Goal: Task Accomplishment & Management: Use online tool/utility

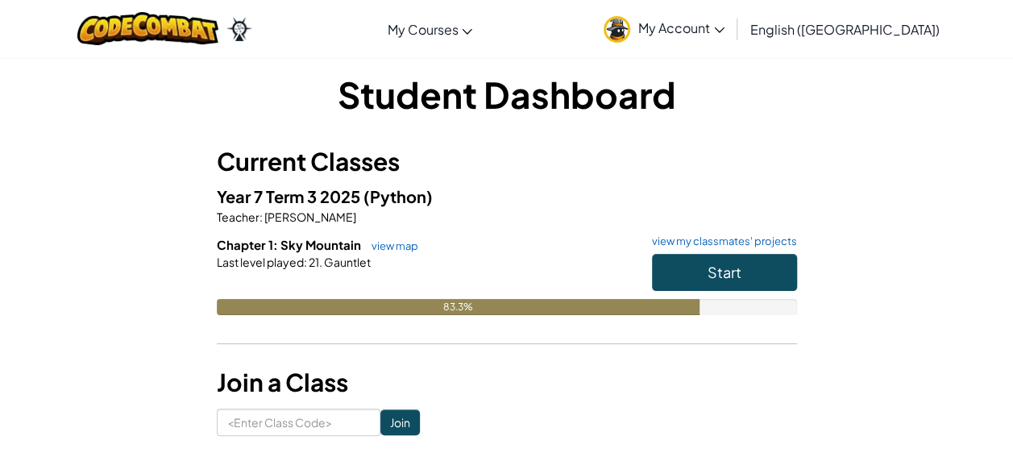
scroll to position [81, 0]
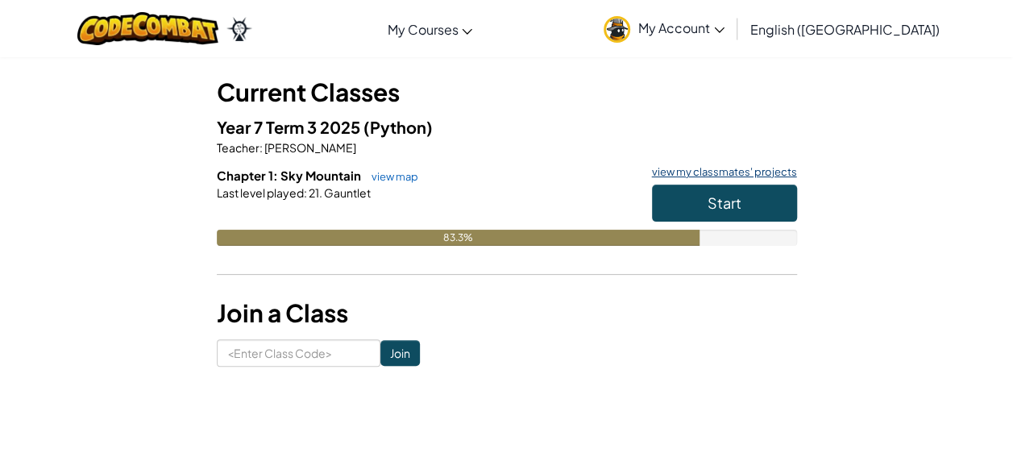
click at [756, 171] on link "view my classmates' projects" at bounding box center [720, 172] width 153 height 10
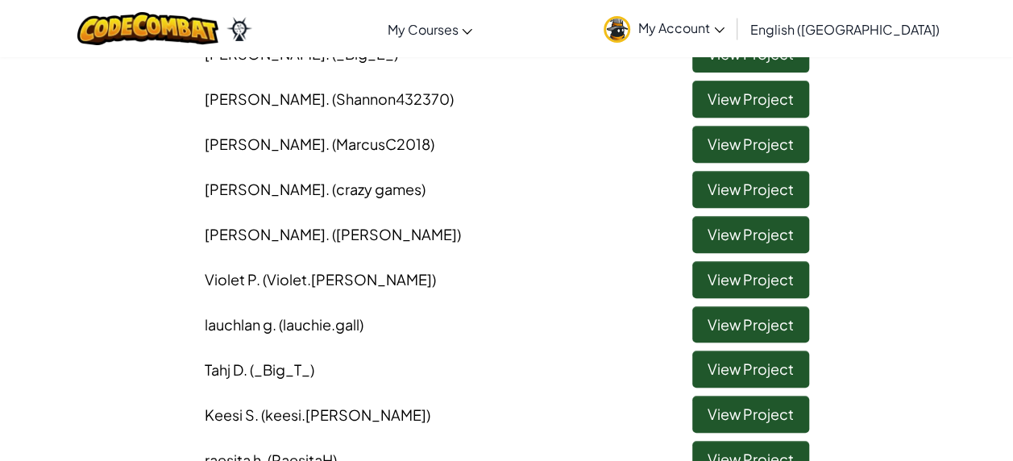
scroll to position [242, 0]
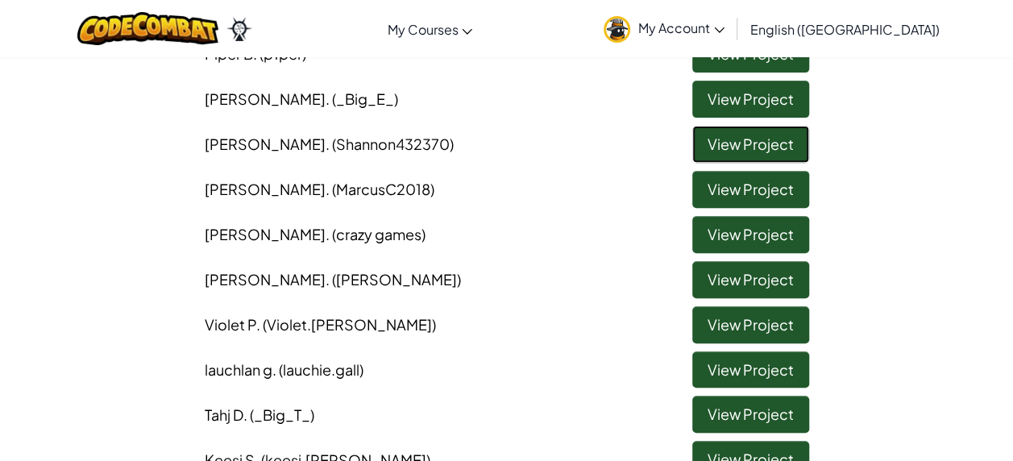
click at [744, 137] on link "View Project" at bounding box center [750, 144] width 117 height 37
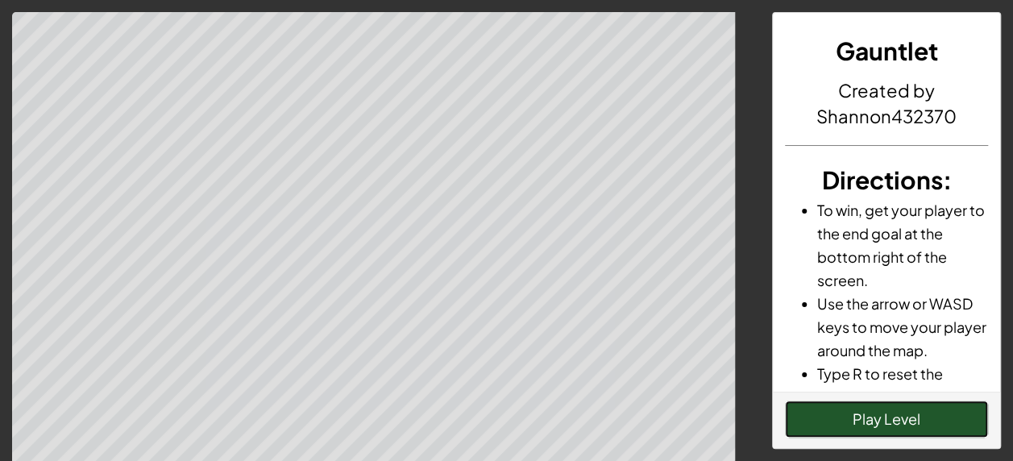
click at [866, 421] on button "Play Level" at bounding box center [886, 419] width 203 height 37
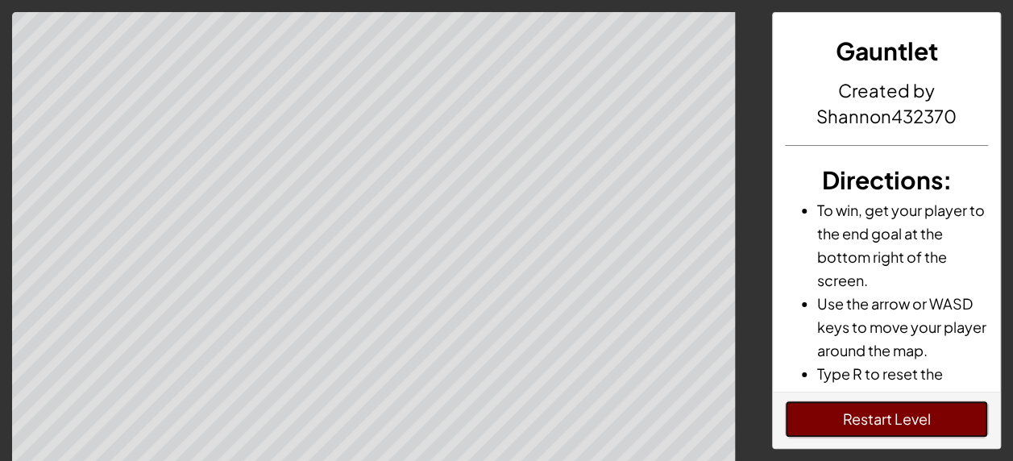
click at [867, 411] on button "Restart Level" at bounding box center [886, 419] width 203 height 37
click at [906, 418] on button "Restart Level" at bounding box center [886, 419] width 203 height 37
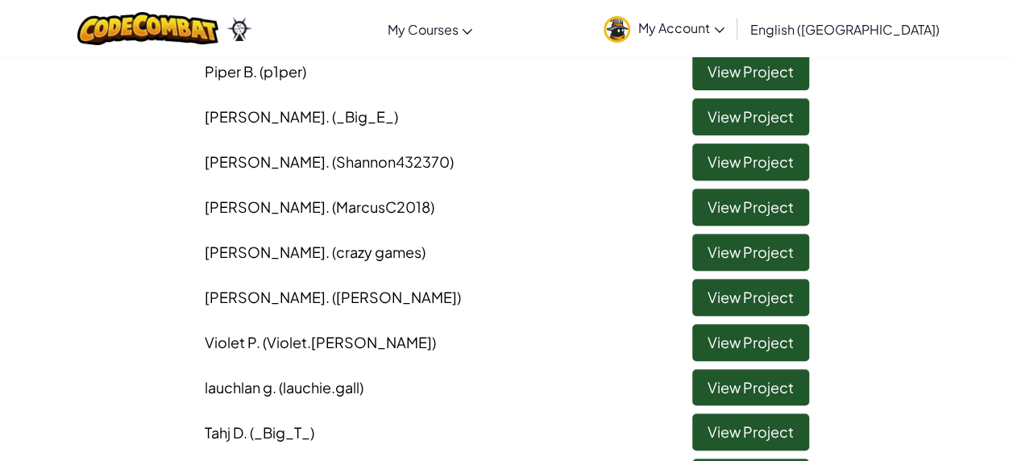
scroll to position [81, 0]
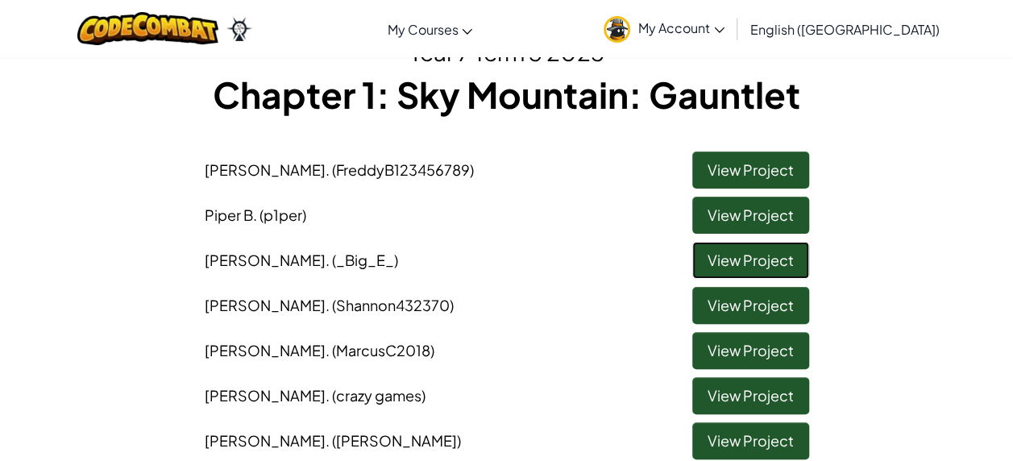
click at [757, 265] on link "View Project" at bounding box center [750, 260] width 117 height 37
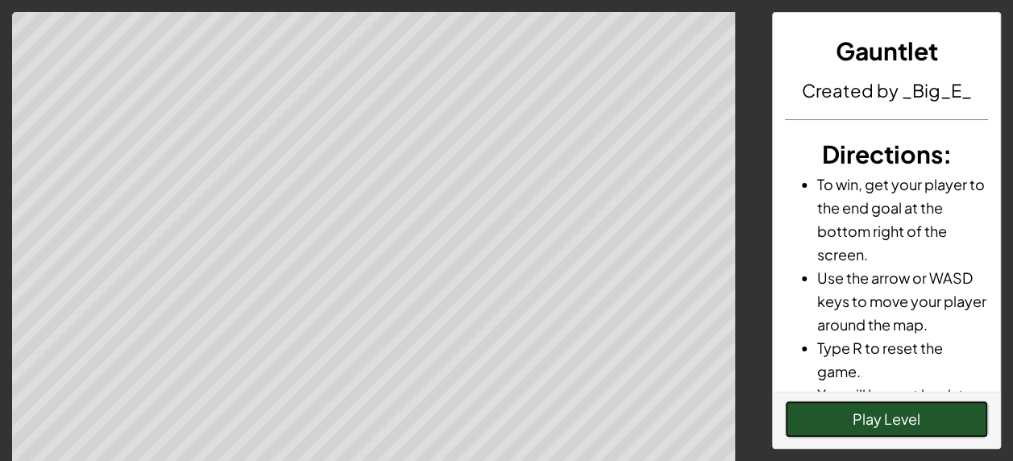
click at [850, 426] on button "Play Level" at bounding box center [886, 419] width 203 height 37
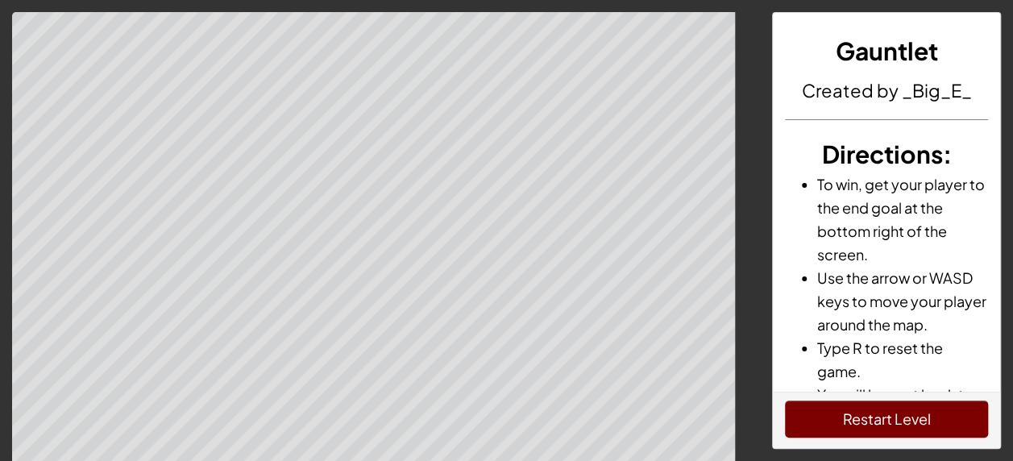
click at [857, 451] on div "Gauntlet Created by _Big_E_ Directions : To win, get your player to the end goa…" at bounding box center [886, 242] width 253 height 461
click at [916, 413] on button "Restart Level" at bounding box center [886, 419] width 203 height 37
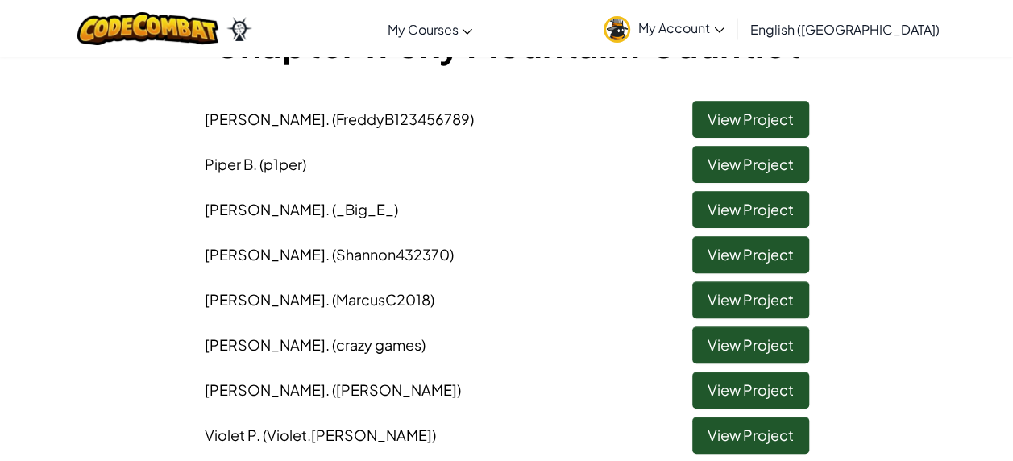
scroll to position [81, 0]
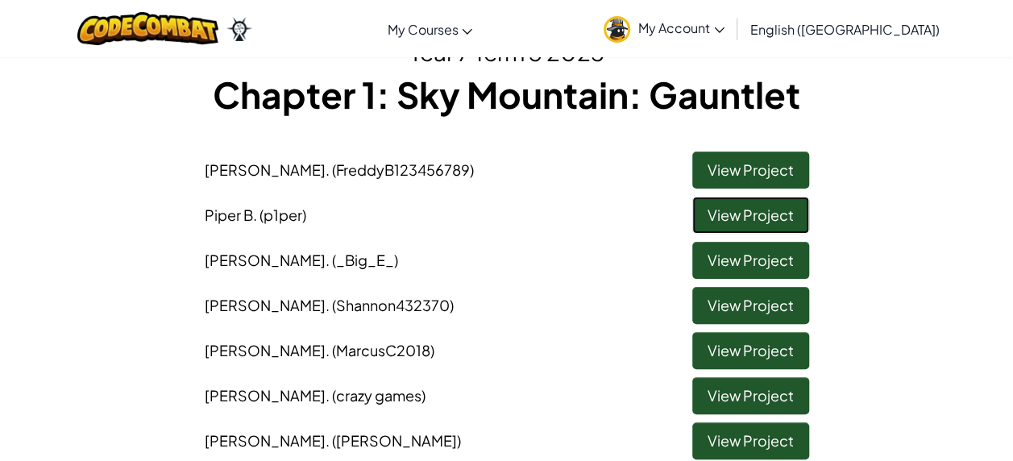
click at [746, 205] on link "View Project" at bounding box center [750, 215] width 117 height 37
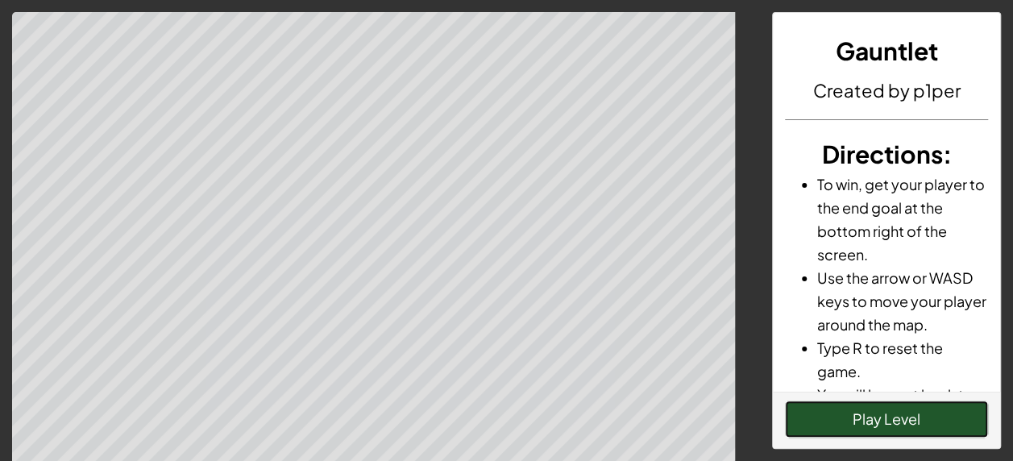
click at [911, 422] on button "Play Level" at bounding box center [886, 419] width 203 height 37
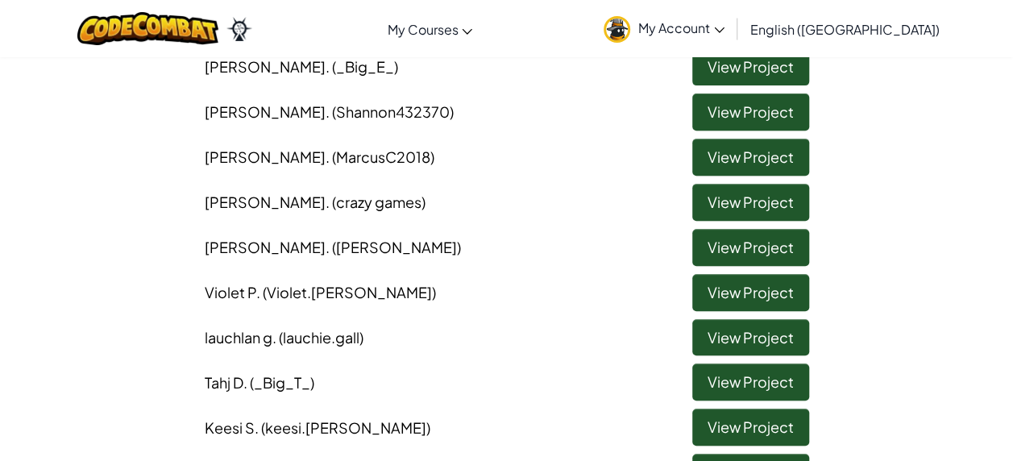
scroll to position [322, 0]
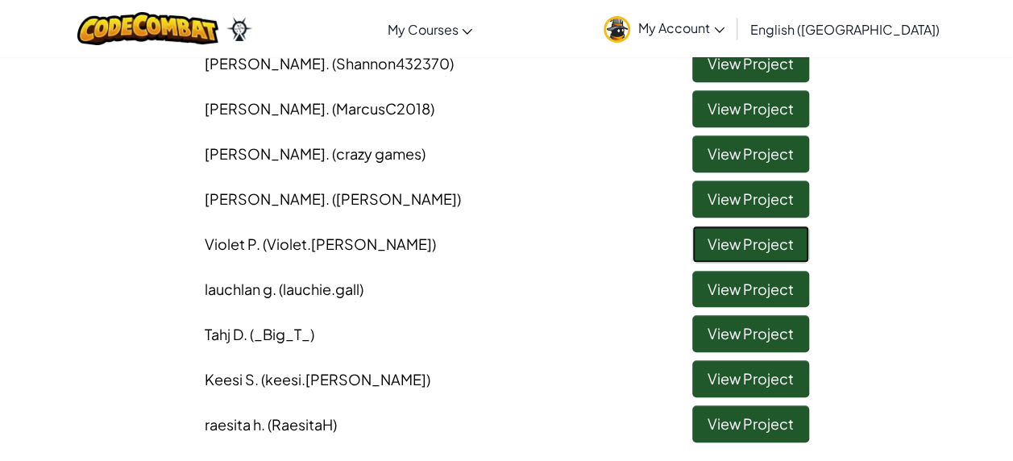
click at [755, 248] on link "View Project" at bounding box center [750, 244] width 117 height 37
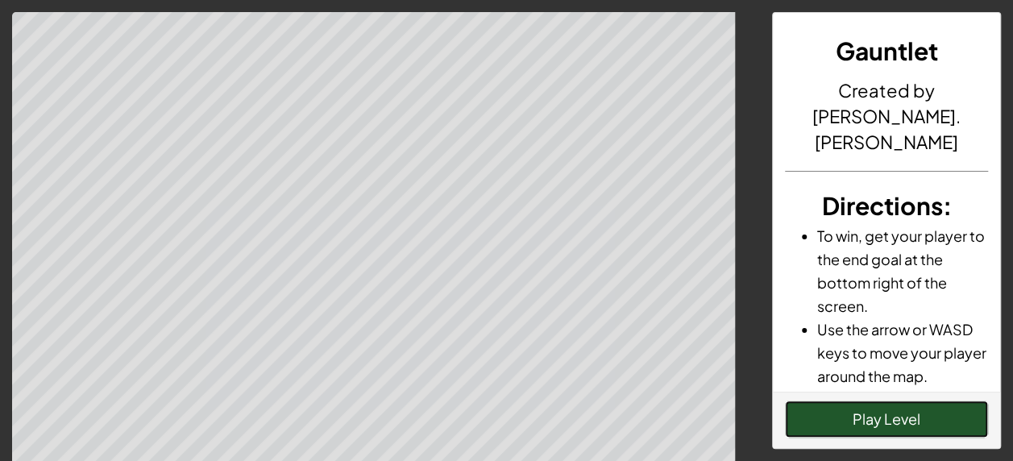
click at [846, 414] on button "Play Level" at bounding box center [886, 419] width 203 height 37
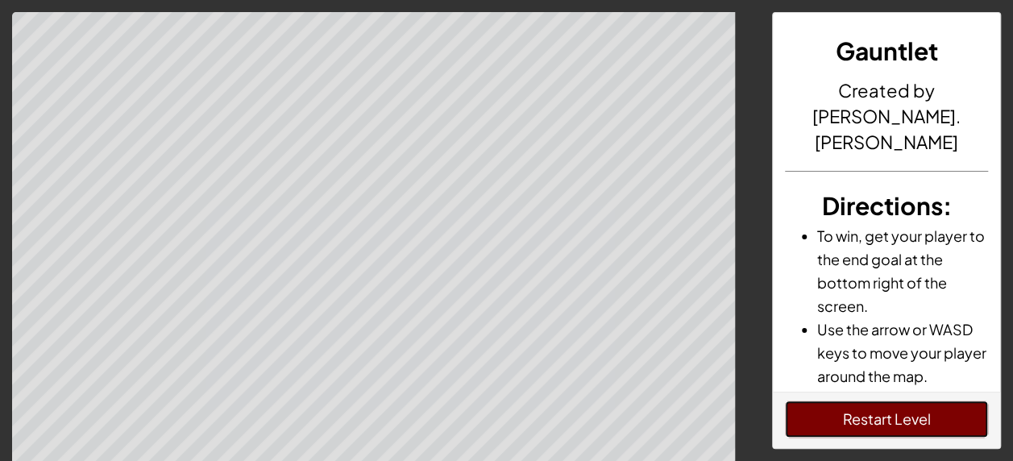
drag, startPoint x: 859, startPoint y: 422, endPoint x: 848, endPoint y: 417, distance: 12.3
click at [855, 422] on button "Restart Level" at bounding box center [886, 419] width 203 height 37
click at [855, 409] on button "Restart Level" at bounding box center [886, 419] width 203 height 37
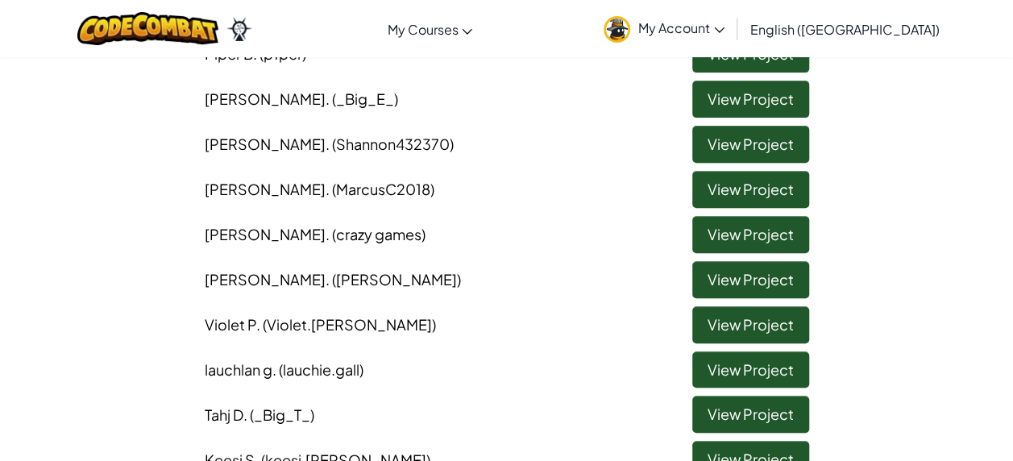
scroll to position [403, 0]
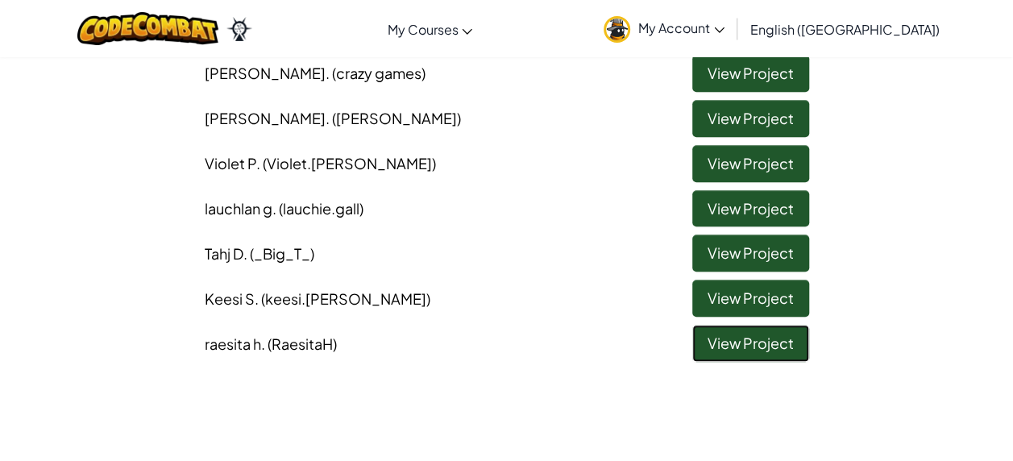
click at [745, 330] on link "View Project" at bounding box center [750, 343] width 117 height 37
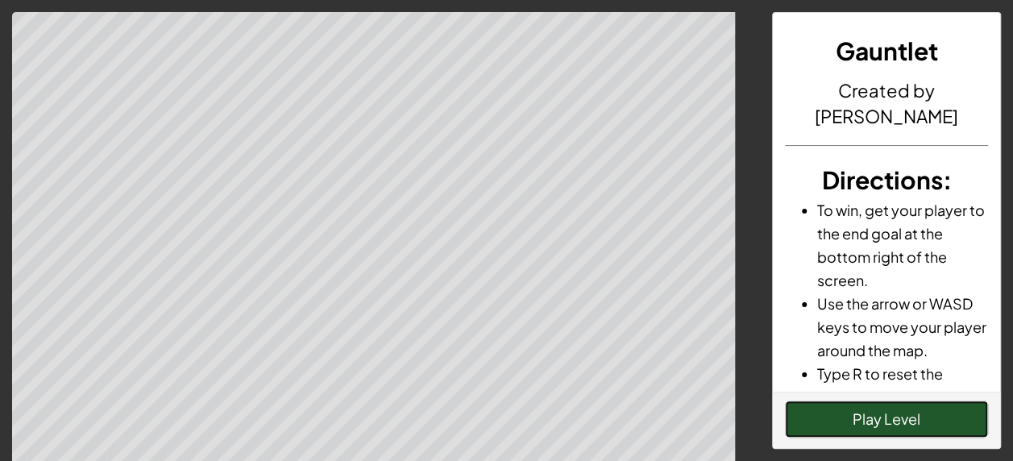
click at [861, 403] on button "Play Level" at bounding box center [886, 419] width 203 height 37
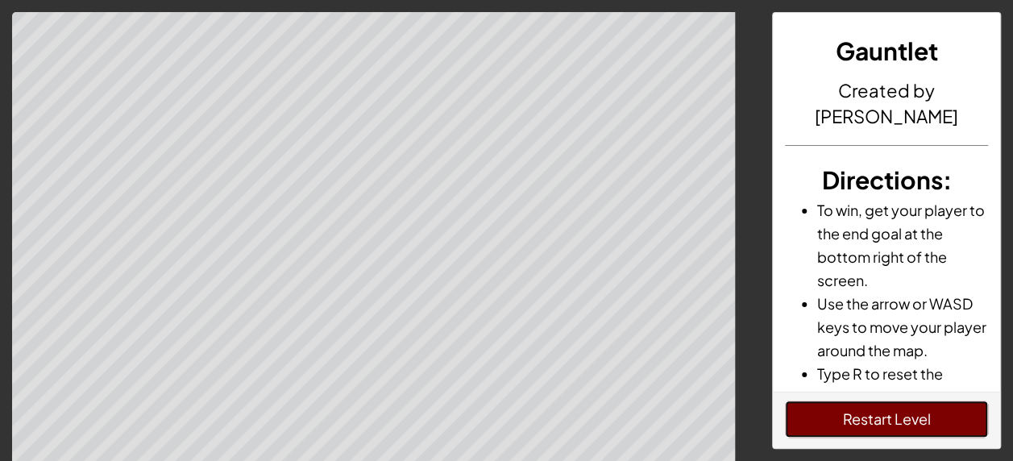
click at [908, 424] on button "Restart Level" at bounding box center [886, 419] width 203 height 37
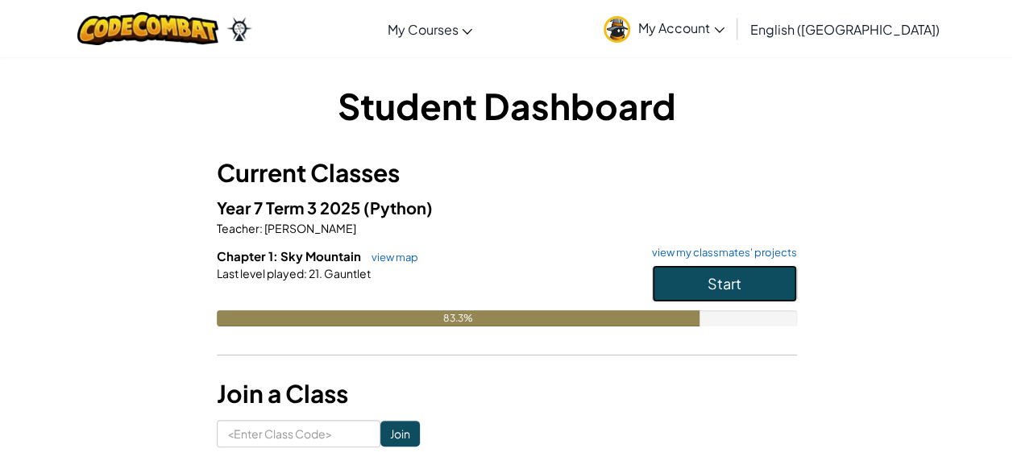
click at [717, 274] on span "Start" at bounding box center [725, 283] width 34 height 19
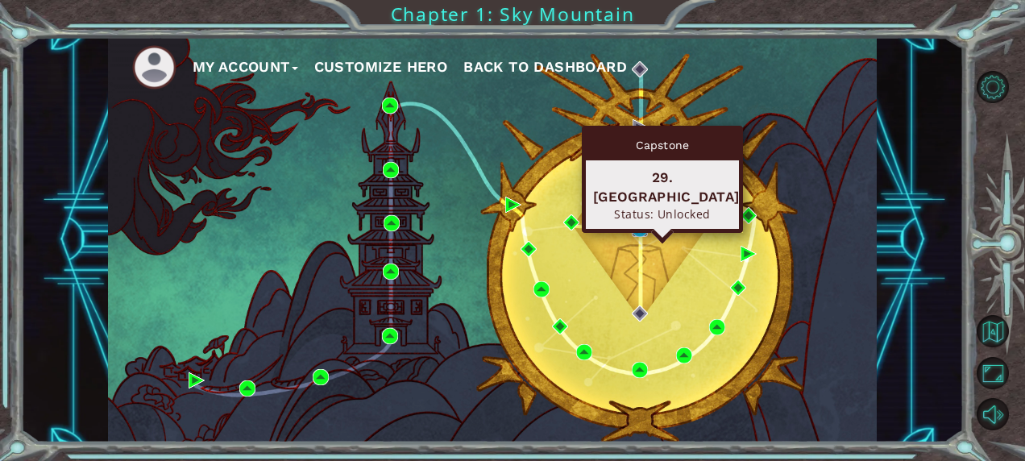
click at [640, 230] on img at bounding box center [640, 229] width 16 height 16
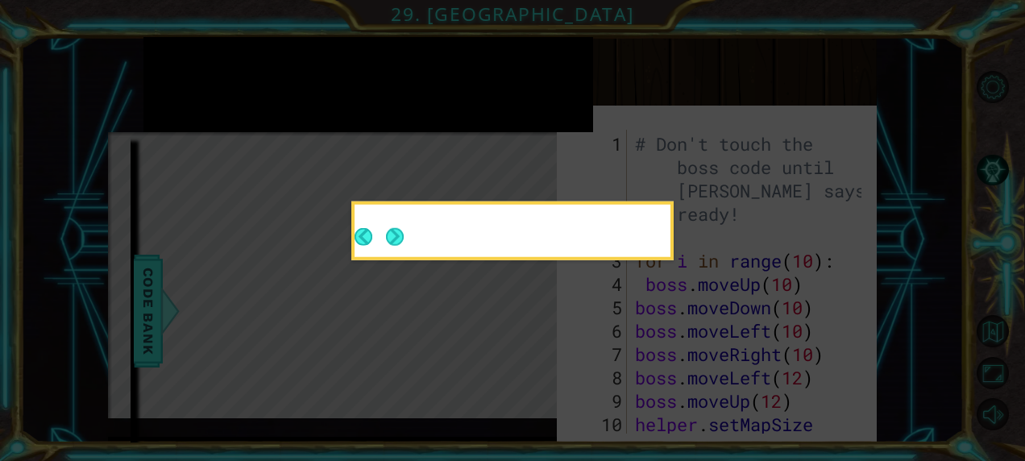
click at [681, 393] on icon at bounding box center [512, 230] width 1025 height 461
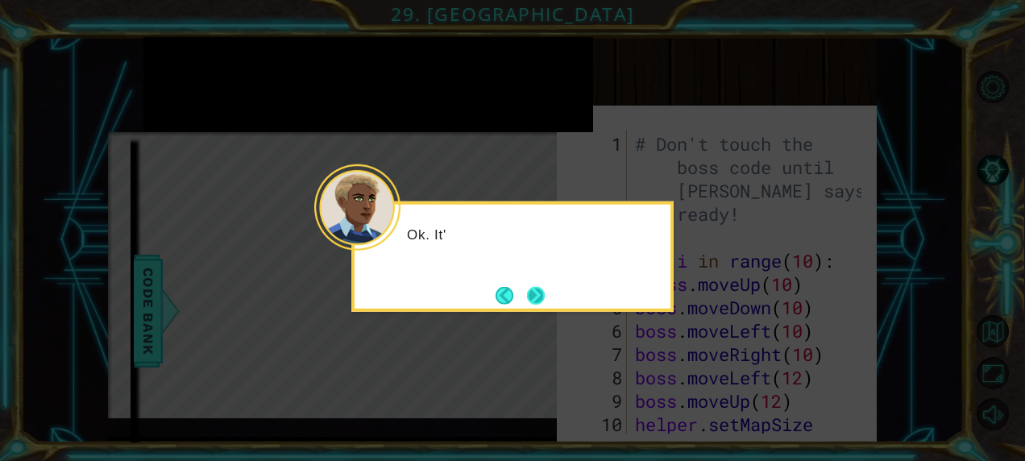
scroll to position [1472, 0]
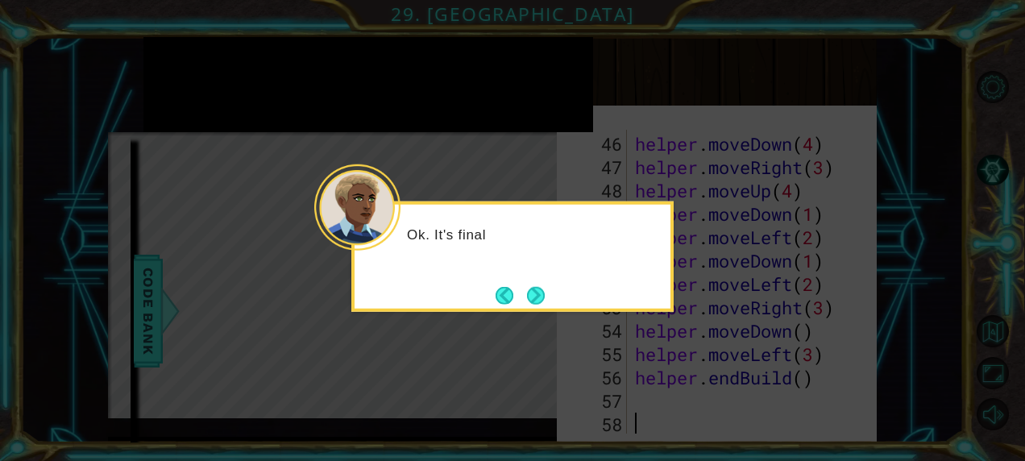
click at [532, 293] on button "Next" at bounding box center [536, 295] width 18 height 18
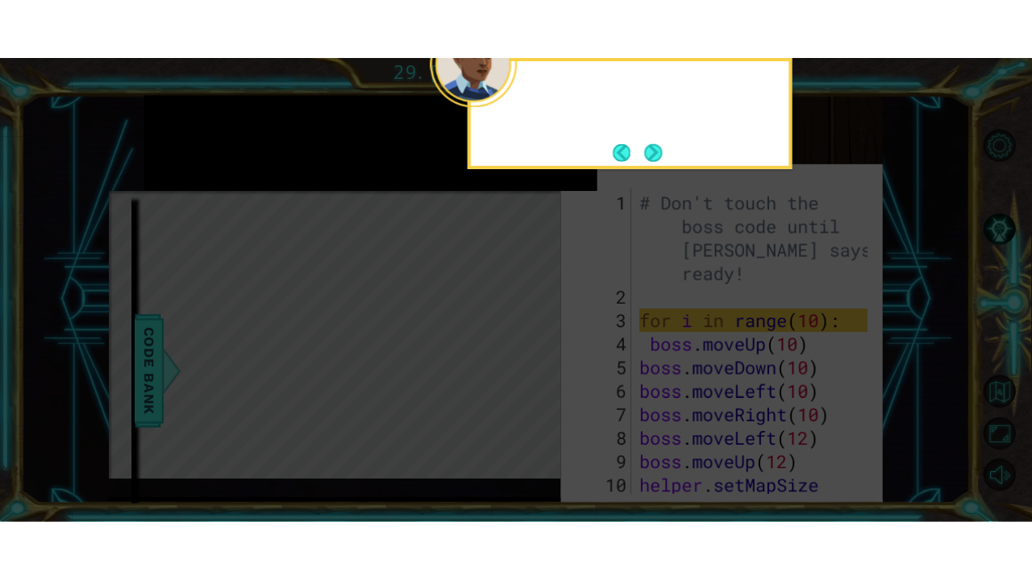
scroll to position [0, 0]
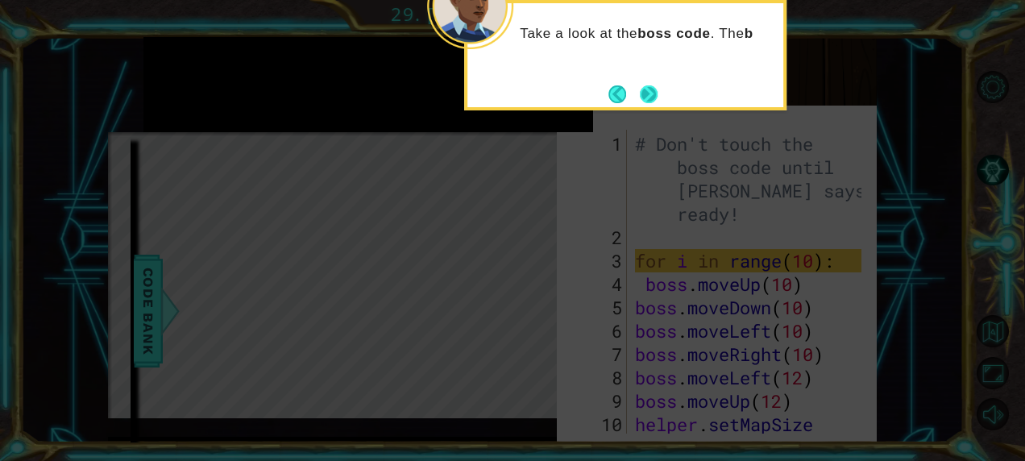
click at [644, 85] on button "Next" at bounding box center [648, 94] width 19 height 19
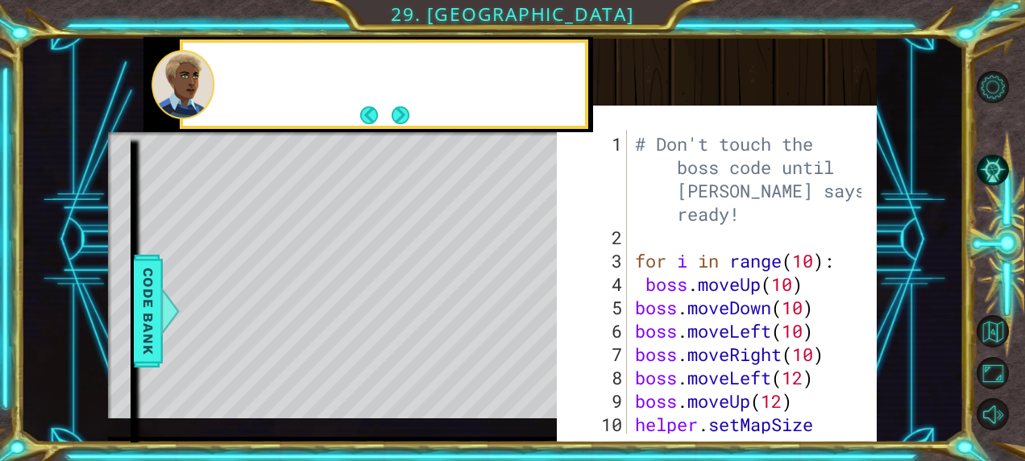
click at [644, 83] on div "Goals : Incomplete Play the game Add more movement inside the loop Increase the…" at bounding box center [716, 260] width 319 height 447
click at [404, 109] on button "Next" at bounding box center [401, 115] width 18 height 18
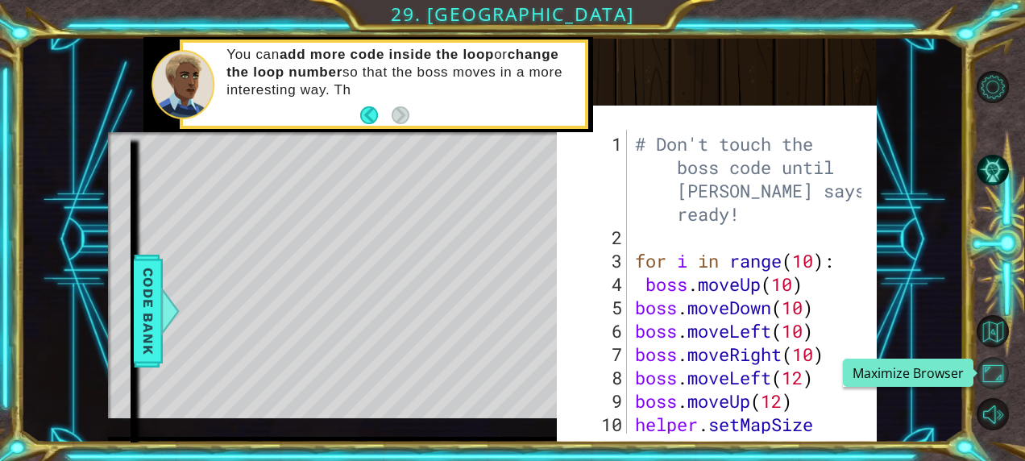
click at [987, 368] on button "Maximize Browser" at bounding box center [993, 373] width 32 height 32
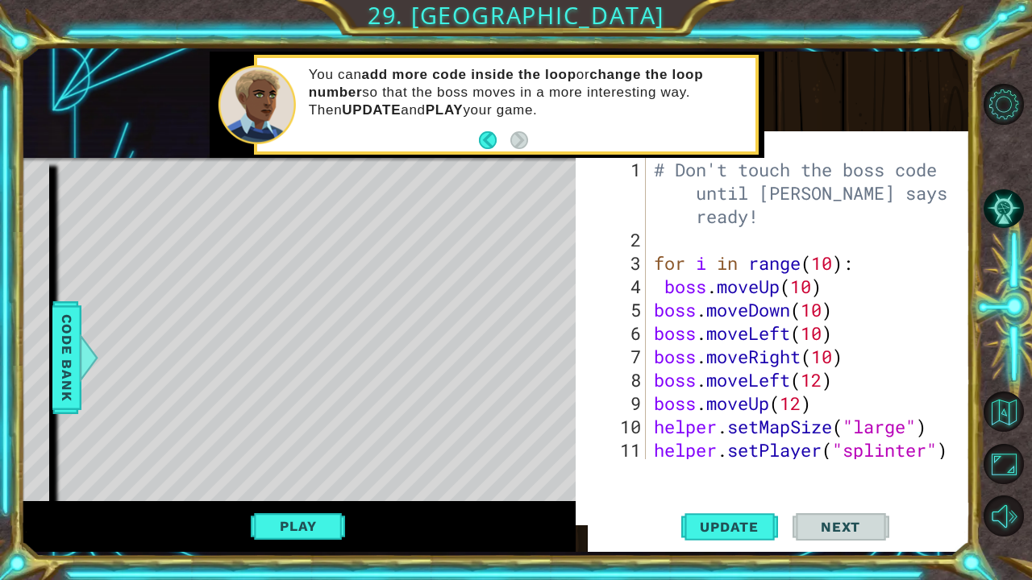
scroll to position [1192, 0]
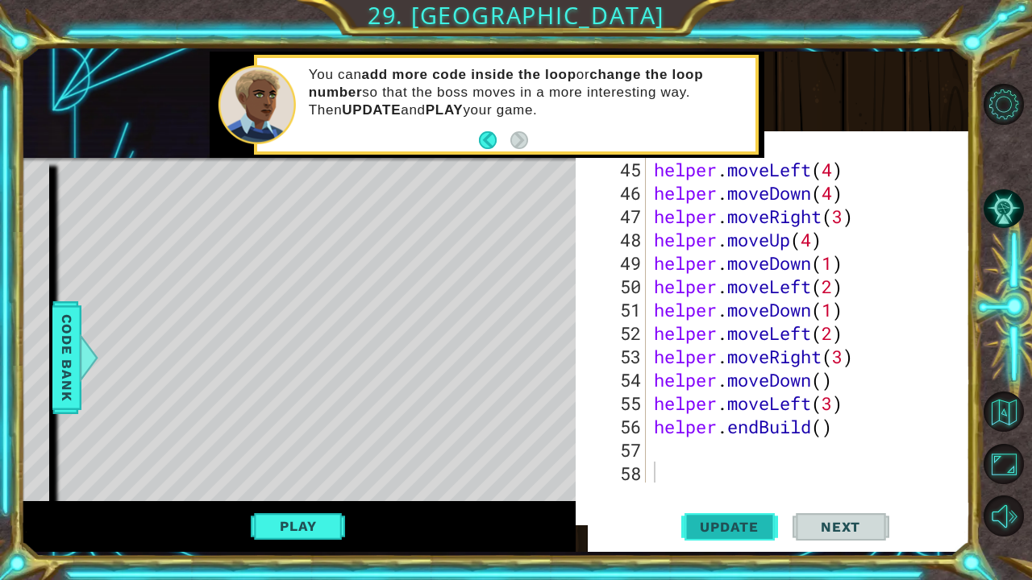
click at [740, 460] on span "Update" at bounding box center [729, 527] width 91 height 16
click at [289, 460] on button "Play" at bounding box center [298, 526] width 94 height 31
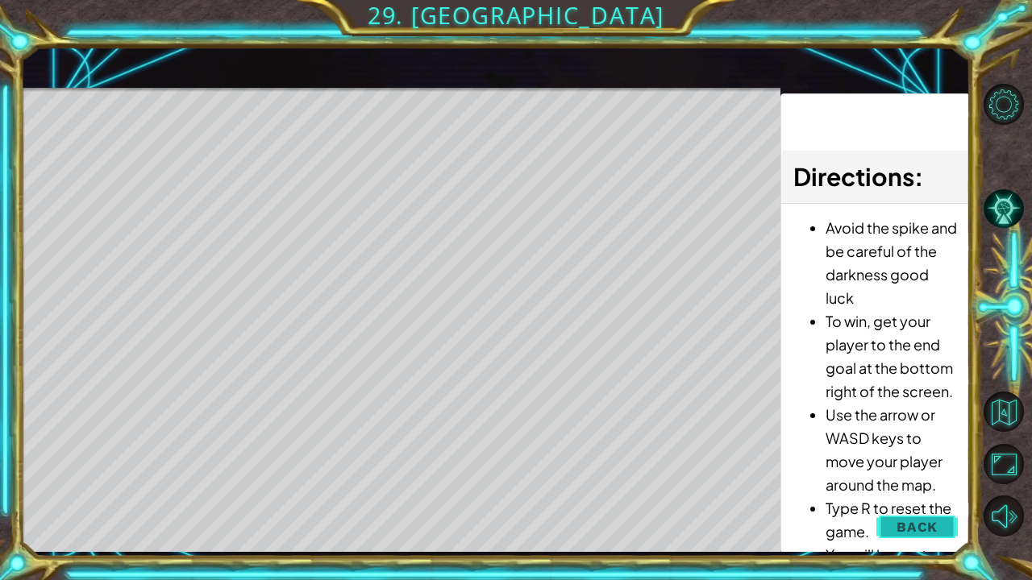
click at [896, 460] on button "Back" at bounding box center [916, 527] width 81 height 32
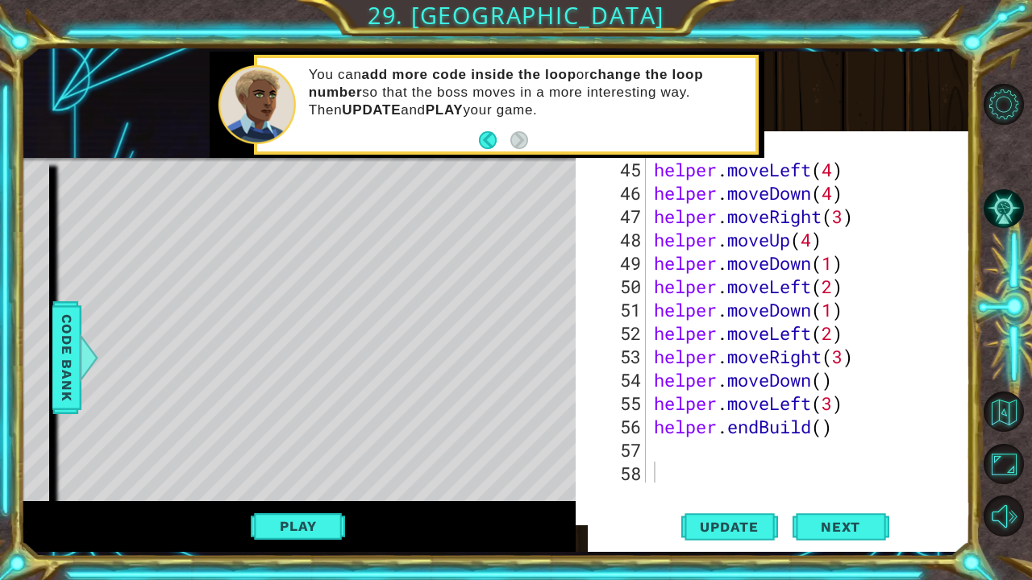
scroll to position [17, 0]
click at [864, 460] on button "Next" at bounding box center [840, 527] width 97 height 50
click at [860, 460] on body "1 ההההההההההההההההההההההההההההההההההההההההההההההההההההההההההההההההההההההההההההה…" at bounding box center [516, 290] width 1032 height 580
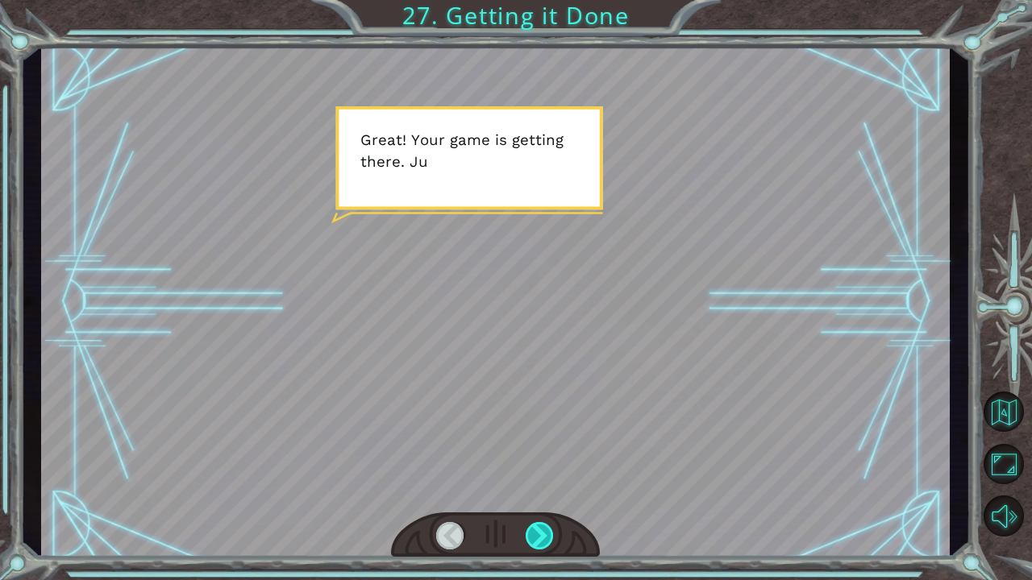
click at [538, 460] on div at bounding box center [540, 535] width 29 height 27
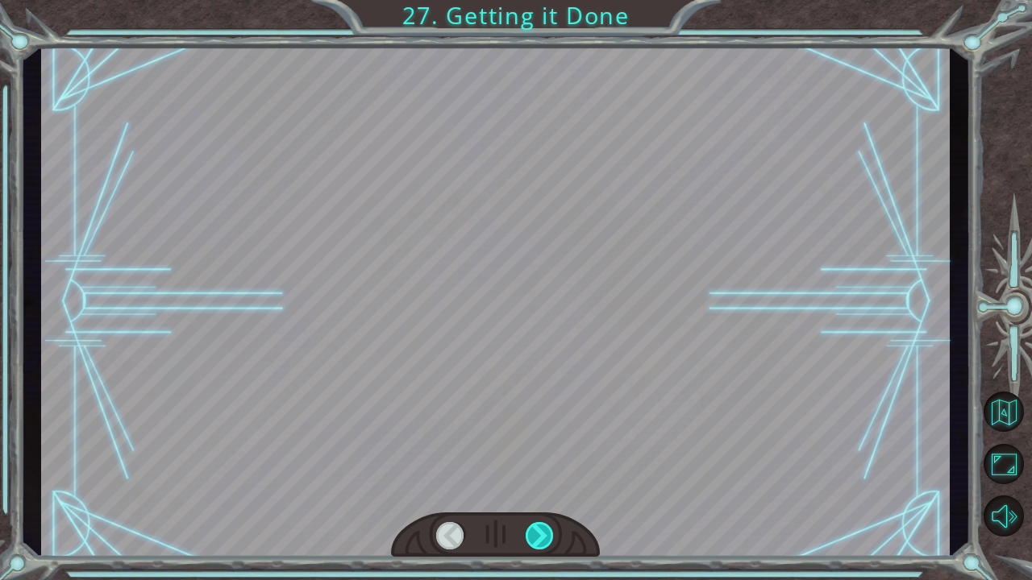
click at [538, 460] on div at bounding box center [540, 535] width 29 height 27
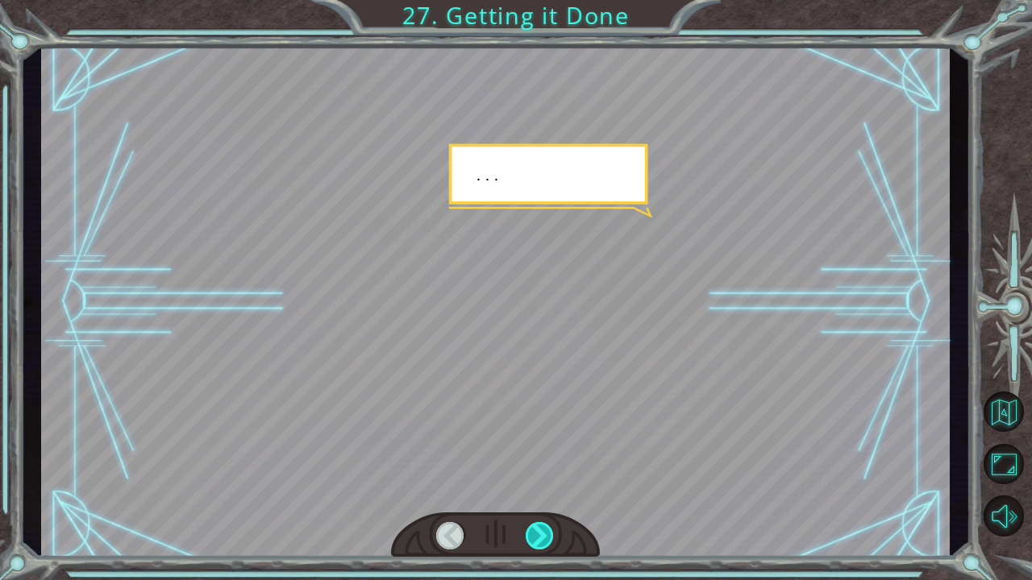
click at [538, 460] on div at bounding box center [540, 535] width 29 height 27
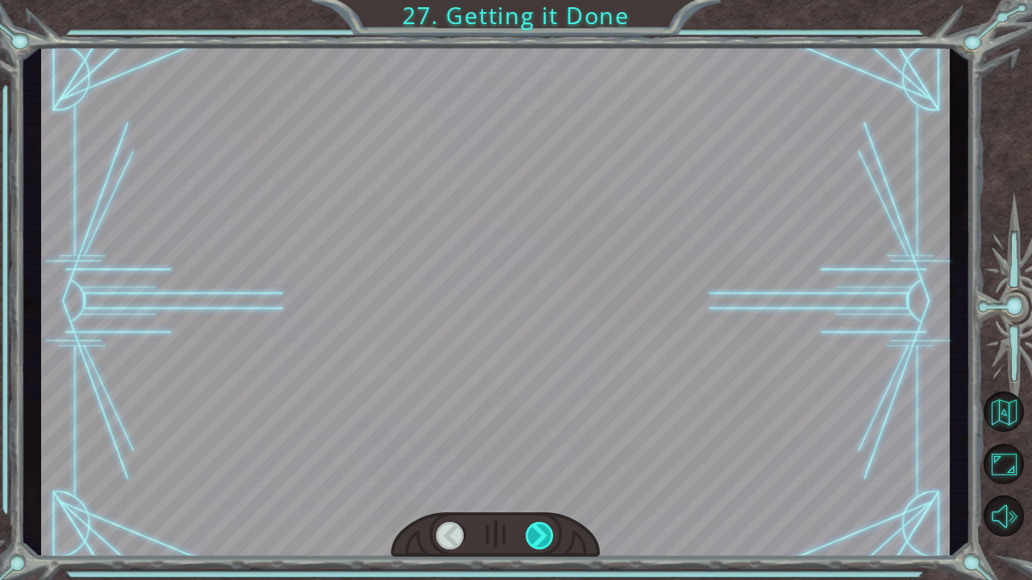
click at [538, 460] on div at bounding box center [540, 535] width 29 height 27
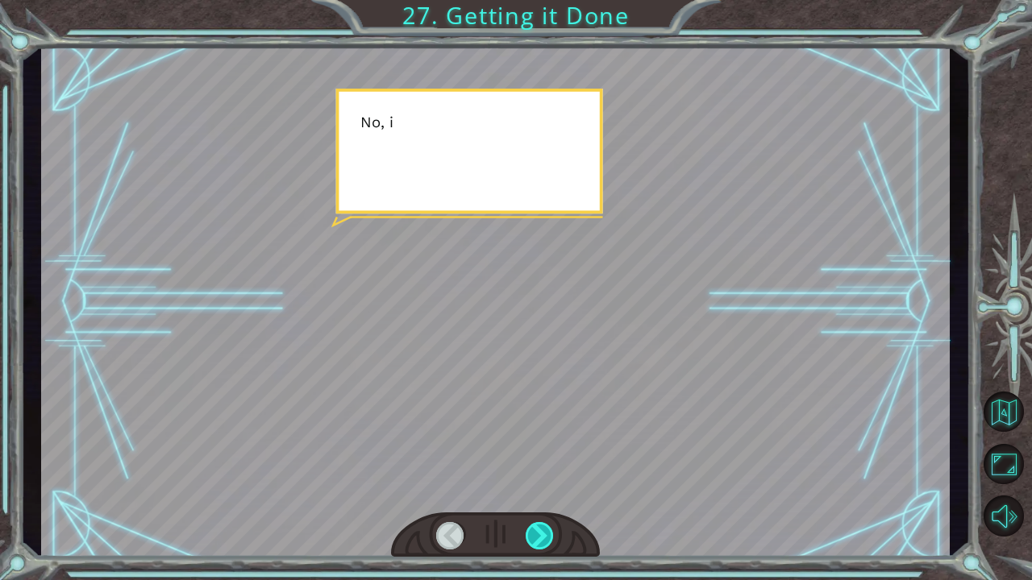
click at [538, 460] on div at bounding box center [540, 535] width 29 height 27
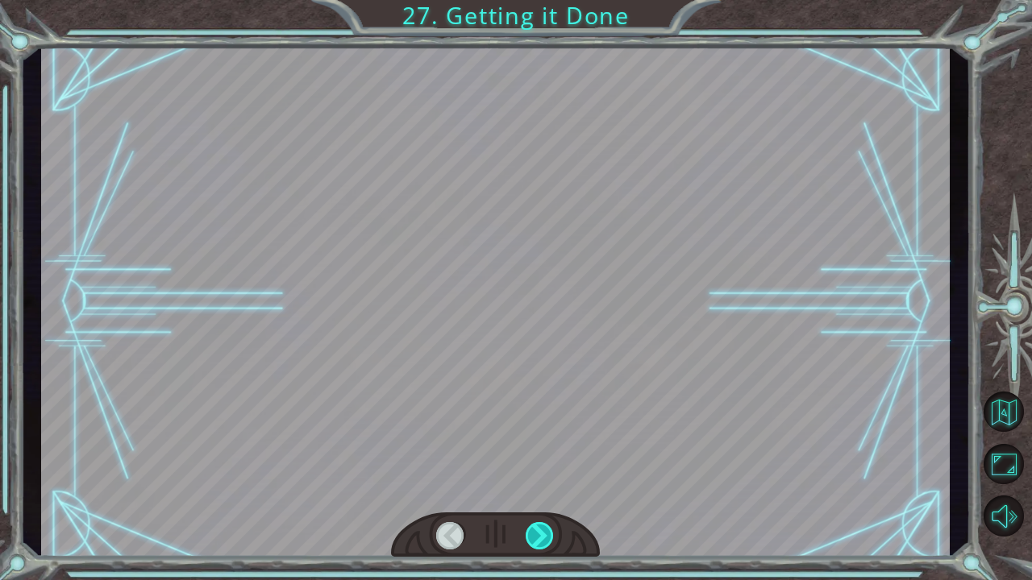
click at [538, 460] on div at bounding box center [540, 535] width 29 height 27
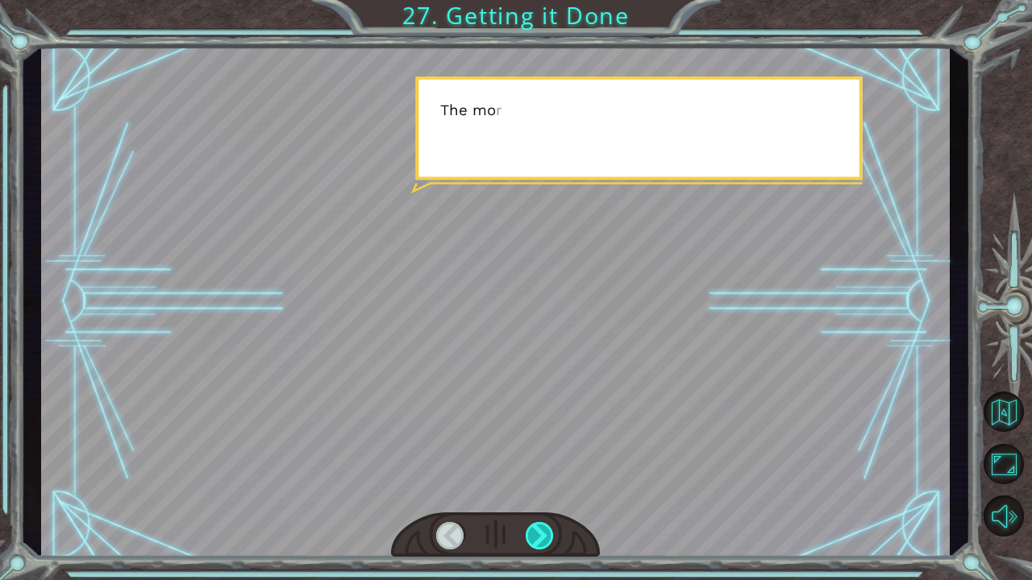
click at [538, 460] on div at bounding box center [540, 535] width 29 height 27
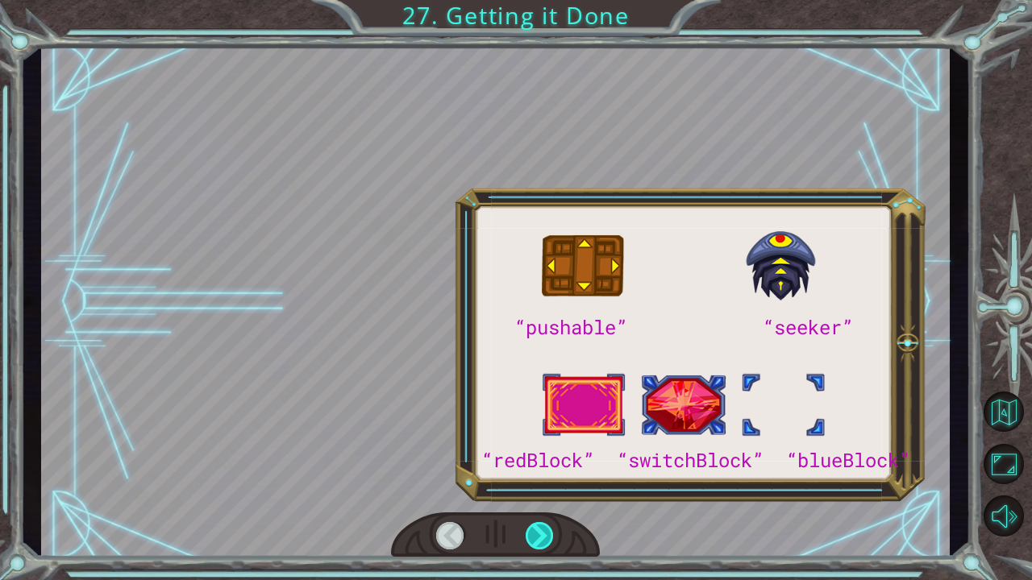
click at [538, 460] on div at bounding box center [540, 535] width 29 height 27
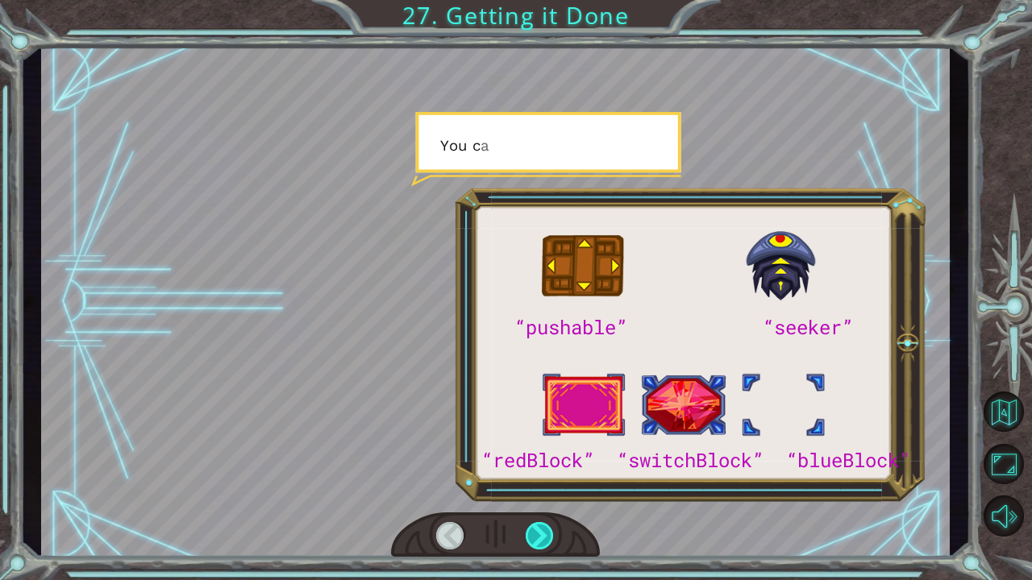
click at [538, 460] on div at bounding box center [540, 535] width 29 height 27
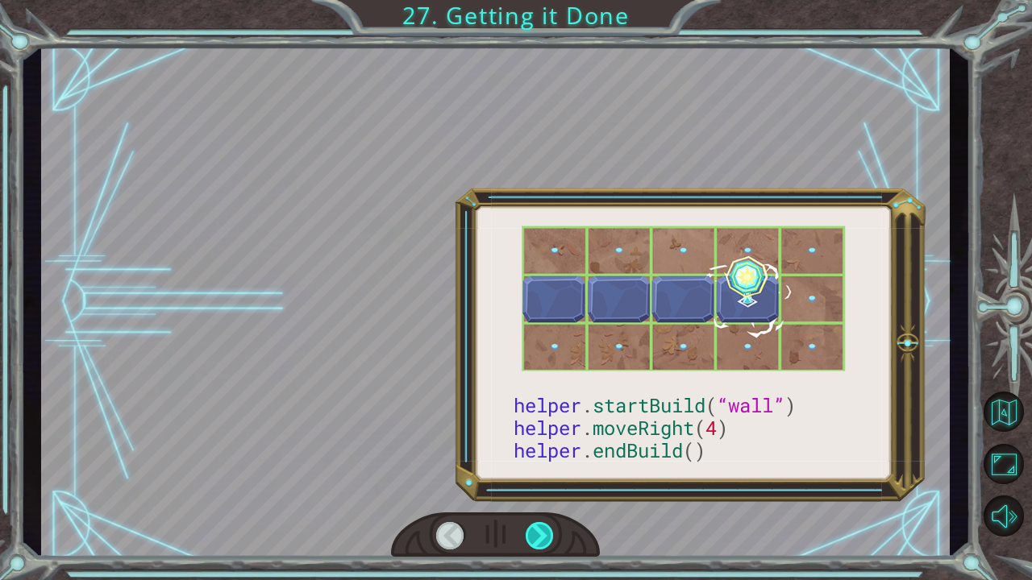
click at [538, 460] on div at bounding box center [540, 535] width 29 height 27
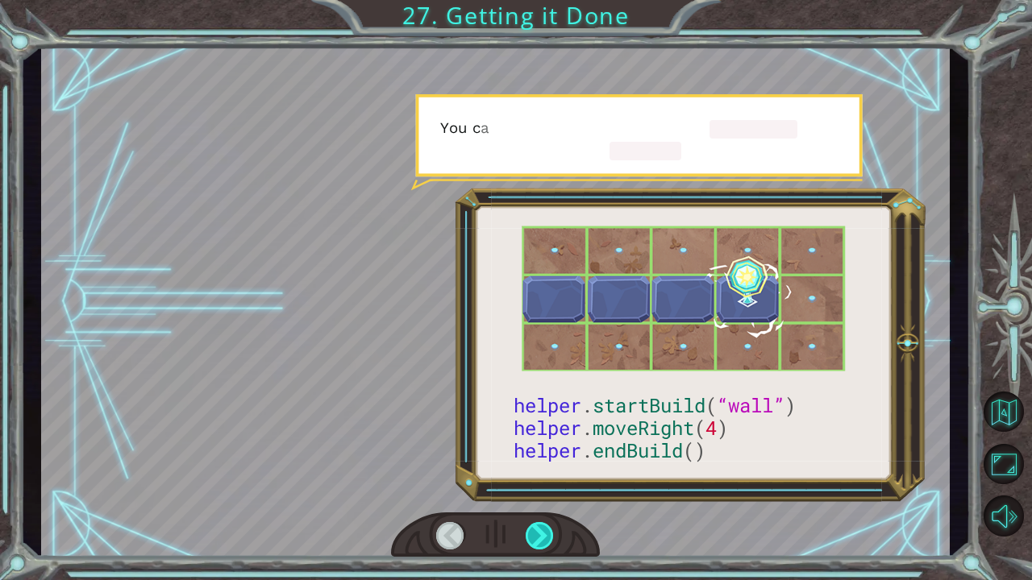
click at [538, 460] on div at bounding box center [540, 535] width 29 height 27
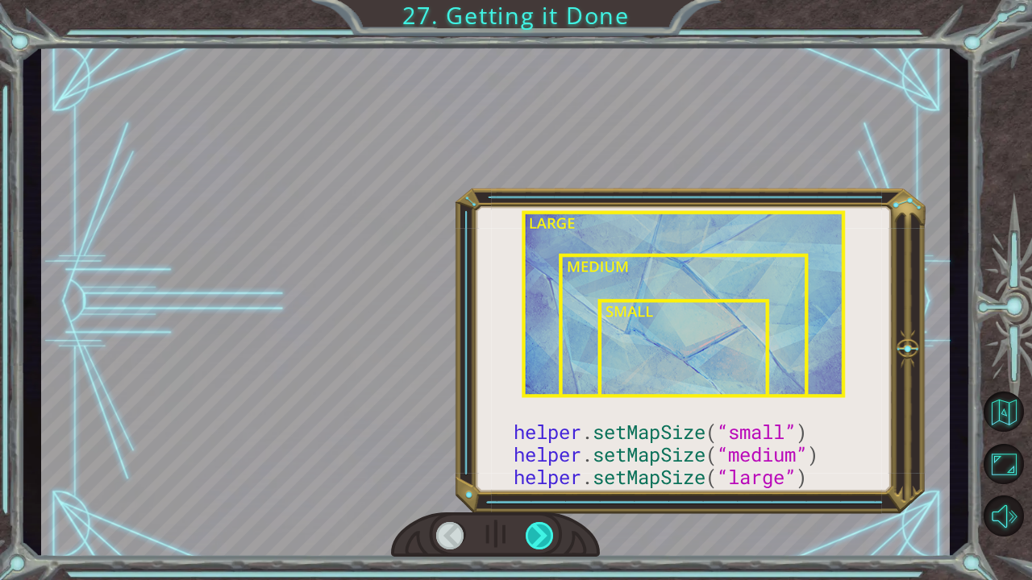
click at [538, 460] on div at bounding box center [540, 535] width 29 height 27
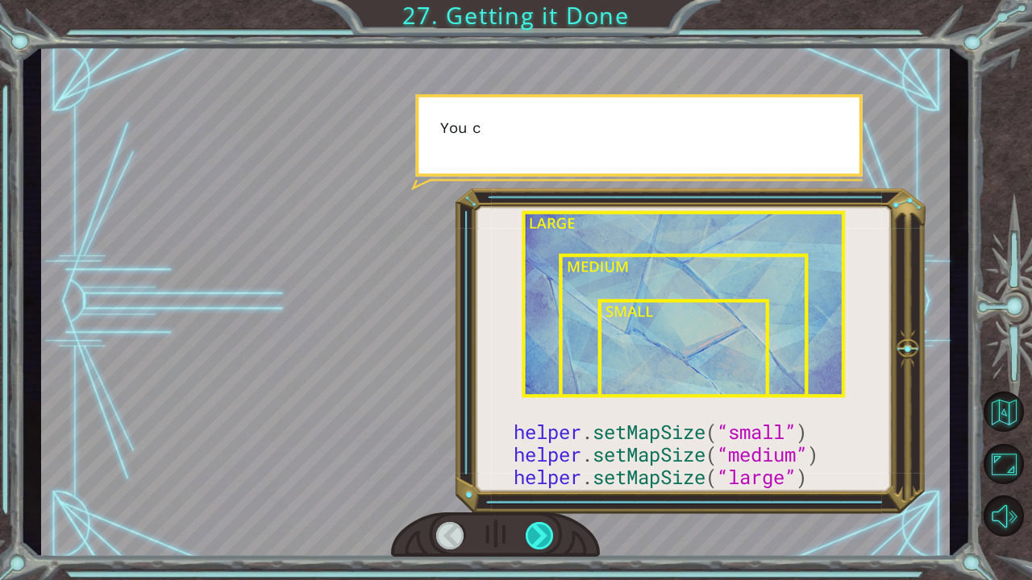
click at [538, 460] on div at bounding box center [540, 535] width 29 height 27
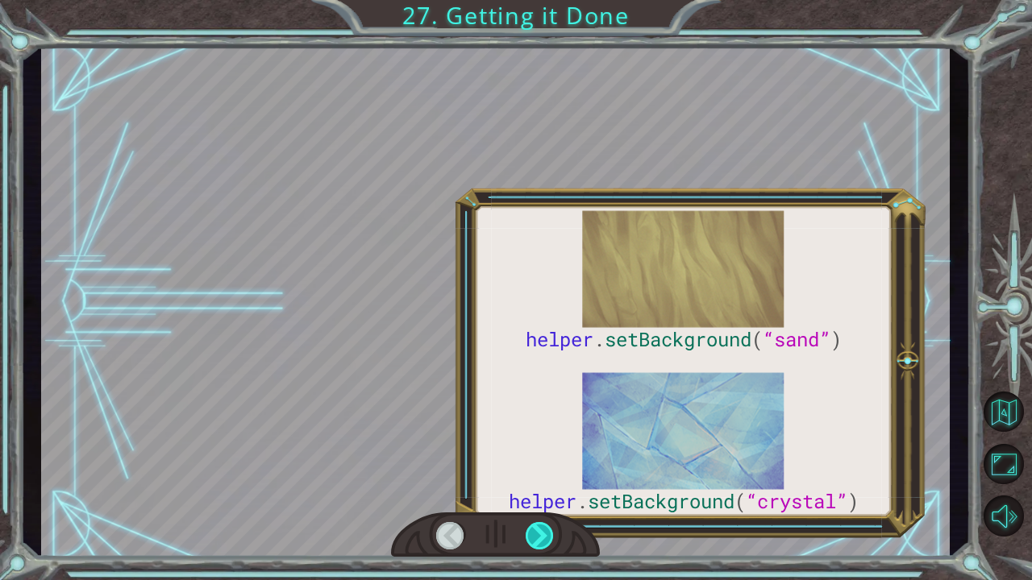
drag, startPoint x: 533, startPoint y: 532, endPoint x: 527, endPoint y: 539, distance: 9.2
click at [527, 460] on div at bounding box center [540, 535] width 29 height 27
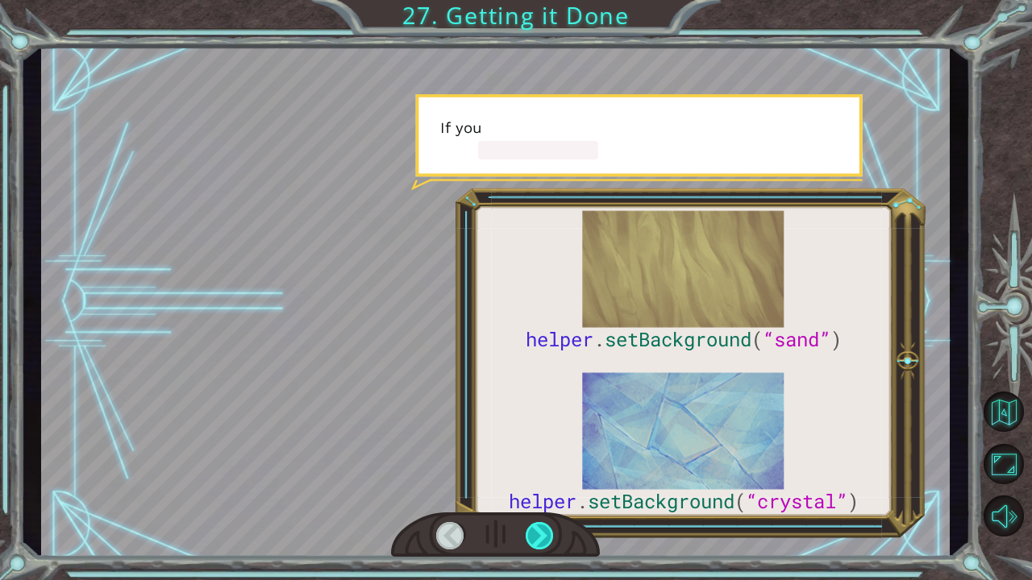
click at [530, 460] on div at bounding box center [540, 535] width 29 height 27
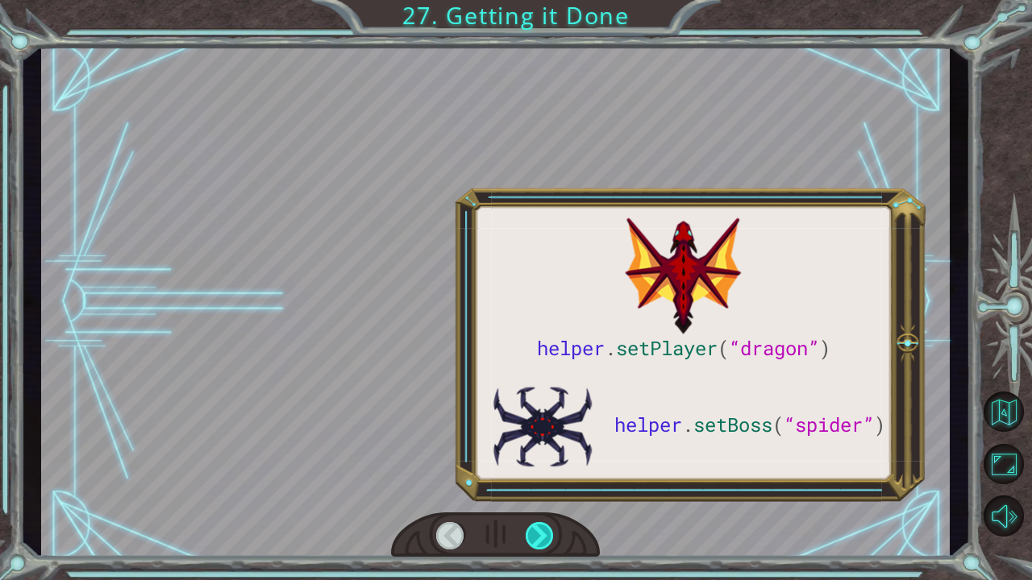
click at [535, 460] on div at bounding box center [540, 535] width 29 height 27
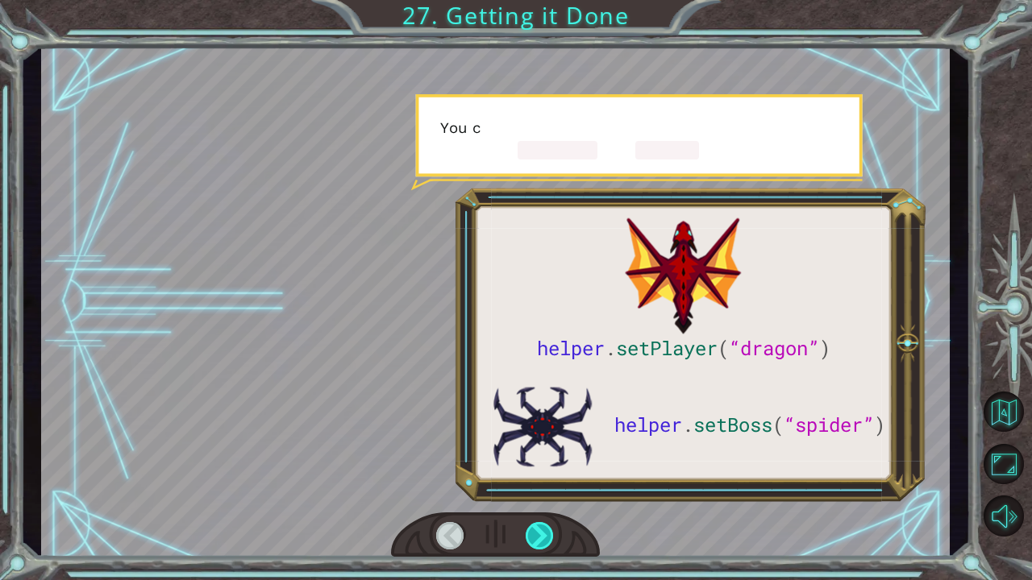
click at [535, 460] on div at bounding box center [540, 535] width 29 height 27
click at [537, 460] on div at bounding box center [540, 535] width 29 height 27
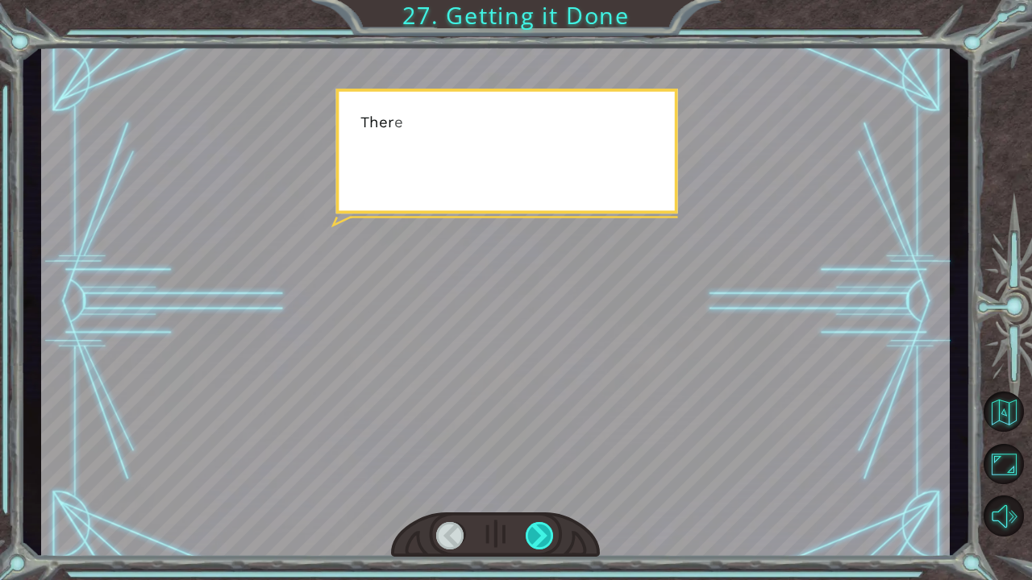
click at [537, 460] on div at bounding box center [540, 535] width 29 height 27
drag, startPoint x: 537, startPoint y: 534, endPoint x: 530, endPoint y: 519, distance: 15.9
click at [538, 460] on div at bounding box center [540, 535] width 29 height 27
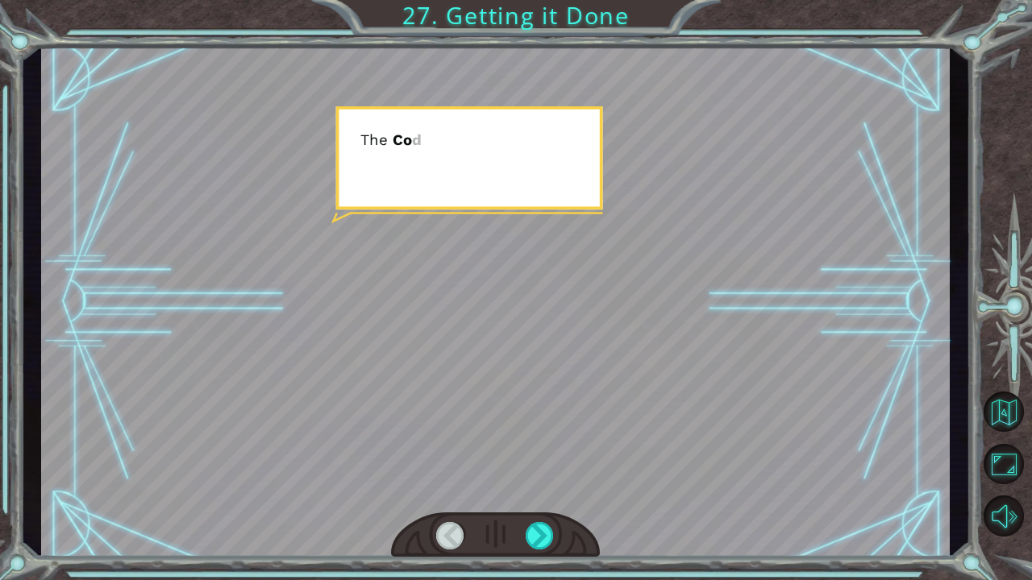
click at [530, 460] on div at bounding box center [495, 536] width 209 height 46
click at [529, 460] on div at bounding box center [495, 536] width 209 height 46
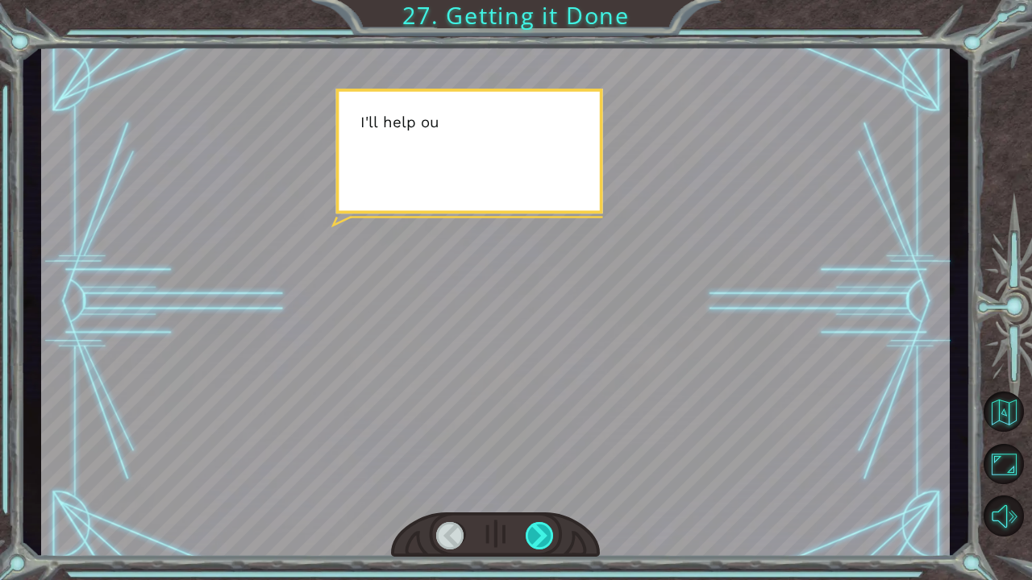
click at [543, 460] on div at bounding box center [540, 535] width 29 height 27
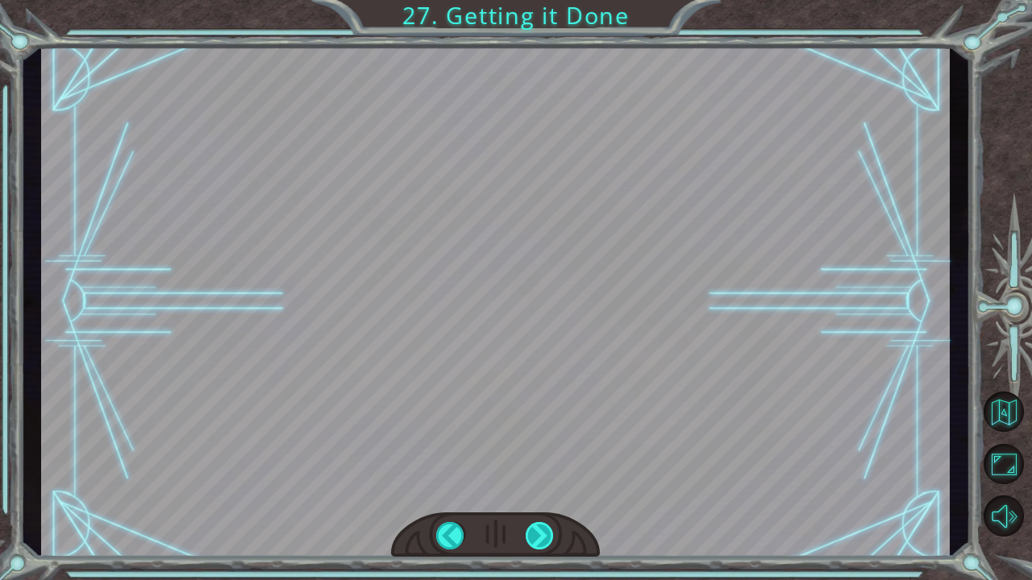
click at [543, 460] on div at bounding box center [540, 535] width 29 height 27
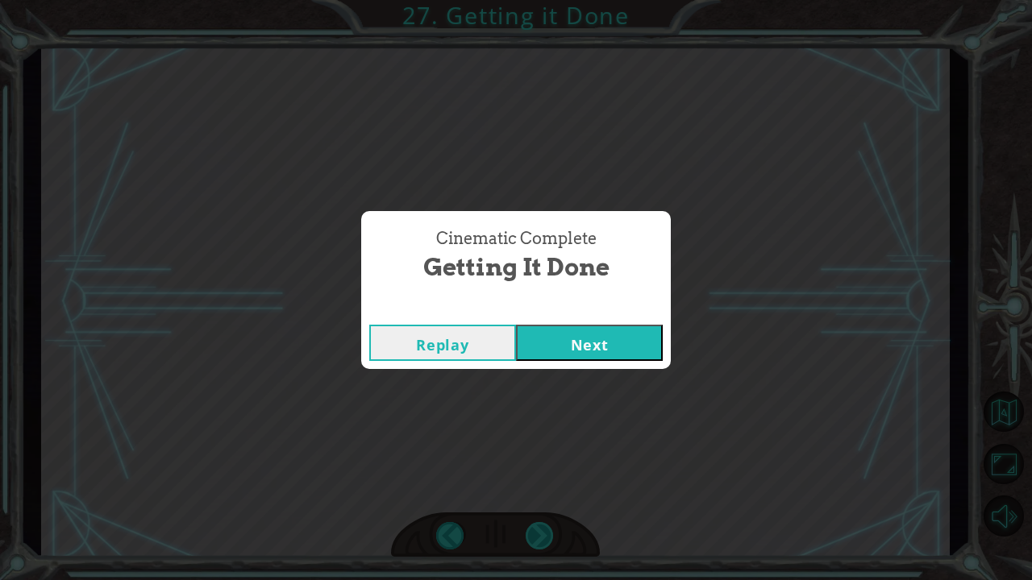
click at [543, 460] on div "Cinematic Complete Getting it Done Replay Next" at bounding box center [516, 290] width 1032 height 580
click at [580, 346] on button "Next" at bounding box center [589, 343] width 147 height 36
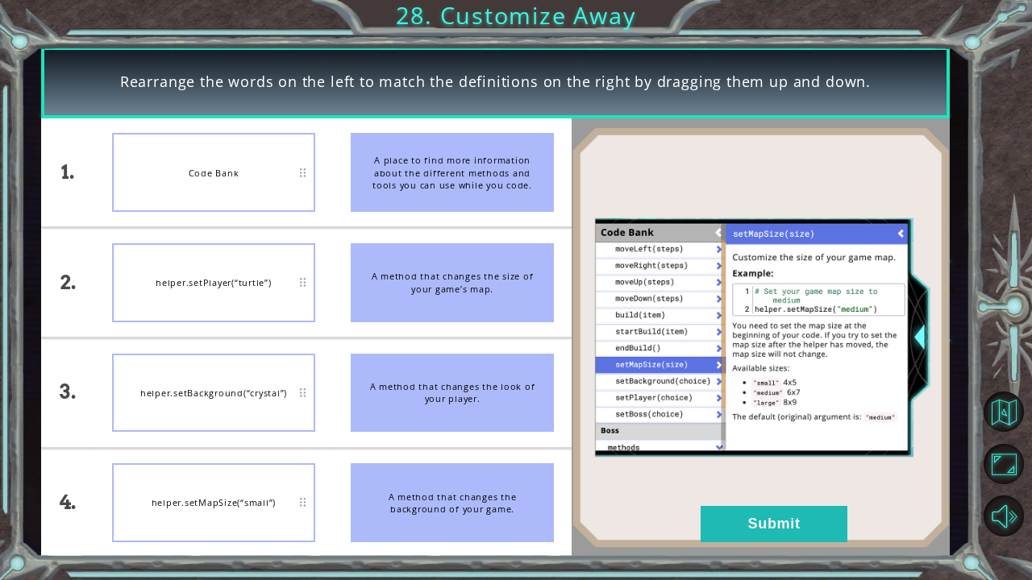
drag, startPoint x: 6, startPoint y: 559, endPoint x: 15, endPoint y: 548, distance: 14.4
click at [14, 460] on div "Rearrange the words on the left to match the definitions on the right by draggi…" at bounding box center [516, 290] width 1032 height 580
click at [757, 460] on button "Submit" at bounding box center [773, 524] width 147 height 36
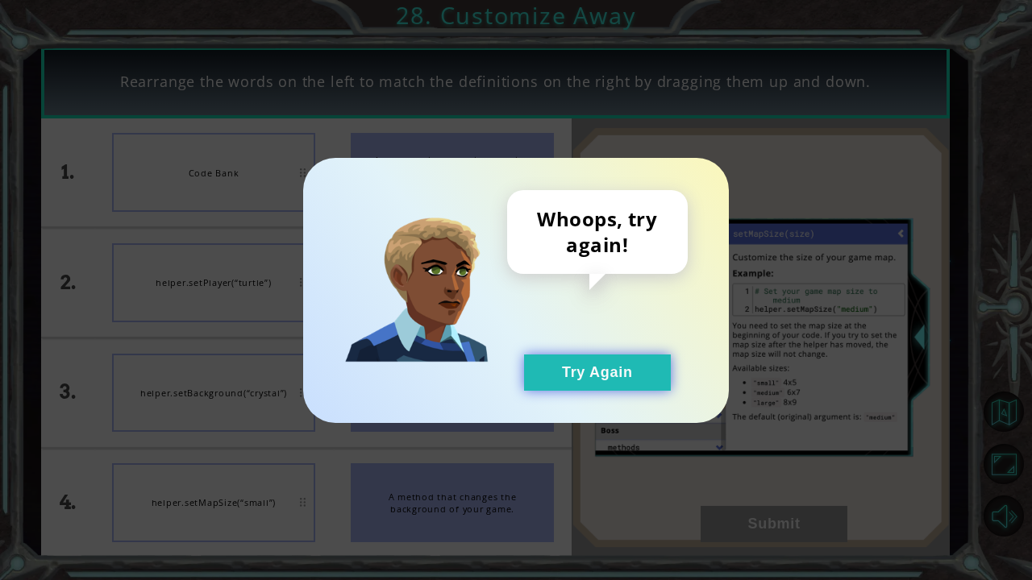
click at [601, 364] on button "Try Again" at bounding box center [597, 373] width 147 height 36
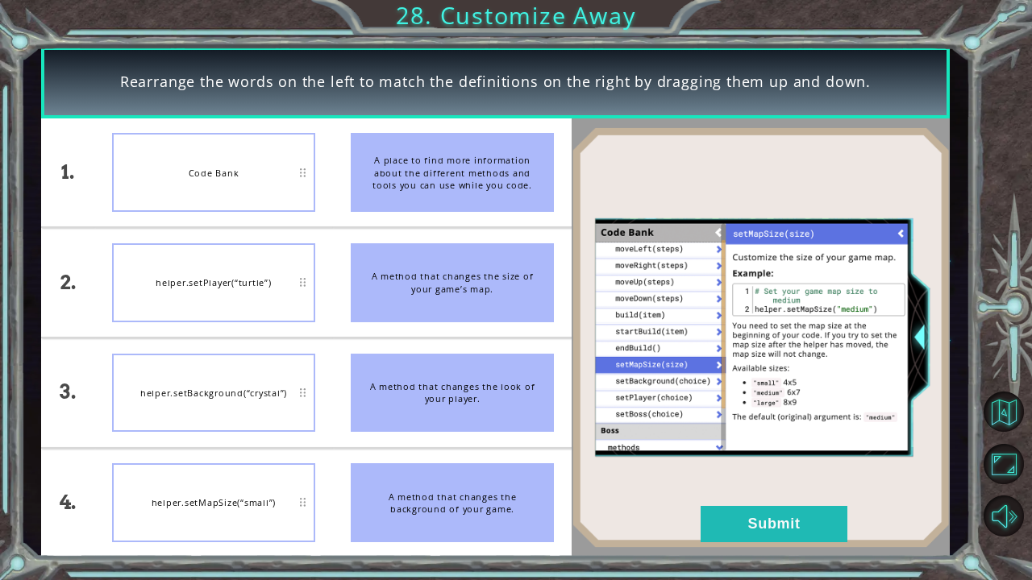
click at [427, 193] on div "A place to find more information about the different methods and tools you can …" at bounding box center [452, 172] width 203 height 79
drag, startPoint x: 447, startPoint y: 174, endPoint x: 372, endPoint y: 205, distance: 81.0
click at [372, 205] on div "A place to find more information about the different methods and tools you can …" at bounding box center [452, 172] width 203 height 79
drag, startPoint x: 401, startPoint y: 402, endPoint x: 239, endPoint y: 216, distance: 246.3
click at [239, 216] on div "1. 2. 3. 4. Code Bank helper.setBackground(“crystal”) helper.setPlayer(“turtle”…" at bounding box center [306, 337] width 530 height 439
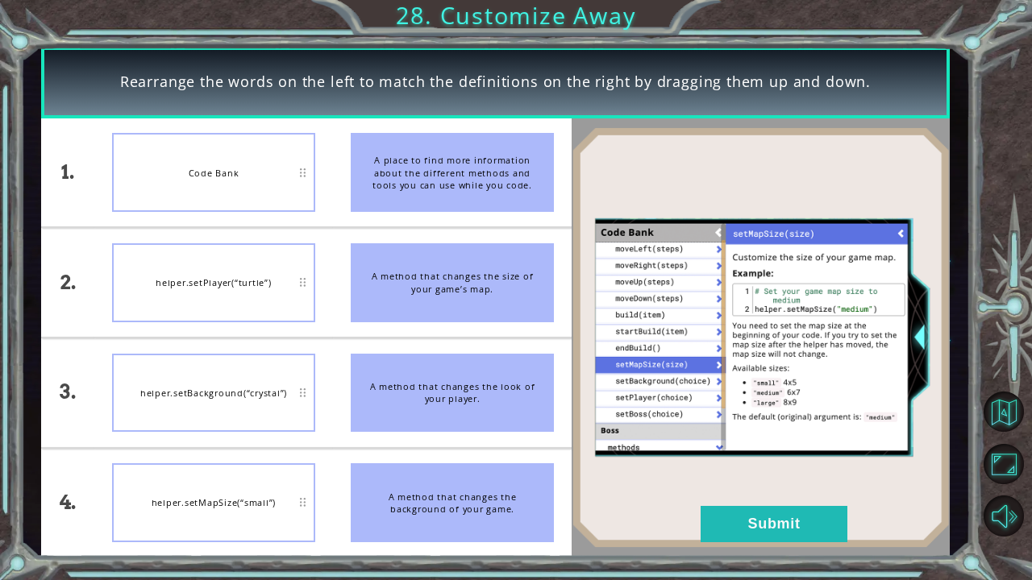
click at [463, 417] on div "A method that changes the look of your player." at bounding box center [452, 393] width 203 height 79
drag, startPoint x: 455, startPoint y: 406, endPoint x: 669, endPoint y: 563, distance: 265.4
click at [465, 414] on div "A method that changes the look of your player." at bounding box center [452, 393] width 203 height 79
drag, startPoint x: 421, startPoint y: 173, endPoint x: 231, endPoint y: 158, distance: 190.0
click at [239, 152] on div "1. 2. 3. 4. Code Bank helper.setPlayer(“turtle”) helper.setBackground(“crystal”…" at bounding box center [306, 337] width 530 height 439
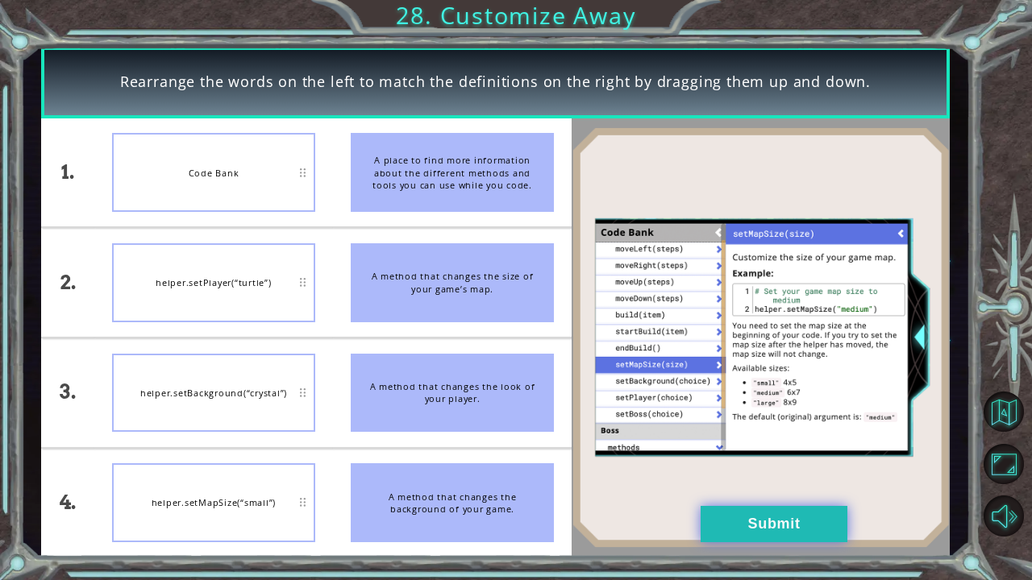
click at [814, 460] on button "Submit" at bounding box center [773, 524] width 147 height 36
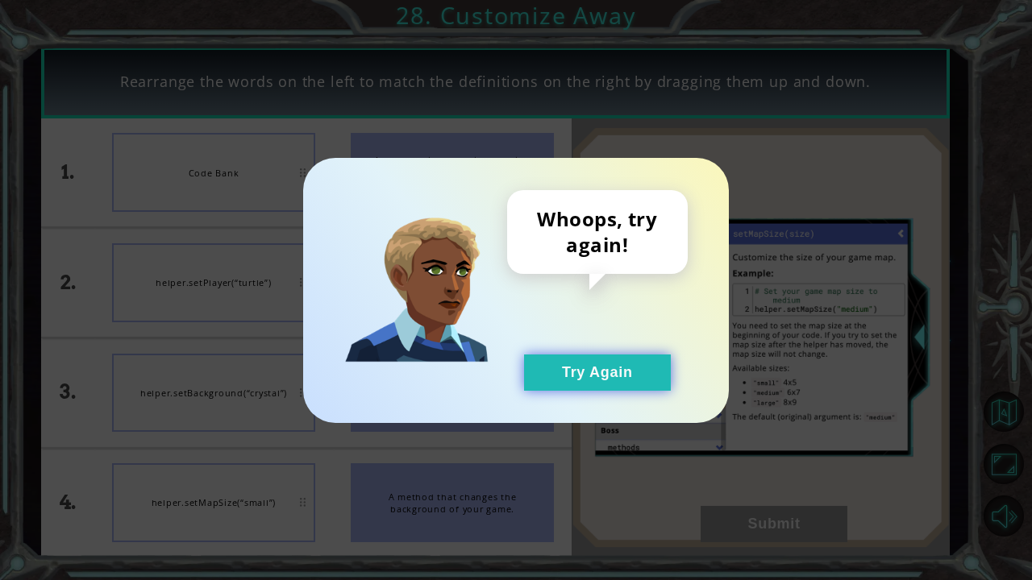
click at [616, 372] on button "Try Again" at bounding box center [597, 373] width 147 height 36
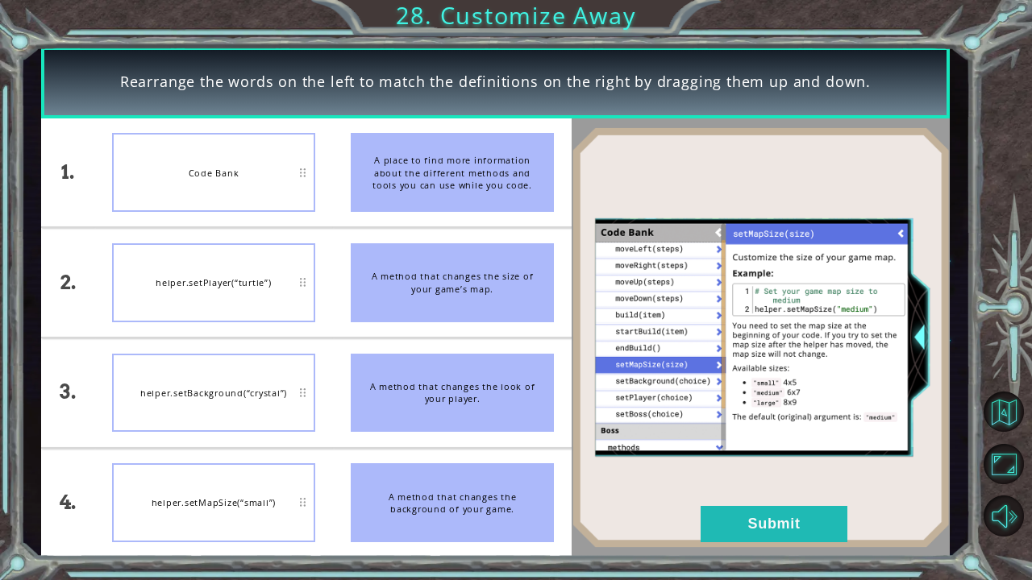
drag, startPoint x: 468, startPoint y: 499, endPoint x: 301, endPoint y: 484, distance: 168.4
click at [434, 460] on div "A method that changes the background of your game." at bounding box center [452, 502] width 203 height 79
drag, startPoint x: 540, startPoint y: 540, endPoint x: 524, endPoint y: 529, distance: 19.7
click at [529, 460] on div "A method that changes the background of your game." at bounding box center [452, 502] width 203 height 79
drag, startPoint x: 463, startPoint y: 518, endPoint x: 203, endPoint y: 518, distance: 259.6
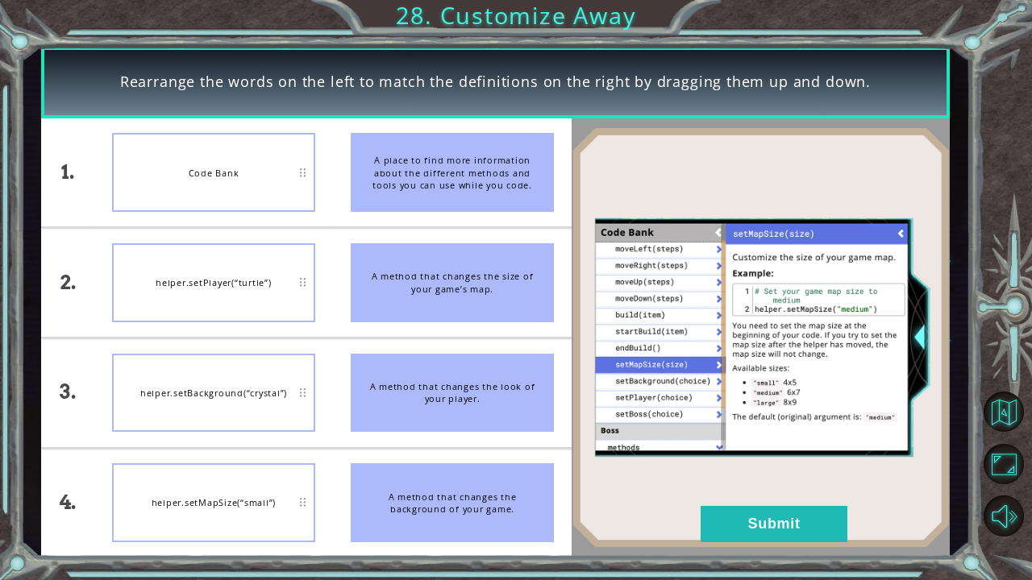
click at [218, 460] on div "1. 2. 3. 4. Code Bank helper.setPlayer(“turtle”) helper.setBackground(“crystal”…" at bounding box center [306, 337] width 530 height 439
click at [256, 460] on div "helper.setMapSize(“small”)" at bounding box center [213, 502] width 203 height 79
click at [414, 460] on div "A method that changes the background of your game." at bounding box center [452, 502] width 203 height 79
click at [237, 368] on div "helper.setBackground(“crystal”)" at bounding box center [213, 393] width 203 height 79
click at [1000, 414] on button "Back to Map" at bounding box center [1003, 412] width 40 height 40
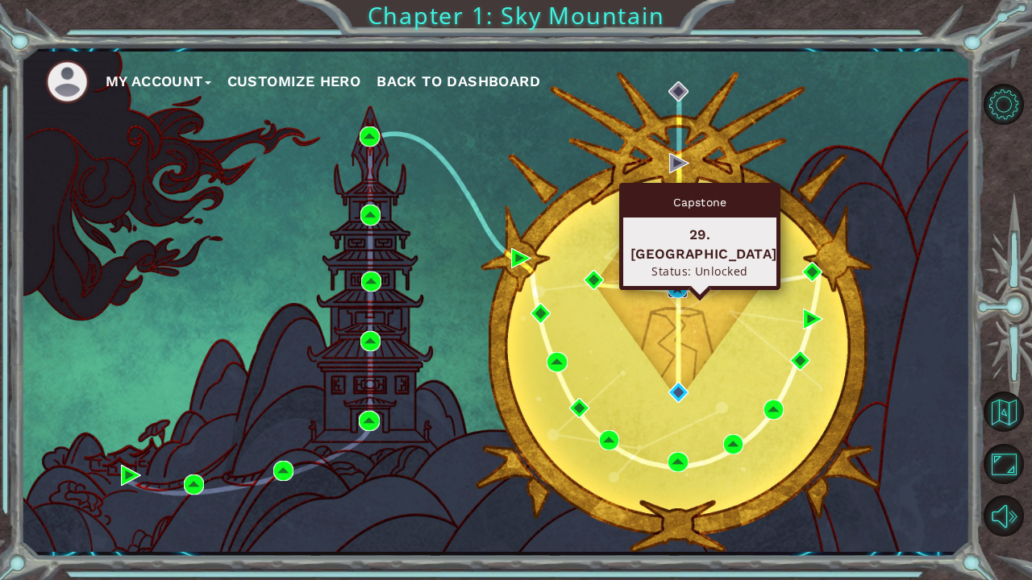
click at [674, 287] on img at bounding box center [677, 288] width 20 height 20
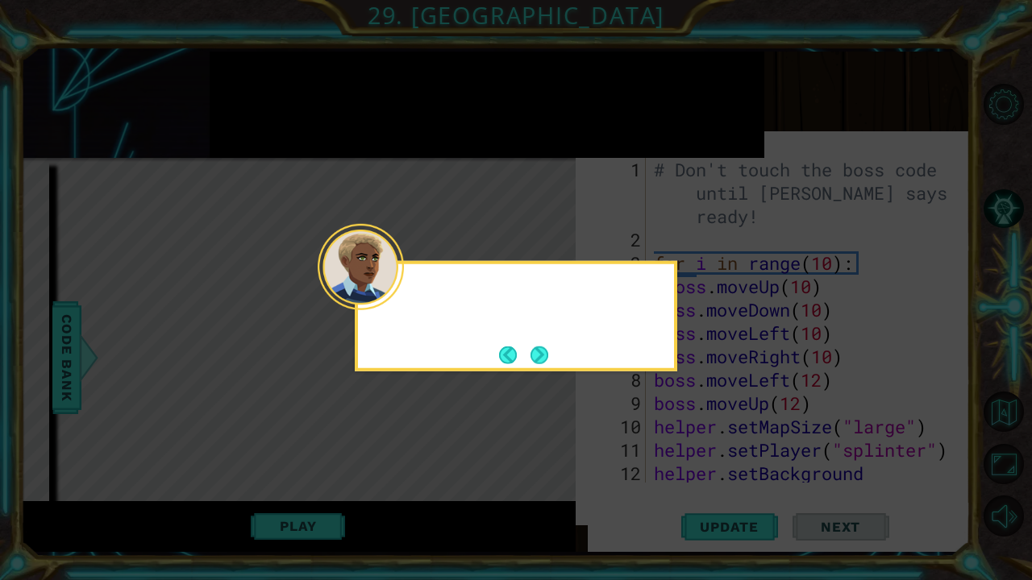
click at [393, 300] on div at bounding box center [361, 267] width 86 height 86
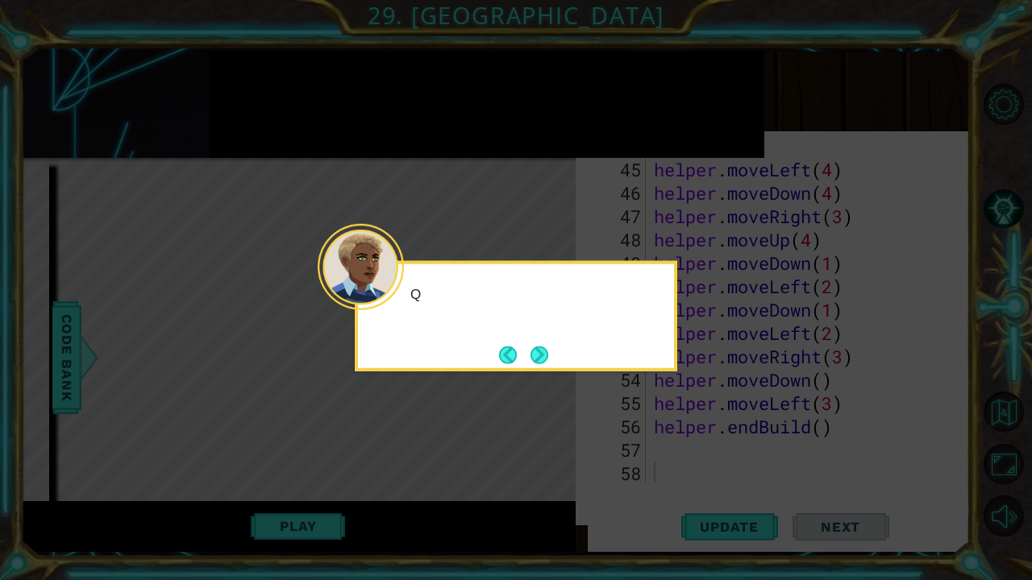
scroll to position [1192, 0]
click at [534, 347] on button "Next" at bounding box center [539, 355] width 18 height 18
click at [535, 347] on button "Next" at bounding box center [539, 355] width 18 height 18
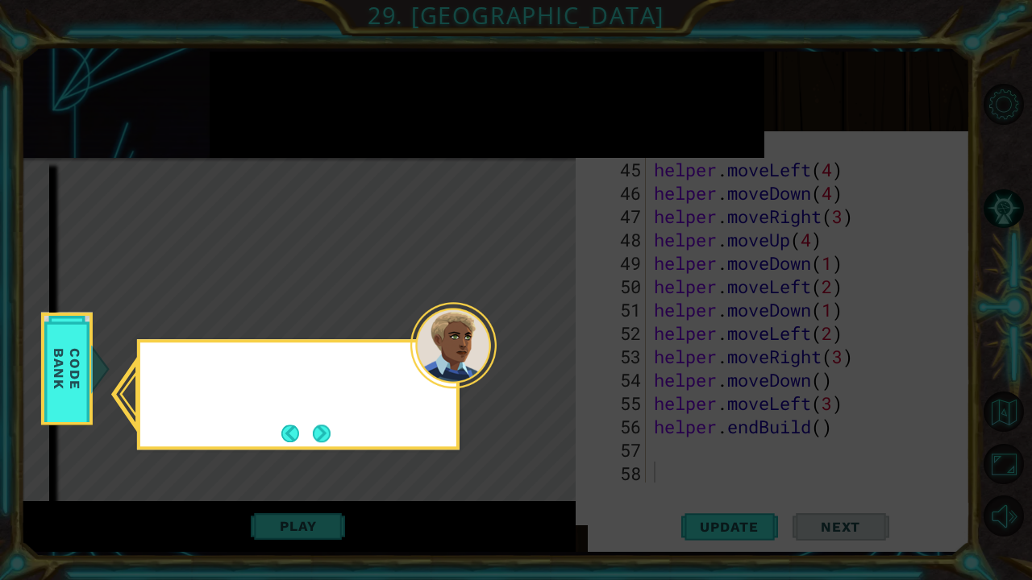
click at [535, 347] on icon at bounding box center [516, 290] width 1032 height 580
click at [326, 430] on button "Next" at bounding box center [322, 434] width 18 height 18
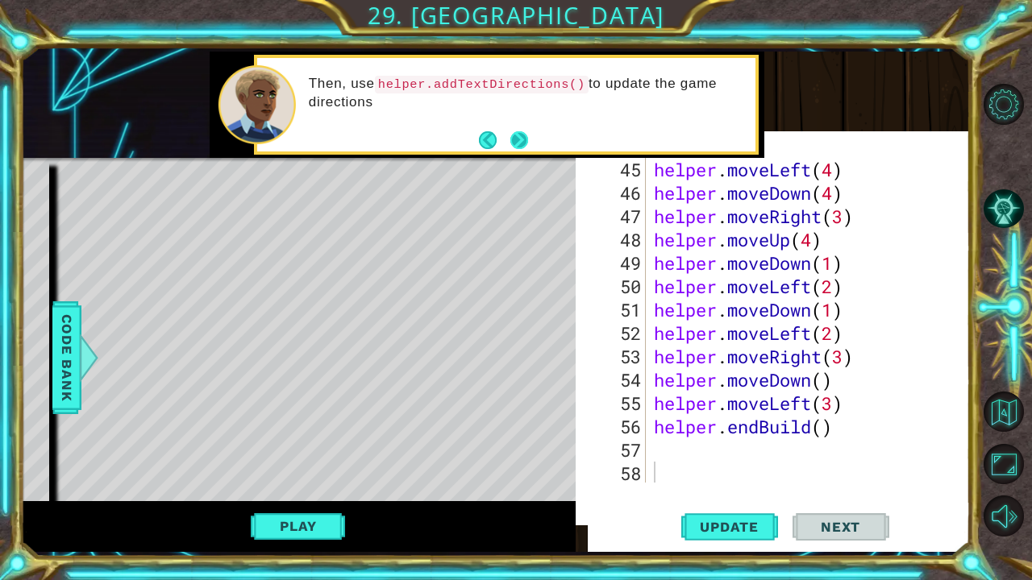
click at [532, 139] on div "Then, use helper.addTextDirections() to update the game directions" at bounding box center [506, 105] width 498 height 94
click at [696, 460] on span "Update" at bounding box center [729, 527] width 91 height 16
drag, startPoint x: 653, startPoint y: 431, endPoint x: 632, endPoint y: 481, distance: 54.2
click at [633, 460] on div "45 46 47 48 49 50 51 52 53 54 55 56 57 58 helper . moveLeft ( 4 ) helper . move…" at bounding box center [783, 319] width 367 height 327
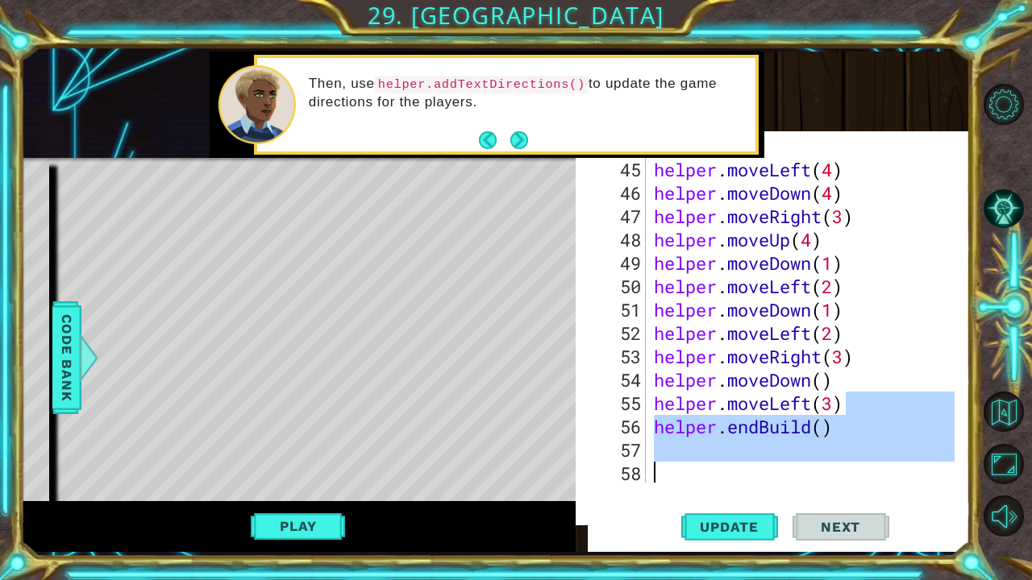
drag, startPoint x: 858, startPoint y: 411, endPoint x: 840, endPoint y: 487, distance: 78.0
click at [789, 460] on div "45 46 47 48 49 50 51 52 53 54 55 56 57 58 helper . moveLeft ( 4 ) helper . move…" at bounding box center [773, 336] width 394 height 394
drag, startPoint x: 651, startPoint y: 434, endPoint x: 884, endPoint y: 513, distance: 247.0
click at [868, 460] on div "45 46 47 48 49 50 51 52 53 54 55 56 57 58 helper . moveLeft ( 4 ) helper . move…" at bounding box center [773, 336] width 394 height 394
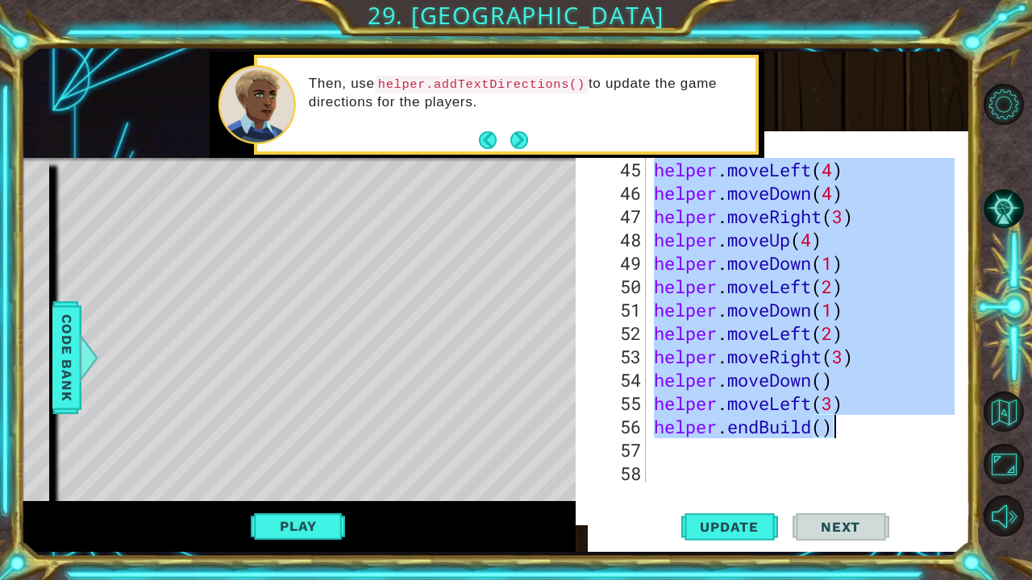
drag, startPoint x: 658, startPoint y: 285, endPoint x: 863, endPoint y: 416, distance: 243.5
click at [863, 416] on div "helper . moveLeft ( 4 ) helper . moveDown ( 4 ) helper . moveRight ( 3 ) helper…" at bounding box center [807, 345] width 312 height 374
click at [877, 460] on button "Next" at bounding box center [840, 527] width 97 height 50
type textarea "helper.endBuild()"
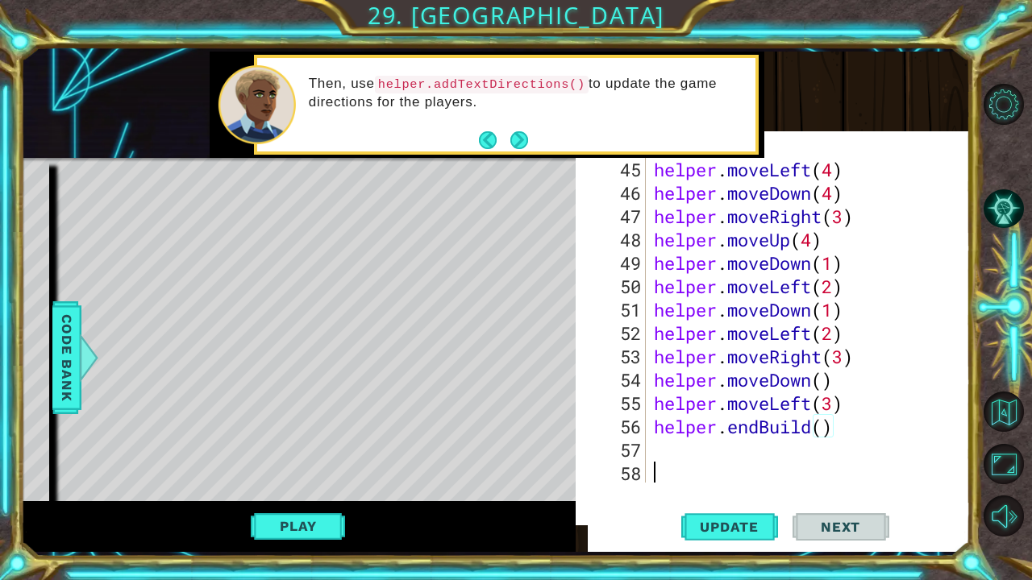
click at [680, 460] on div "helper . moveLeft ( 4 ) helper . moveDown ( 4 ) helper . moveRight ( 3 ) helper…" at bounding box center [807, 345] width 312 height 374
click at [637, 453] on div "57" at bounding box center [624, 450] width 43 height 23
click at [705, 460] on button "Update" at bounding box center [729, 527] width 97 height 50
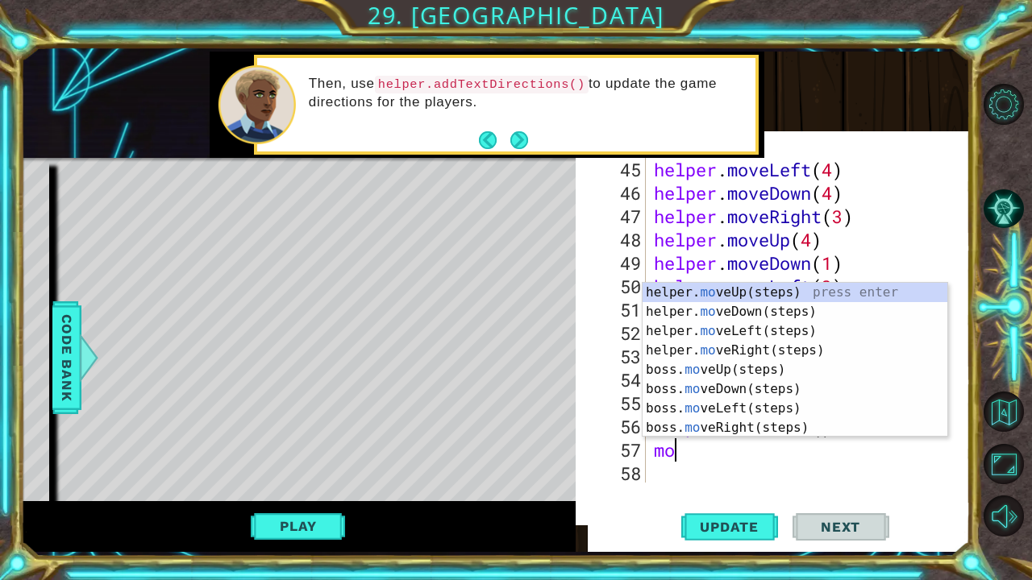
scroll to position [0, 0]
type textarea "move"
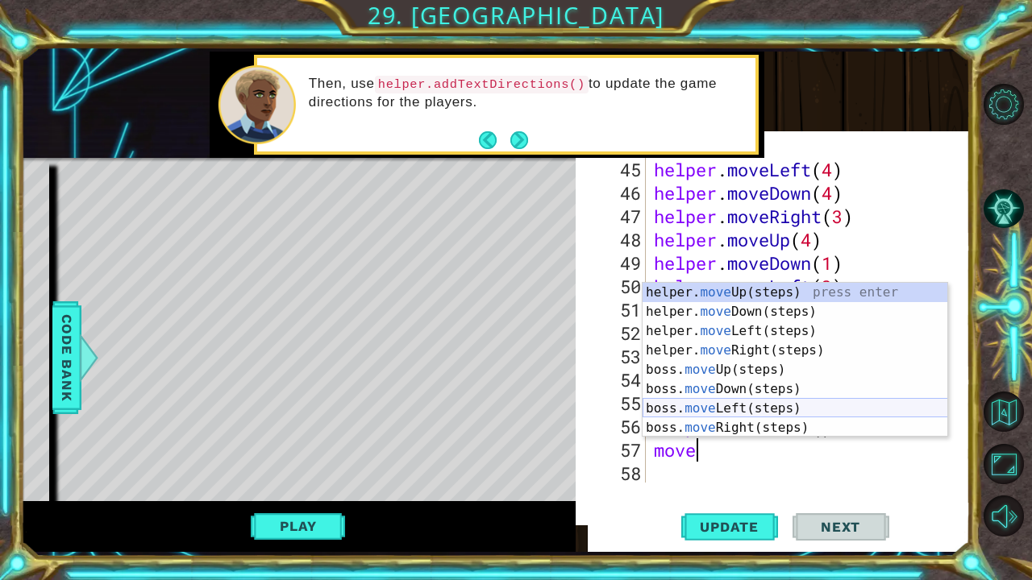
click at [730, 419] on div "helper. move Up(steps) press enter helper. move Down(steps) press enter helper.…" at bounding box center [795, 379] width 306 height 193
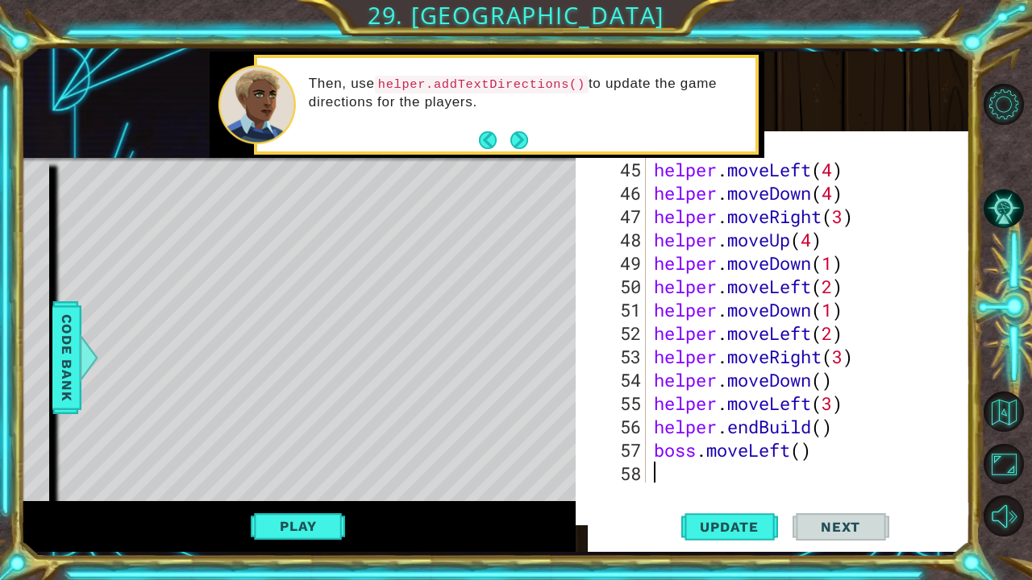
scroll to position [1216, 0]
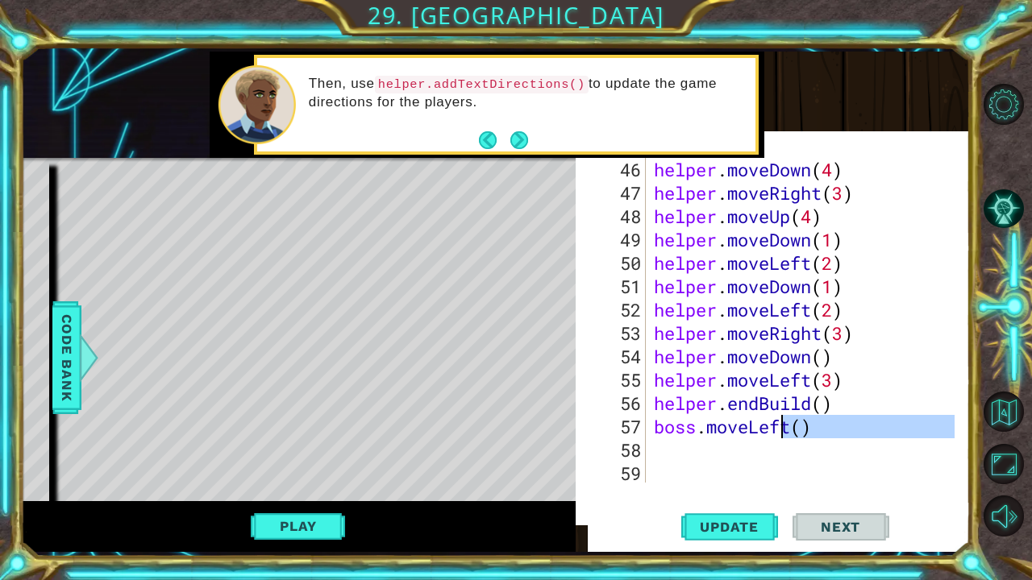
drag, startPoint x: 778, startPoint y: 436, endPoint x: 801, endPoint y: 434, distance: 23.5
click at [793, 435] on div "helper . moveDown ( 4 ) helper . moveRight ( 3 ) helper . moveUp ( 4 ) helper .…" at bounding box center [807, 345] width 312 height 374
click at [802, 422] on div "helper . moveDown ( 4 ) helper . moveRight ( 3 ) helper . moveUp ( 4 ) helper .…" at bounding box center [803, 319] width 304 height 327
click at [705, 460] on button "Update" at bounding box center [729, 527] width 97 height 50
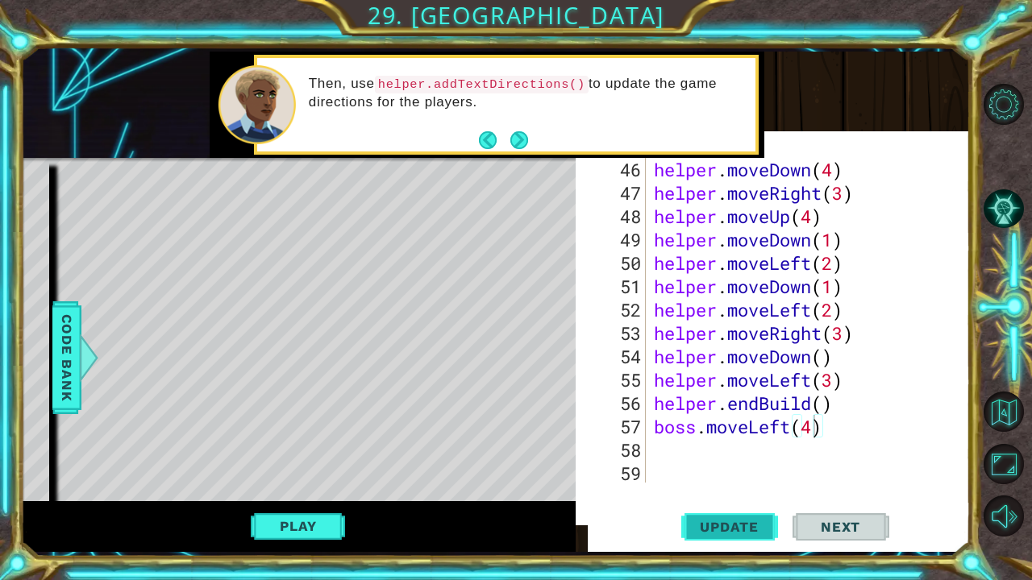
click at [708, 460] on span "Update" at bounding box center [729, 527] width 91 height 16
click at [709, 460] on span "Update" at bounding box center [729, 527] width 91 height 16
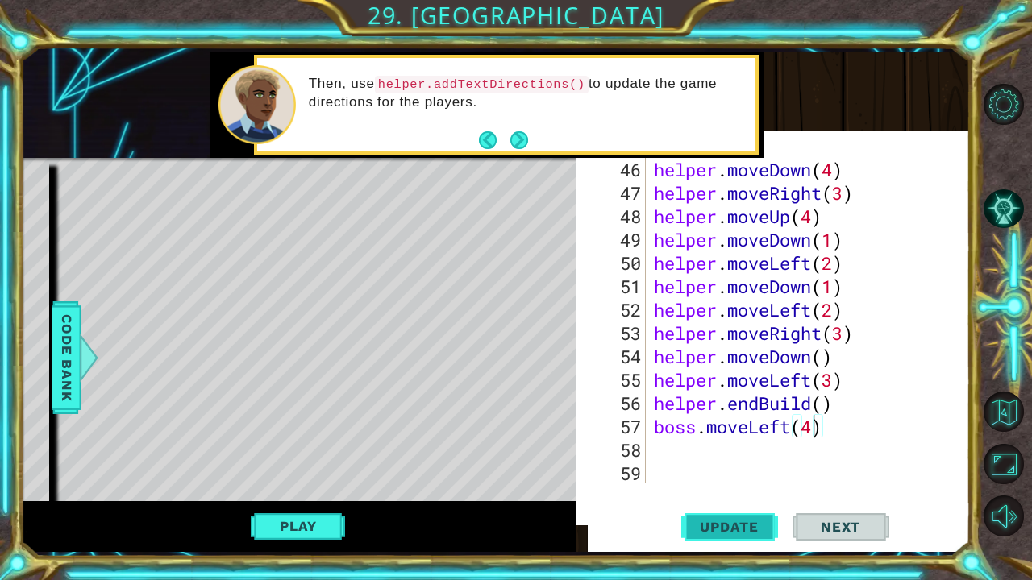
click at [709, 460] on span "Update" at bounding box center [729, 527] width 91 height 16
drag, startPoint x: 792, startPoint y: 424, endPoint x: 748, endPoint y: 428, distance: 43.7
click at [748, 428] on div "helper . moveDown ( 4 ) helper . moveRight ( 3 ) helper . moveUp ( 4 ) helper .…" at bounding box center [807, 345] width 312 height 374
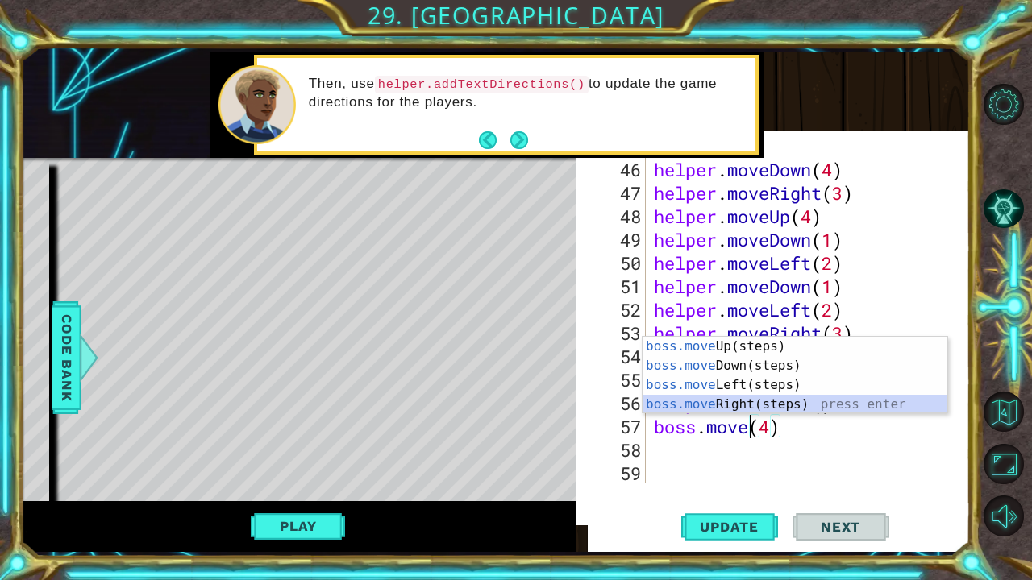
click at [705, 401] on div "boss.move Up(steps) press enter boss.move Down(steps) press enter boss.move Lef…" at bounding box center [795, 395] width 306 height 116
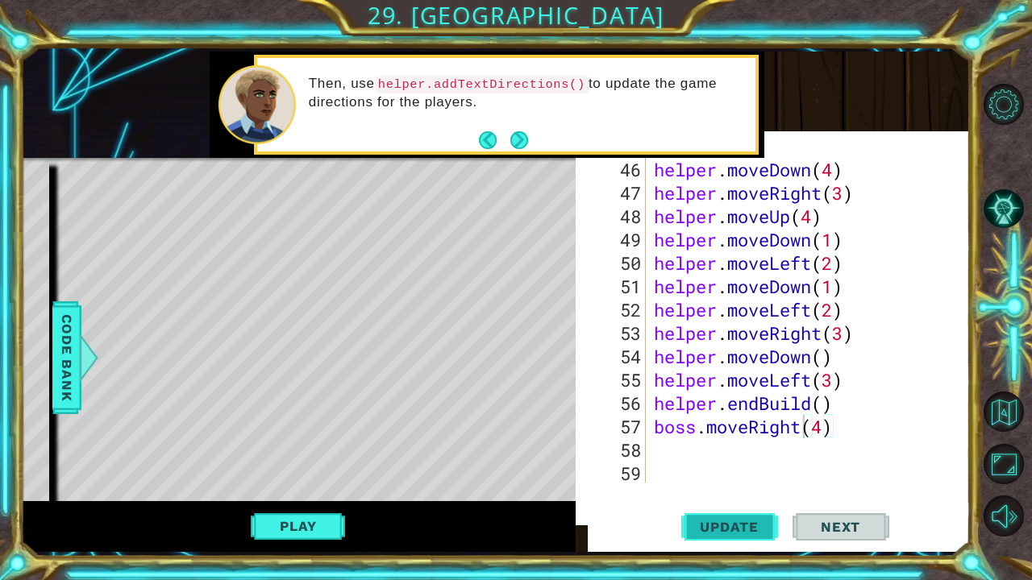
click at [747, 460] on span "Update" at bounding box center [729, 527] width 91 height 16
click at [746, 460] on span "Update" at bounding box center [729, 527] width 91 height 16
click at [846, 416] on div "helper . moveDown ( 4 ) helper . moveRight ( 3 ) helper . moveUp ( 4 ) helper .…" at bounding box center [807, 345] width 312 height 374
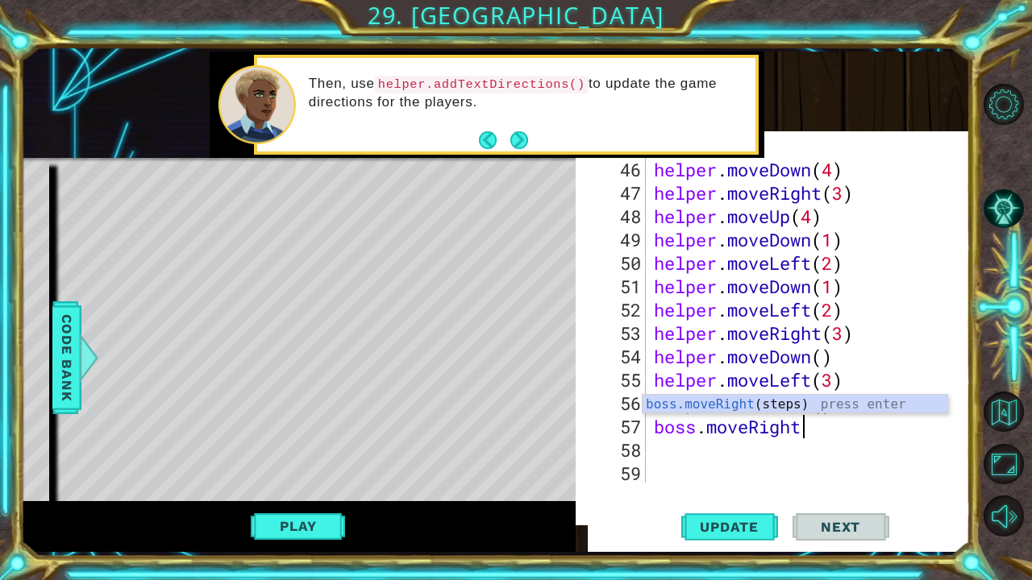
click at [787, 390] on div "helper . moveDown ( 4 ) helper . moveRight ( 3 ) helper . moveUp ( 4 ) helper .…" at bounding box center [807, 345] width 312 height 374
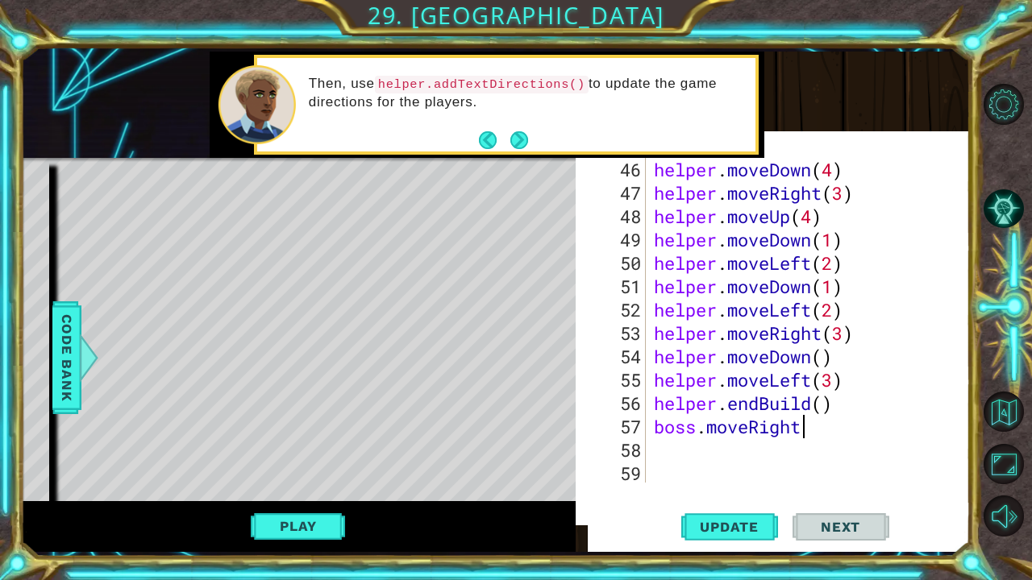
click at [809, 425] on div "helper . moveDown ( 4 ) helper . moveRight ( 3 ) helper . moveUp ( 4 ) helper .…" at bounding box center [807, 345] width 312 height 374
type textarea "boss.moveRigh"
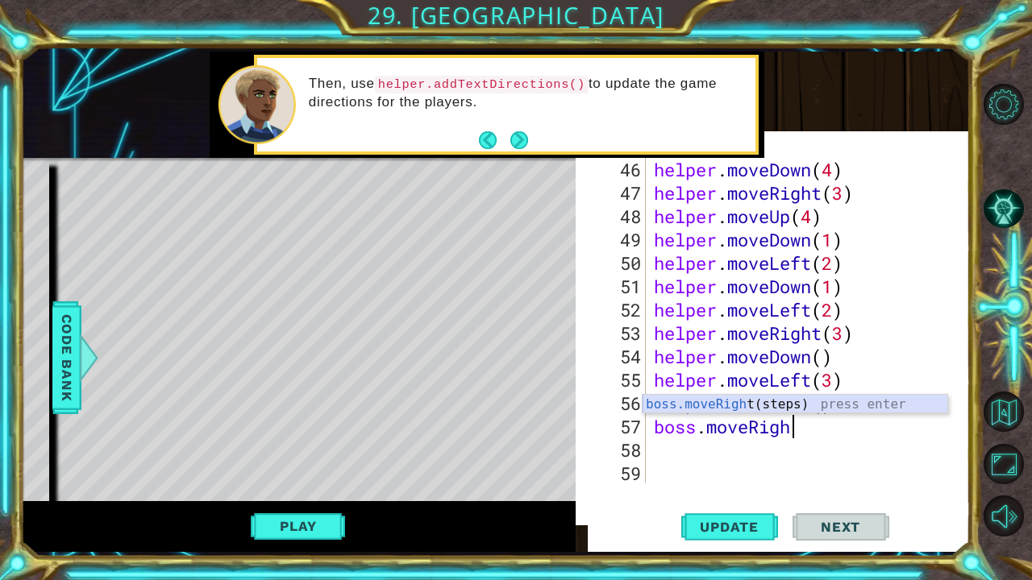
click at [803, 405] on div "boss.moveRigh t(steps) press enter" at bounding box center [795, 424] width 306 height 58
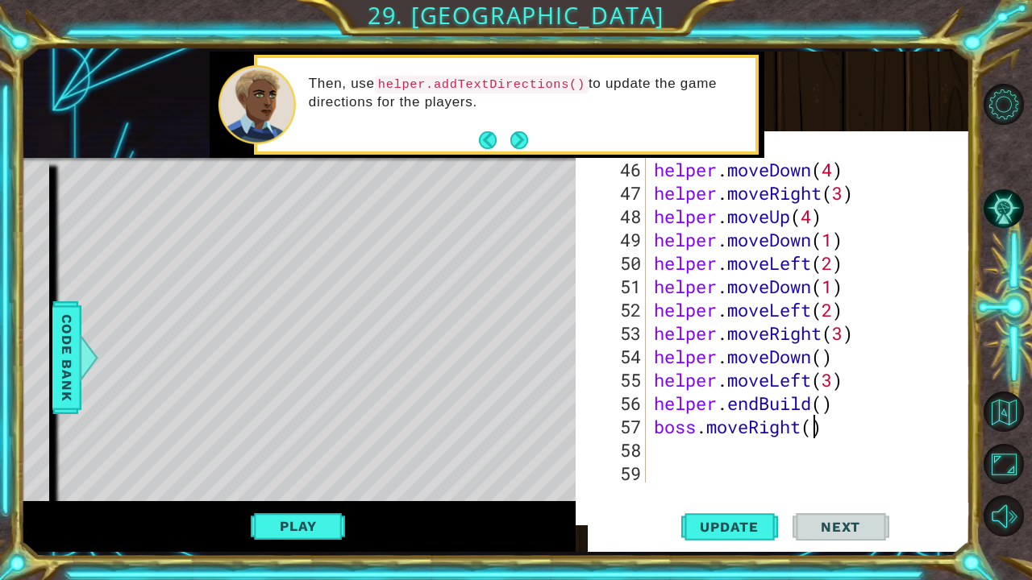
click at [815, 425] on div "helper . moveDown ( 4 ) helper . moveRight ( 3 ) helper . moveUp ( 4 ) helper .…" at bounding box center [807, 345] width 312 height 374
type textarea "boss.moveRight(4)"
click at [744, 460] on span "Update" at bounding box center [729, 527] width 91 height 16
click at [737, 460] on span "Update" at bounding box center [729, 527] width 91 height 16
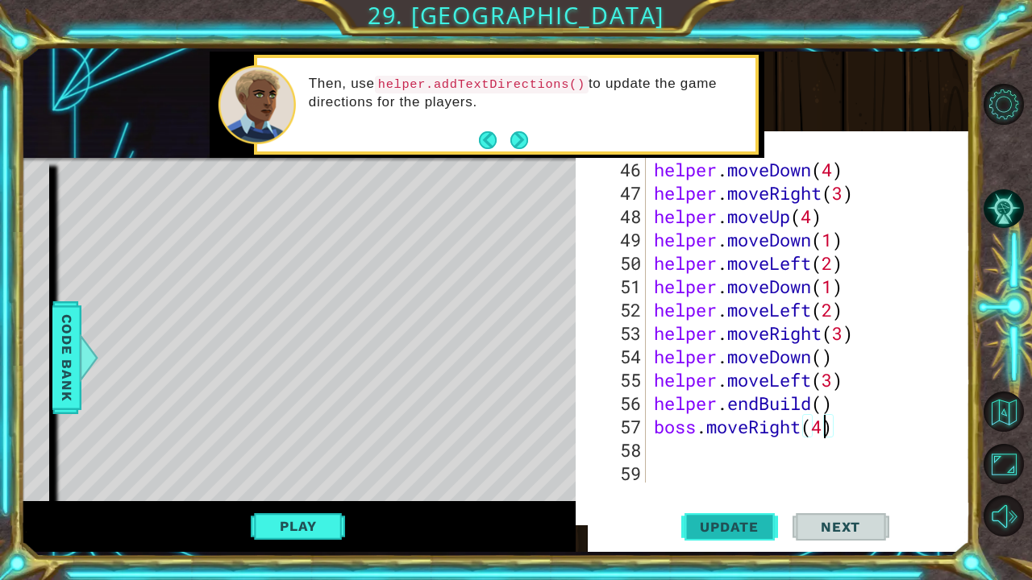
click at [737, 460] on span "Update" at bounding box center [729, 527] width 91 height 16
drag, startPoint x: 737, startPoint y: 530, endPoint x: 710, endPoint y: 530, distance: 26.6
click at [735, 460] on span "Update" at bounding box center [729, 527] width 91 height 16
click at [295, 460] on button "Play" at bounding box center [298, 526] width 94 height 31
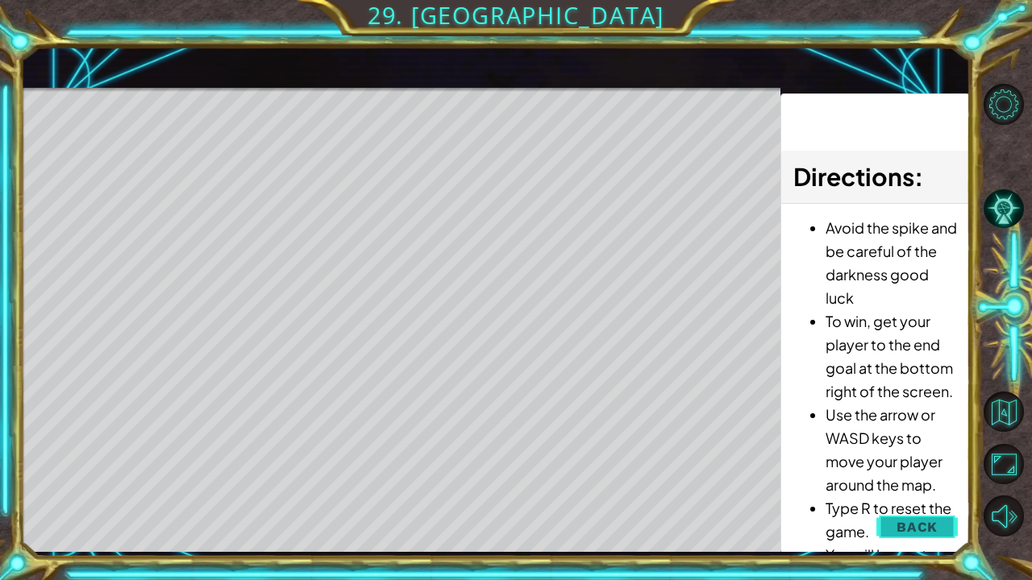
click at [901, 460] on span "Back" at bounding box center [916, 527] width 41 height 16
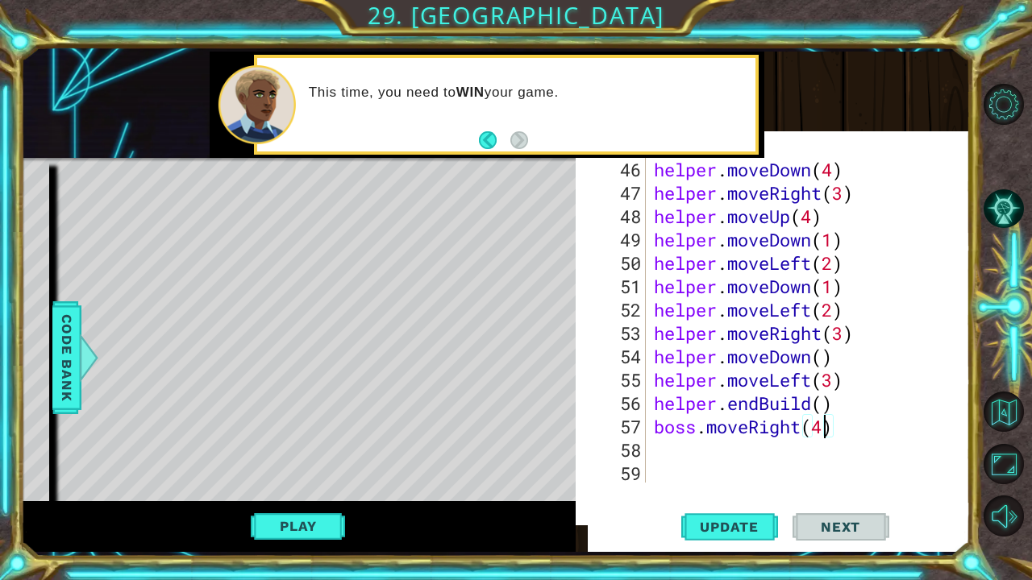
click at [842, 437] on div "helper . moveDown ( 4 ) helper . moveRight ( 3 ) helper . moveUp ( 4 ) helper .…" at bounding box center [807, 345] width 312 height 374
click at [806, 426] on div "helper . moveDown ( 4 ) helper . moveRight ( 3 ) helper . moveUp ( 4 ) helper .…" at bounding box center [807, 345] width 312 height 374
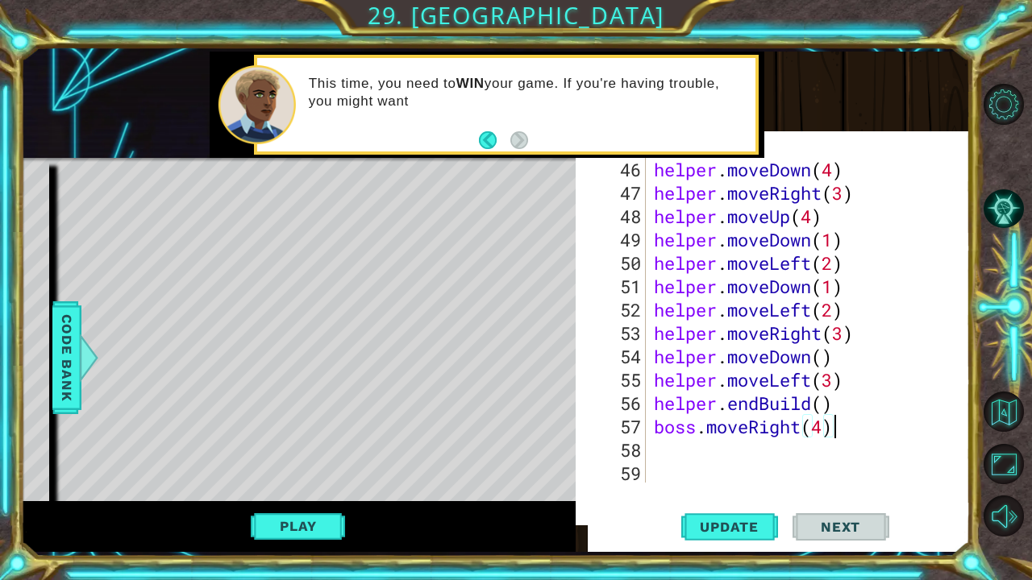
click at [846, 434] on div "helper . moveDown ( 4 ) helper . moveRight ( 3 ) helper . moveUp ( 4 ) helper .…" at bounding box center [807, 345] width 312 height 374
type textarea "boss.moveRight(4"
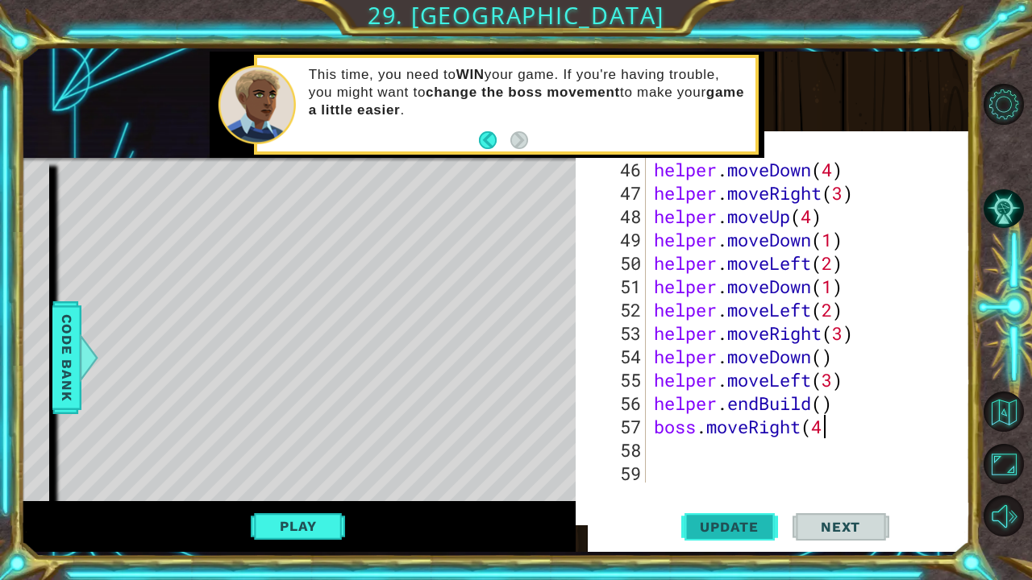
click at [717, 460] on button "Update" at bounding box center [729, 527] width 97 height 50
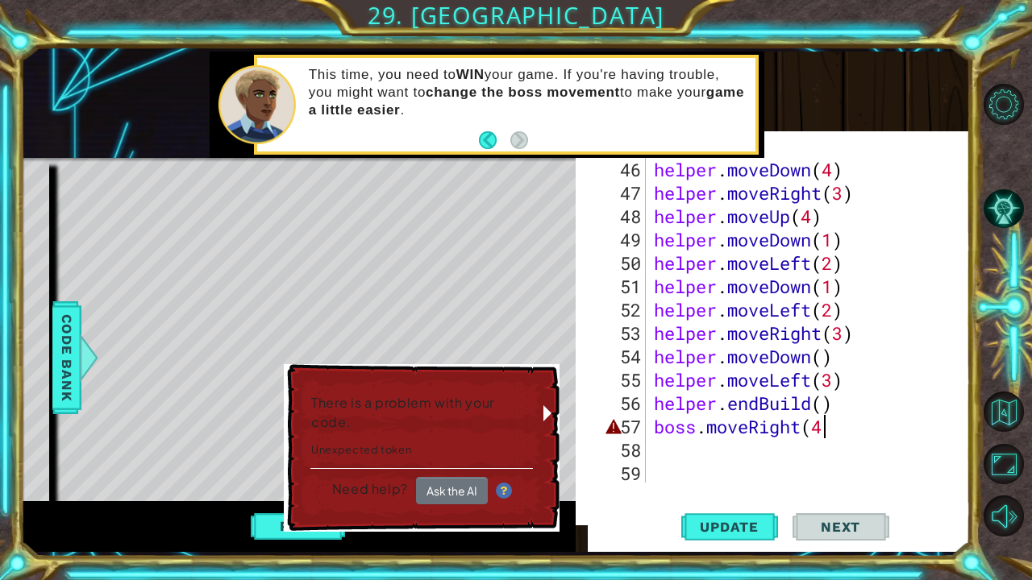
drag, startPoint x: 792, startPoint y: 467, endPoint x: 775, endPoint y: 464, distance: 17.9
click at [785, 460] on div "helper . moveDown ( 4 ) helper . moveRight ( 3 ) helper . moveUp ( 4 ) helper .…" at bounding box center [807, 345] width 312 height 374
click at [696, 428] on div "helper . moveDown ( 4 ) helper . moveRight ( 3 ) helper . moveUp ( 4 ) helper .…" at bounding box center [807, 345] width 312 height 374
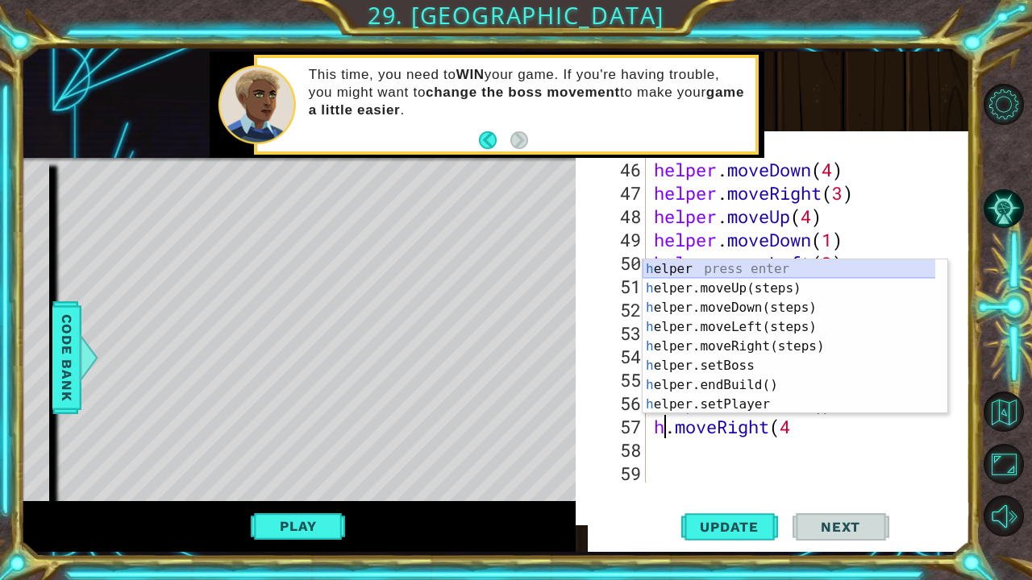
click at [704, 275] on div "h elper press enter h elper.moveUp(steps) press enter h elper.moveDown(steps) p…" at bounding box center [788, 356] width 293 height 193
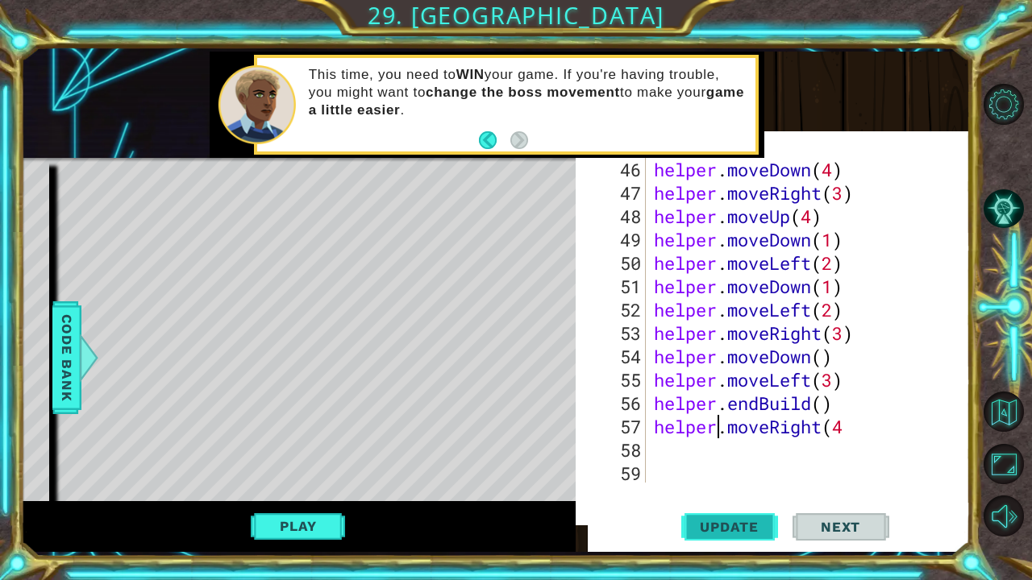
type textarea "helper.moveRight(4"
click at [716, 460] on button "Update" at bounding box center [729, 527] width 97 height 50
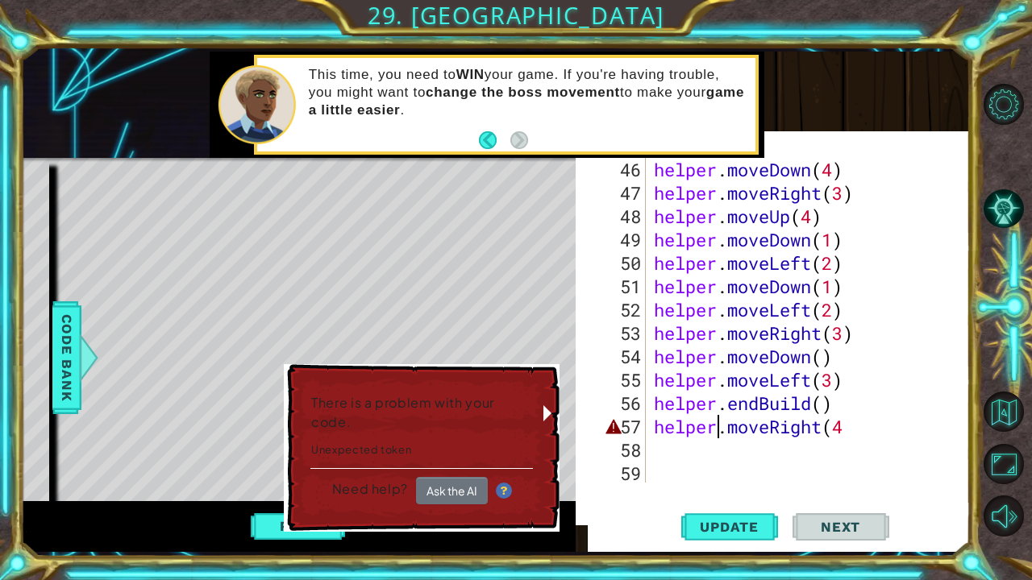
click at [754, 460] on div "helper . moveDown ( 4 ) helper . moveRight ( 3 ) helper . moveUp ( 4 ) helper .…" at bounding box center [807, 345] width 312 height 374
click at [863, 433] on div "helper . moveDown ( 4 ) helper . moveRight ( 3 ) helper . moveUp ( 4 ) helper .…" at bounding box center [807, 345] width 312 height 374
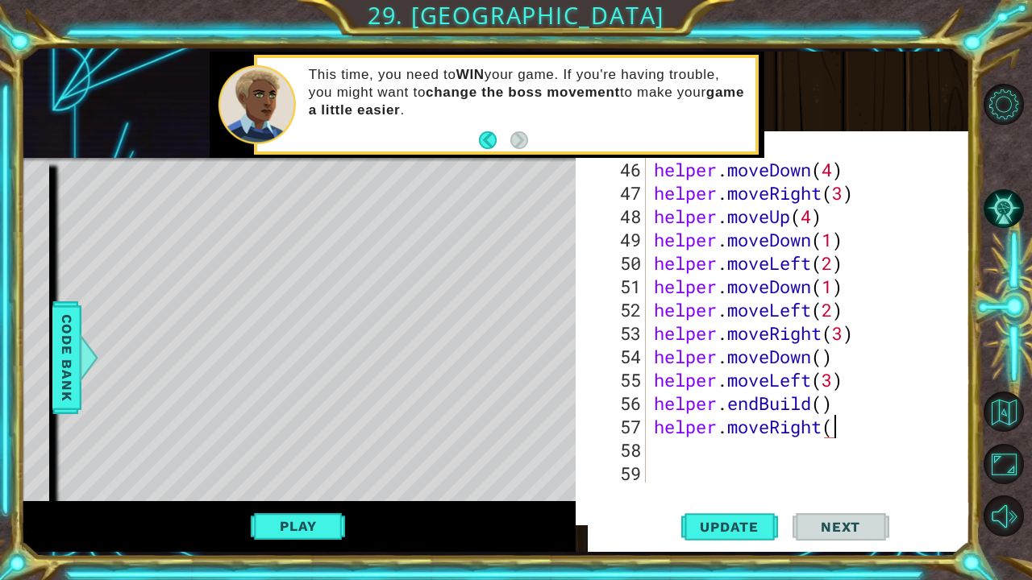
type textarea "helper.moveRight"
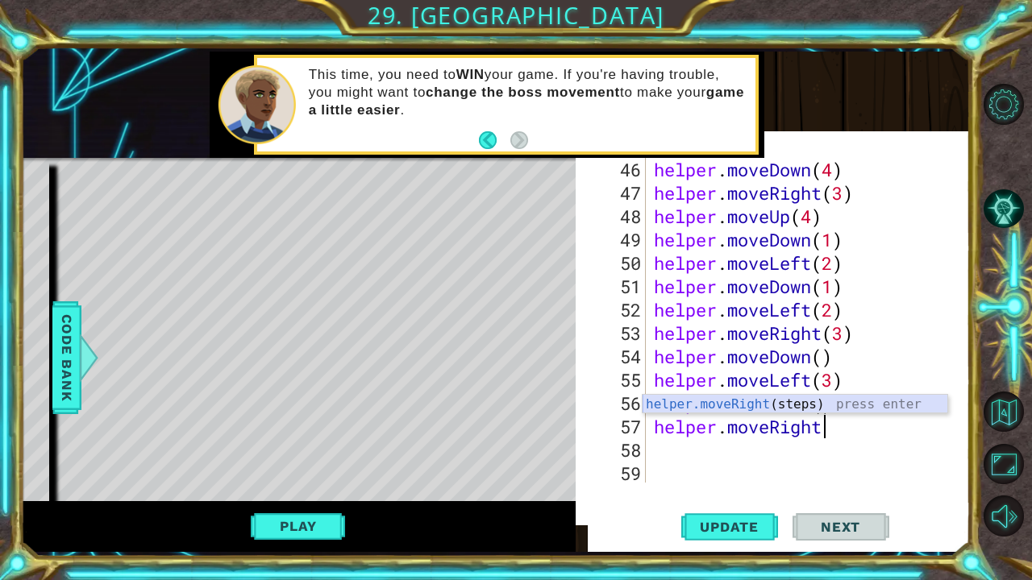
click at [680, 403] on div "helper.moveRight (steps) press enter" at bounding box center [795, 424] width 306 height 58
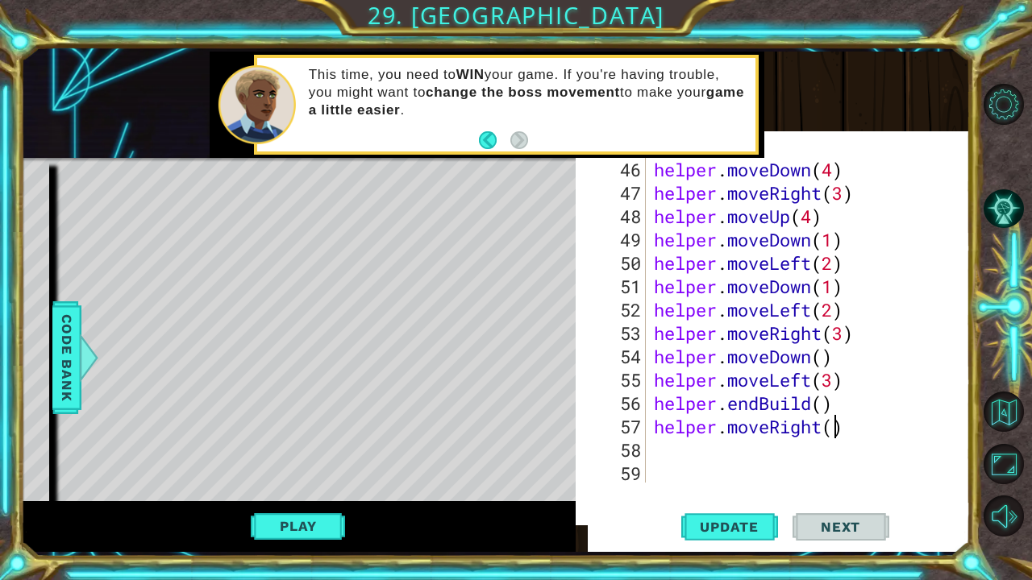
click at [830, 426] on div "helper . moveDown ( 4 ) helper . moveRight ( 3 ) helper . moveUp ( 4 ) helper .…" at bounding box center [807, 345] width 312 height 374
type textarea "helper.moveRight(4)"
click at [740, 460] on span "Update" at bounding box center [729, 527] width 91 height 16
click at [704, 434] on div "helper . moveDown ( 4 ) helper . moveRight ( 3 ) helper . moveUp ( 4 ) helper .…" at bounding box center [807, 345] width 312 height 374
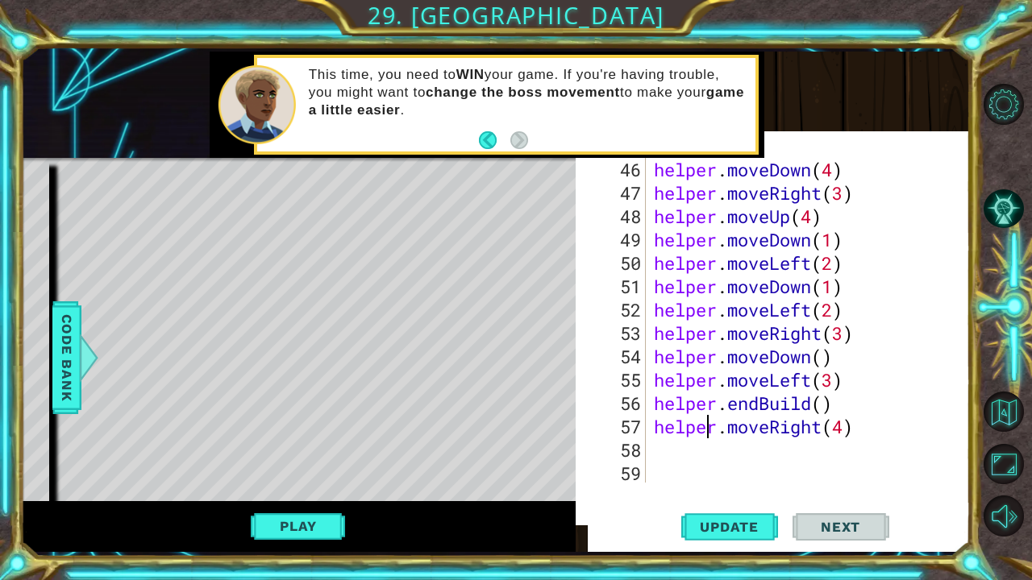
click at [666, 457] on div "helper . moveDown ( 4 ) helper . moveRight ( 3 ) helper . moveUp ( 4 ) helper .…" at bounding box center [807, 345] width 312 height 374
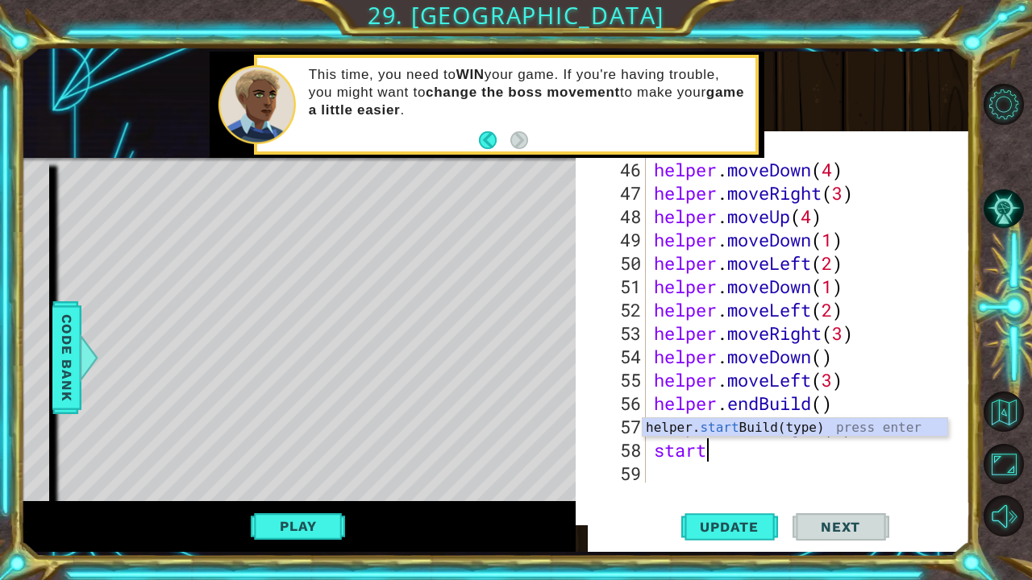
scroll to position [0, 2]
click at [746, 434] on div "helper. startB uild(type) press enter" at bounding box center [795, 447] width 306 height 58
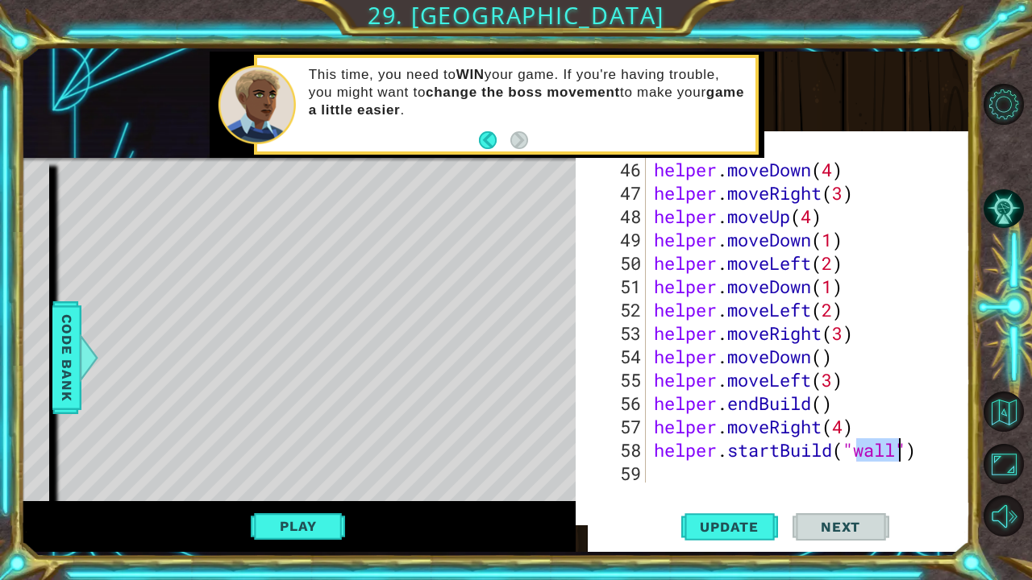
type textarea "helper.startBuild("wall")"
click at [667, 460] on div "Update Next" at bounding box center [785, 527] width 394 height 50
click at [658, 460] on div "helper . moveDown ( 4 ) helper . moveRight ( 3 ) helper . moveUp ( 4 ) helper .…" at bounding box center [807, 345] width 312 height 374
type textarea "u"
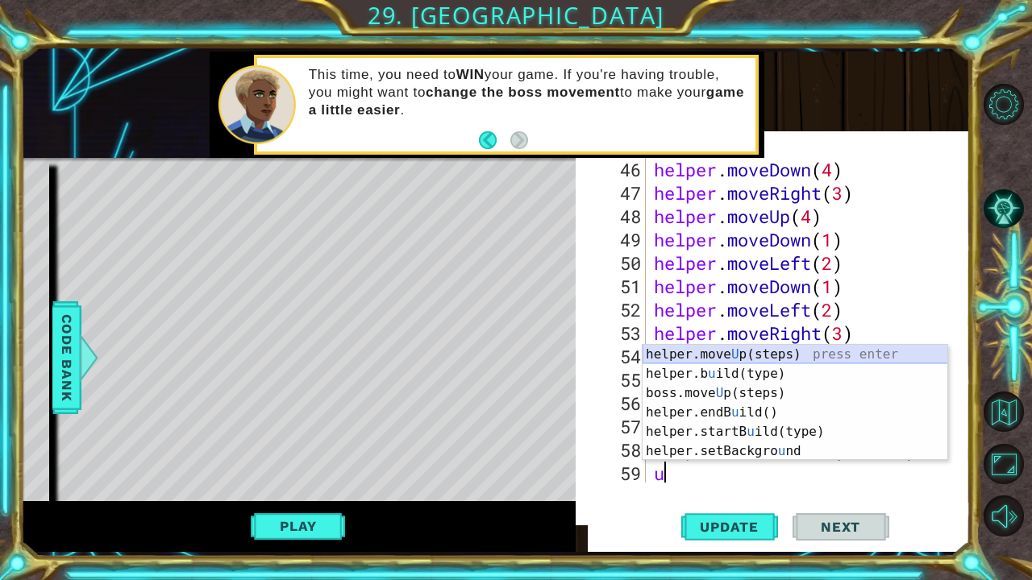
click at [743, 350] on div "helper.move U p(steps) press enter helper.b u [GEOGRAPHIC_DATA](type) press ent…" at bounding box center [795, 422] width 306 height 155
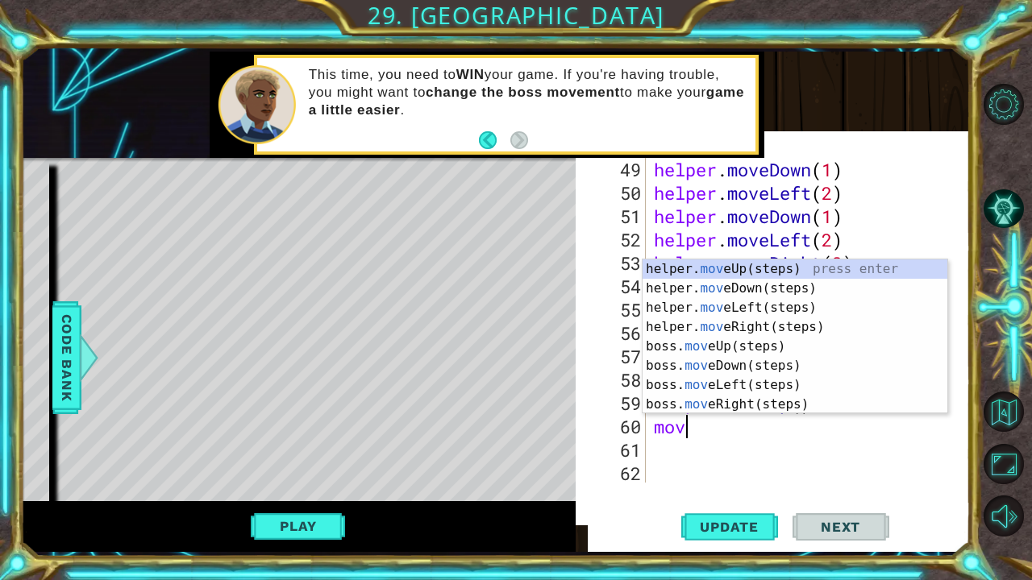
type textarea "move"
click at [719, 284] on div "helper. move Up(steps) press enter helper. move Down(steps) press enter helper.…" at bounding box center [795, 356] width 306 height 193
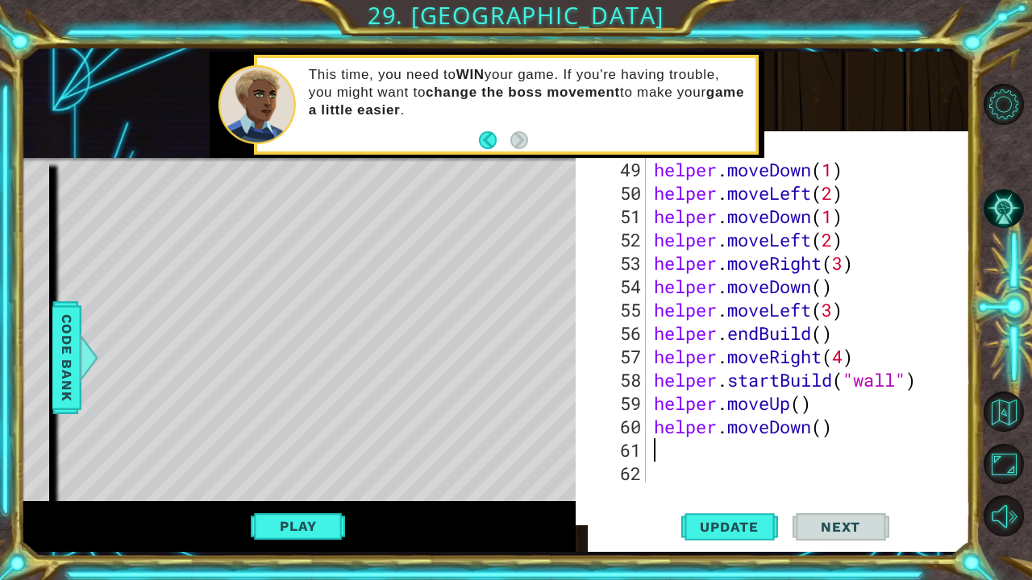
scroll to position [0, 0]
click at [826, 429] on div "helper . moveDown ( 1 ) helper . moveLeft ( 2 ) helper . moveDown ( 1 ) helper …" at bounding box center [807, 345] width 312 height 374
type textarea "helper.moveDown(2)"
click at [729, 460] on span "Update" at bounding box center [729, 527] width 91 height 16
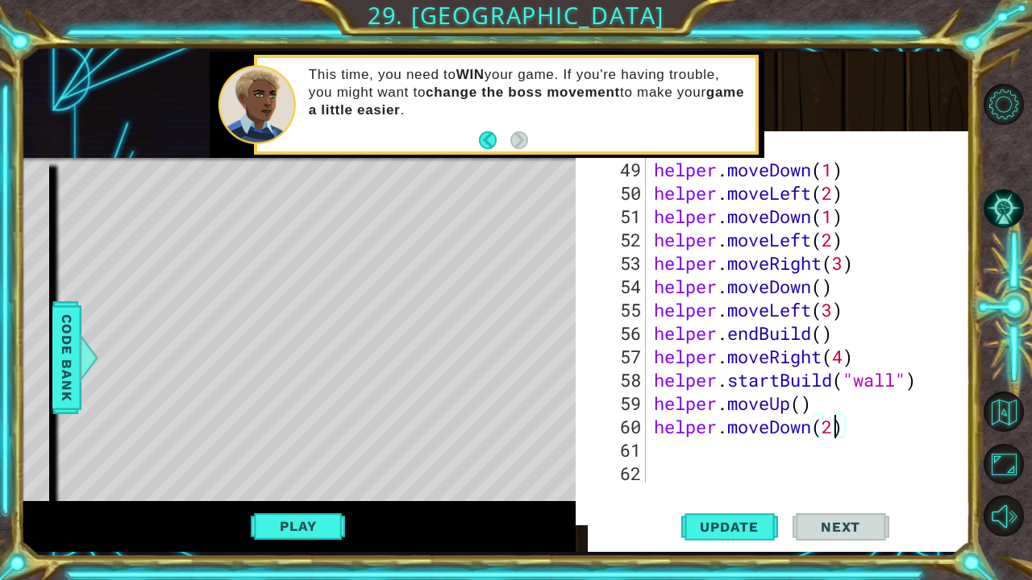
click at [648, 457] on div "helper.moveDown(2) 49 50 51 52 53 54 55 56 57 58 59 60 61 62 63 helper . moveDo…" at bounding box center [783, 319] width 367 height 327
click at [651, 434] on div "helper . moveDown ( 1 ) helper . moveLeft ( 2 ) helper . moveDown ( 1 ) helper …" at bounding box center [807, 345] width 312 height 374
click at [659, 460] on div "helper . moveDown ( 1 ) helper . moveLeft ( 2 ) helper . moveDown ( 1 ) helper …" at bounding box center [807, 345] width 312 height 374
click at [666, 447] on div "helper . moveDown ( 1 ) helper . moveLeft ( 2 ) helper . moveDown ( 1 ) helper …" at bounding box center [807, 345] width 312 height 374
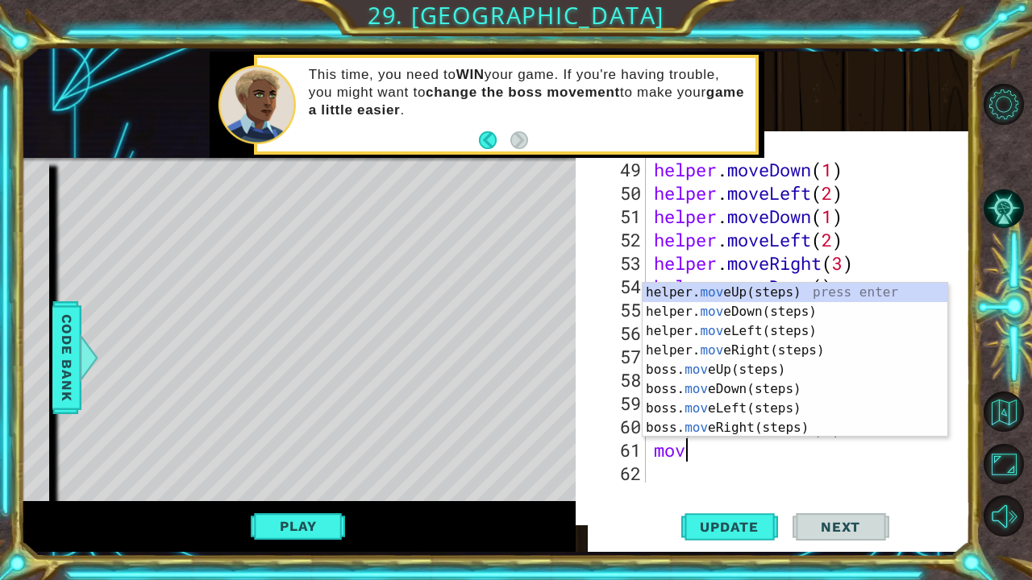
type textarea "move"
click at [738, 353] on div "helper. move Up(steps) press enter helper. move Down(steps) press enter helper.…" at bounding box center [795, 379] width 306 height 193
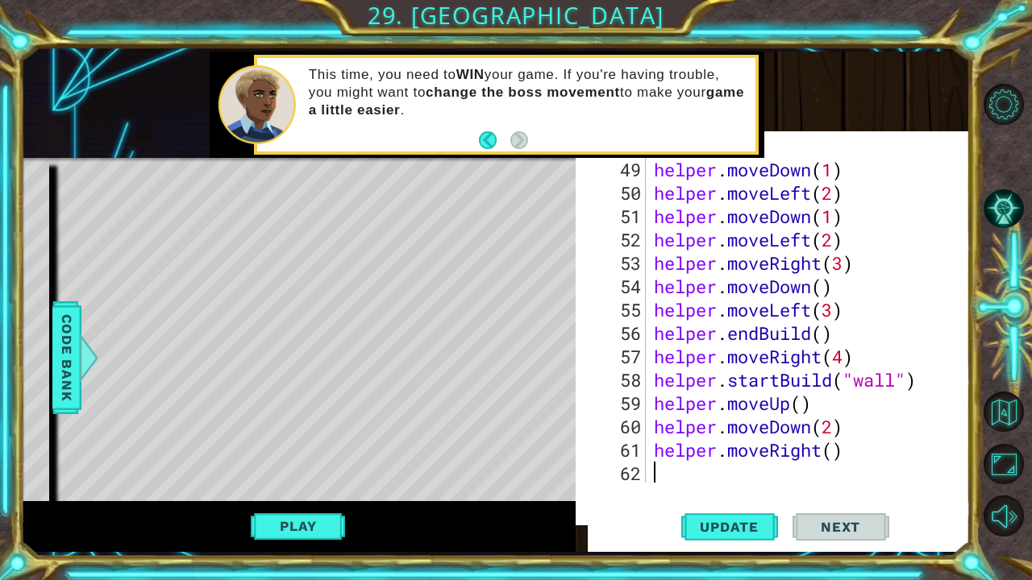
scroll to position [0, 0]
click at [833, 449] on div "helper . moveDown ( 1 ) helper . moveLeft ( 2 ) helper . moveDown ( 1 ) helper …" at bounding box center [807, 345] width 312 height 374
type textarea "helper.moveRight(3)"
click at [747, 460] on span "Update" at bounding box center [729, 527] width 91 height 16
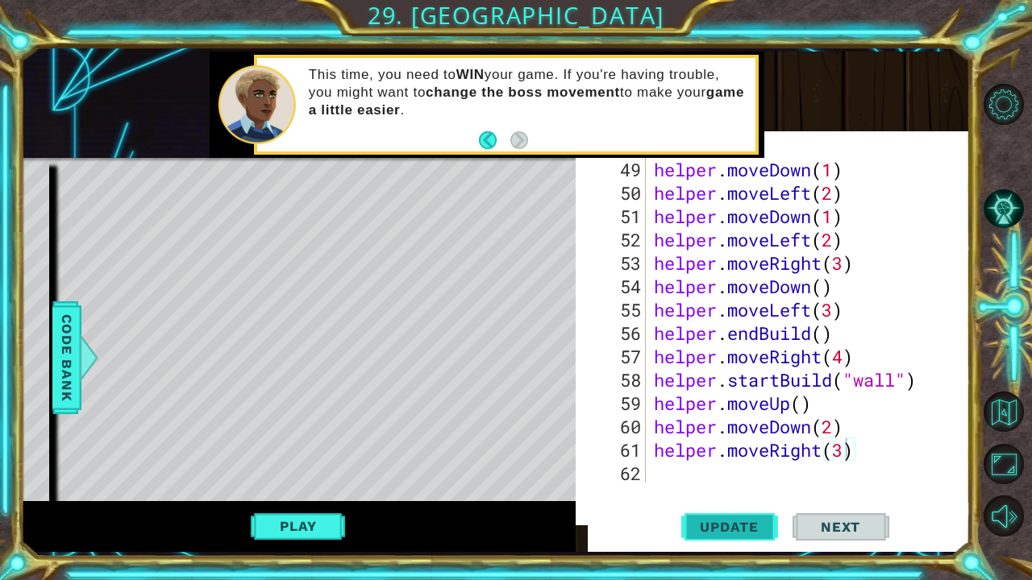
click at [747, 460] on span "Update" at bounding box center [729, 527] width 91 height 16
click at [655, 460] on div "helper . moveDown ( 1 ) helper . moveLeft ( 2 ) helper . moveDown ( 1 ) helper …" at bounding box center [807, 345] width 312 height 374
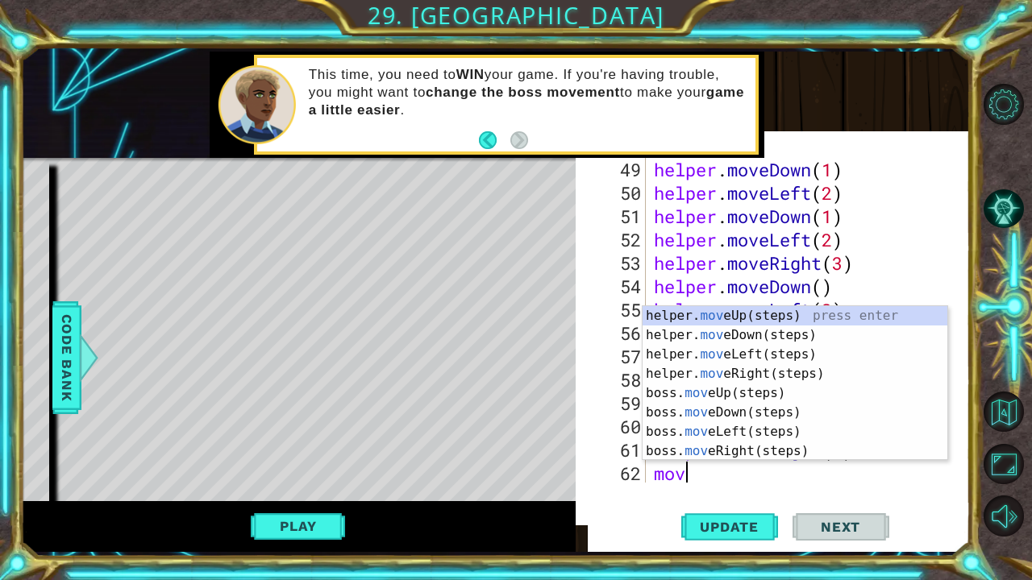
scroll to position [0, 0]
type textarea "move"
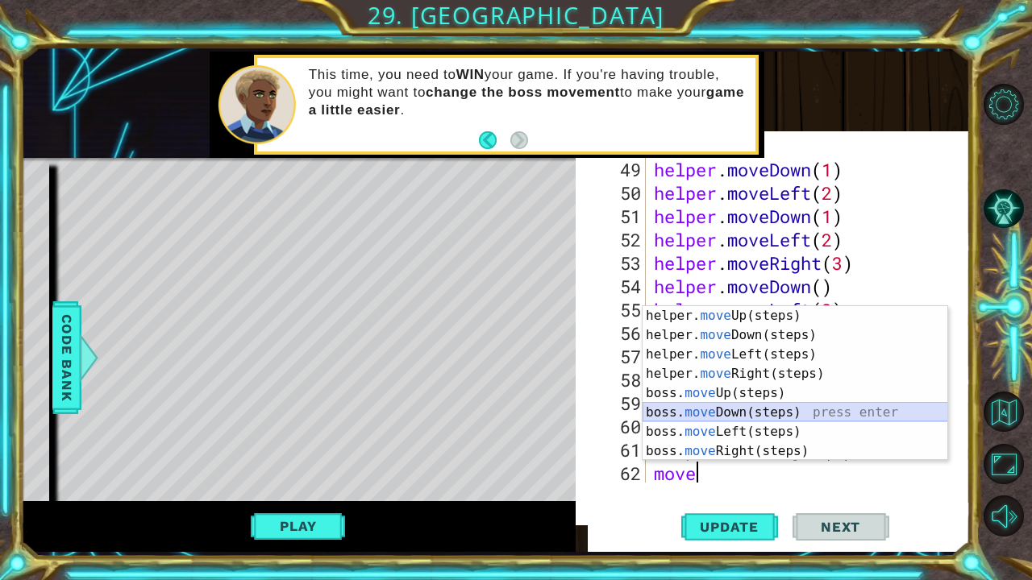
click at [782, 405] on div "helper. move Up(steps) press enter helper. move Down(steps) press enter helper.…" at bounding box center [795, 402] width 306 height 193
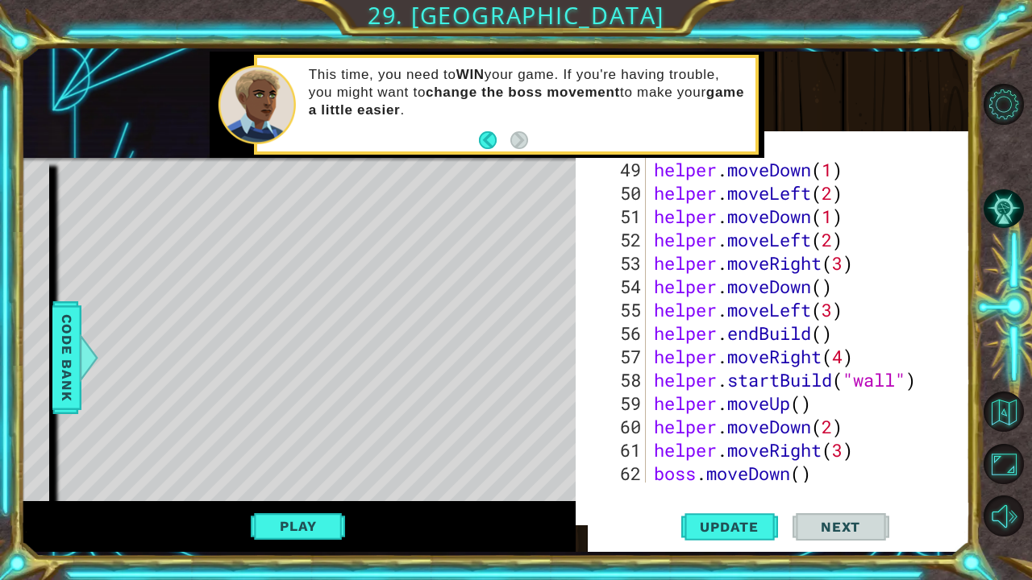
click at [796, 460] on div "helper . moveDown ( 1 ) helper . moveLeft ( 2 ) helper . moveDown ( 1 ) helper …" at bounding box center [807, 345] width 312 height 374
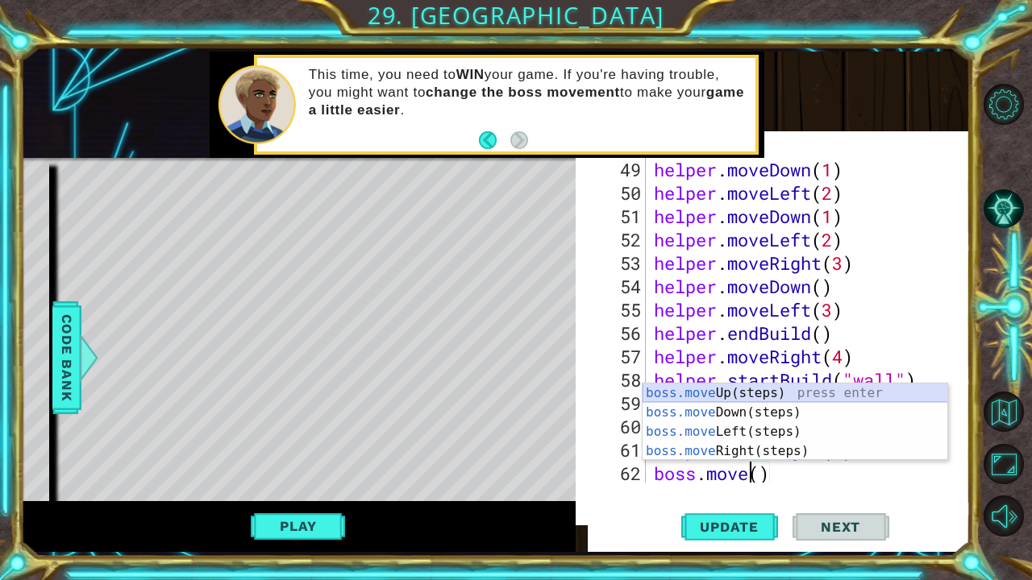
click at [703, 390] on div "boss.move Up(steps) press enter boss.move Down(steps) press enter boss.move Lef…" at bounding box center [795, 442] width 306 height 116
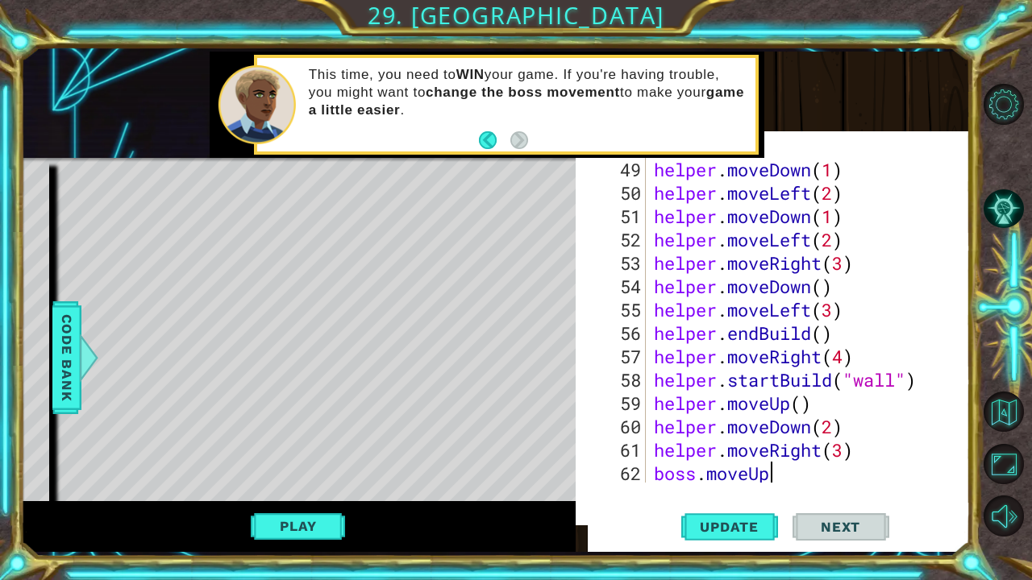
click at [790, 460] on div "helper . moveDown ( 1 ) helper . moveLeft ( 2 ) helper . moveDown ( 1 ) helper …" at bounding box center [807, 345] width 312 height 374
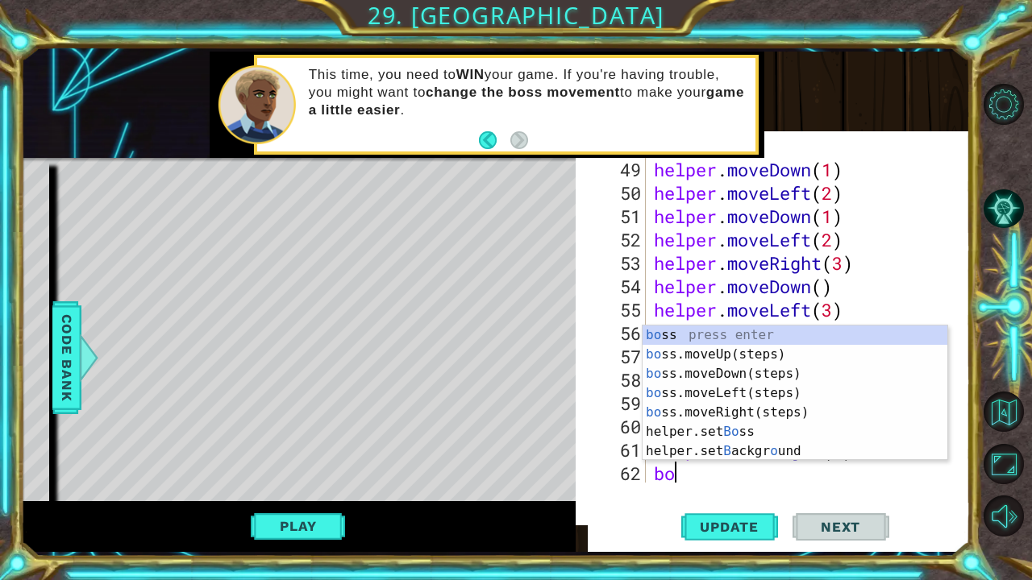
type textarea "b"
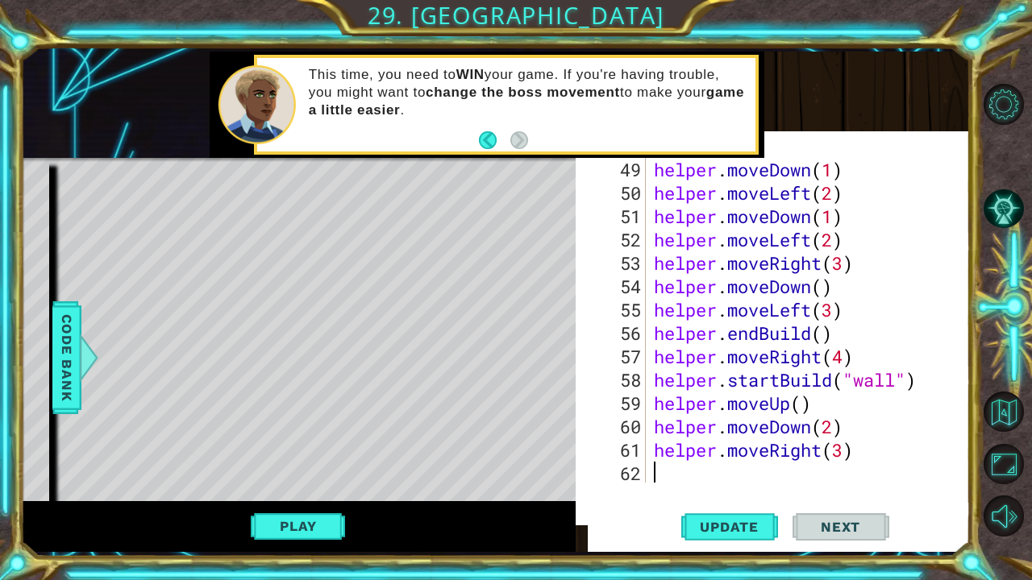
type textarea "h"
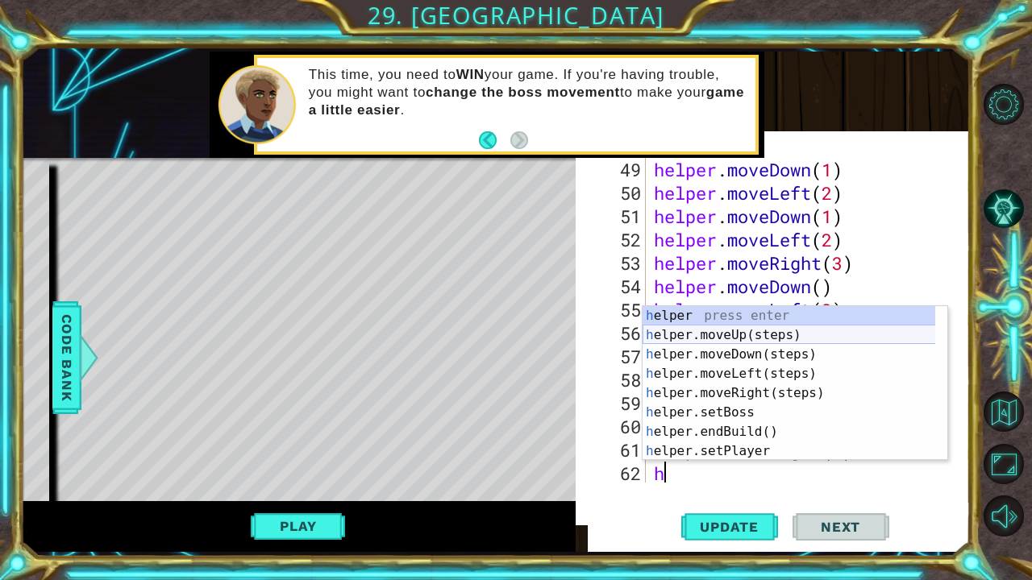
click at [718, 334] on div "h elper press enter h elper.moveUp(steps) press enter h elper.moveDown(steps) p…" at bounding box center [788, 402] width 293 height 193
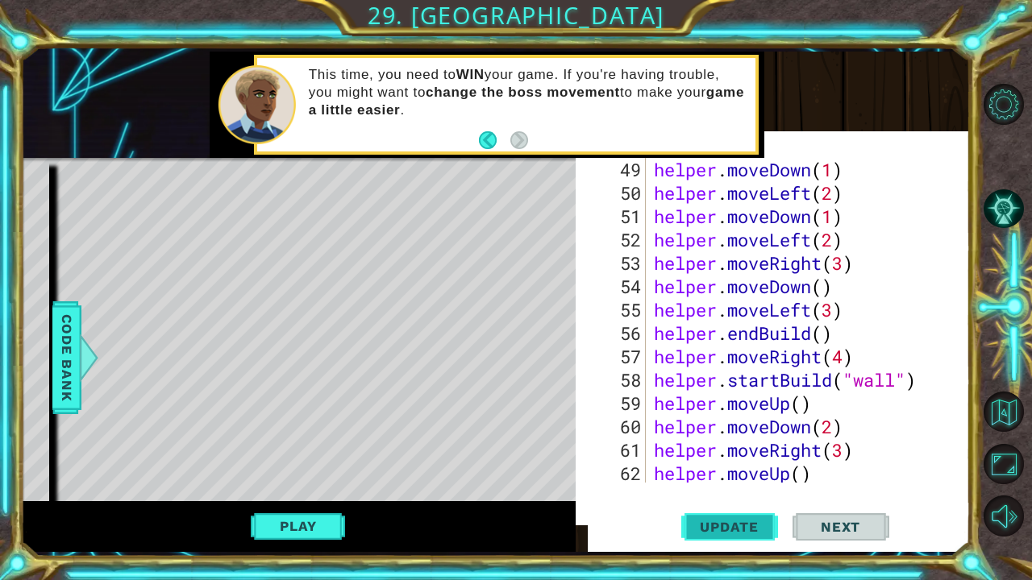
click at [734, 460] on span "Update" at bounding box center [729, 527] width 91 height 16
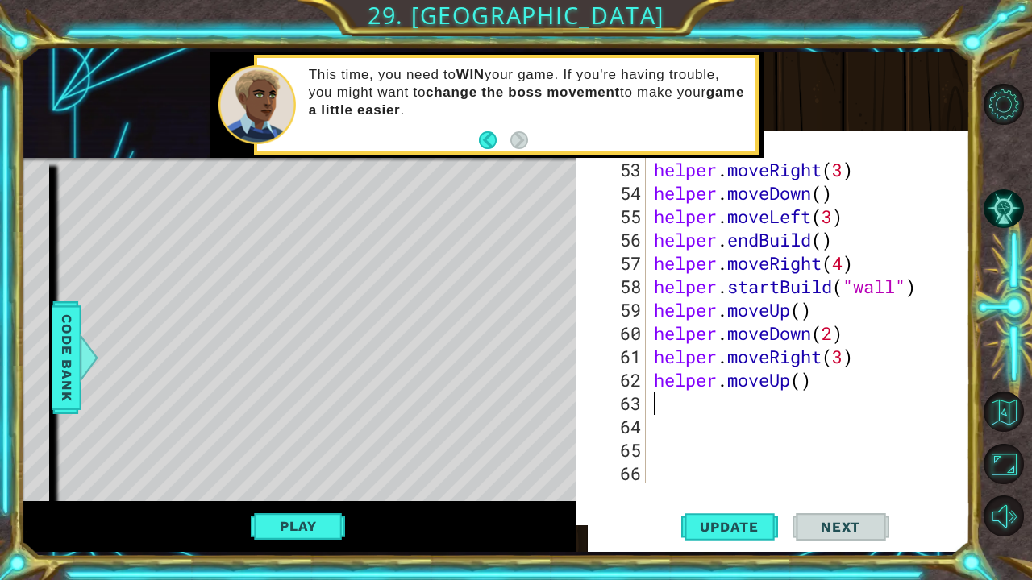
scroll to position [1379, 0]
click at [662, 405] on div "helper . moveRight ( 3 ) helper . moveDown ( ) helper . moveLeft ( 3 ) helper .…" at bounding box center [807, 345] width 312 height 374
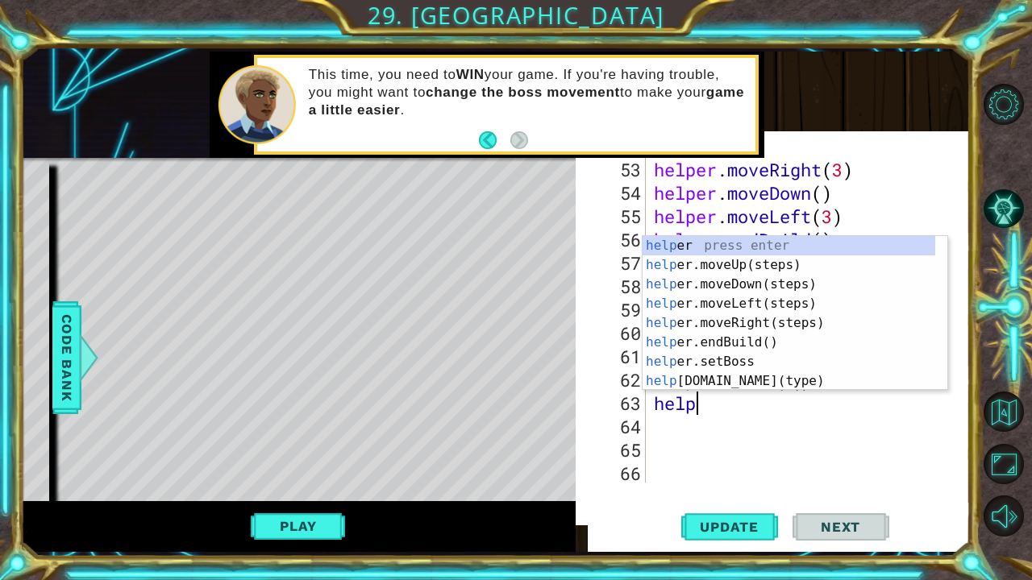
scroll to position [0, 2]
type textarea "helper"
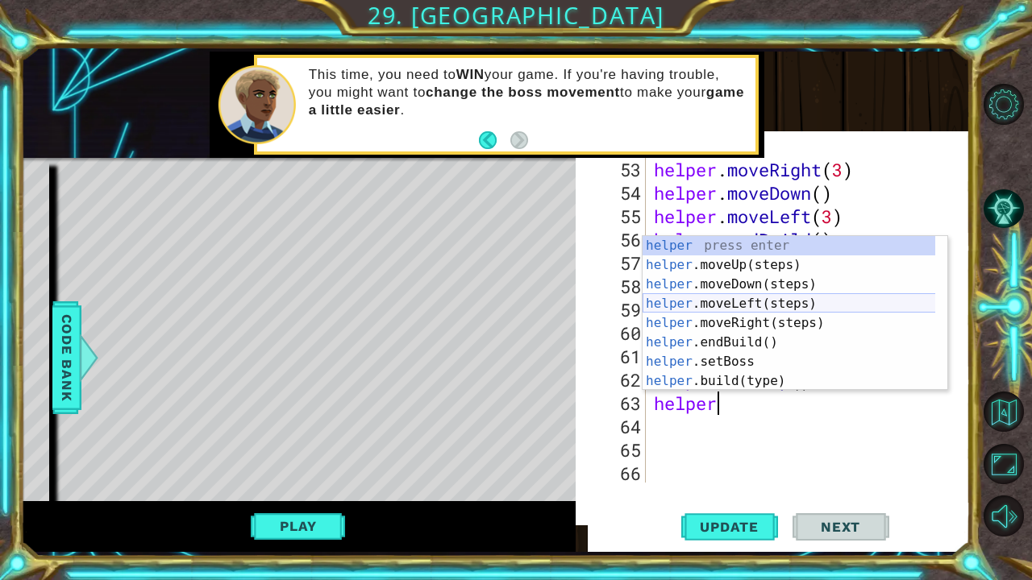
click at [735, 311] on div "helper press enter helper .moveUp(steps) press enter helper .moveDown(steps) pr…" at bounding box center [788, 332] width 293 height 193
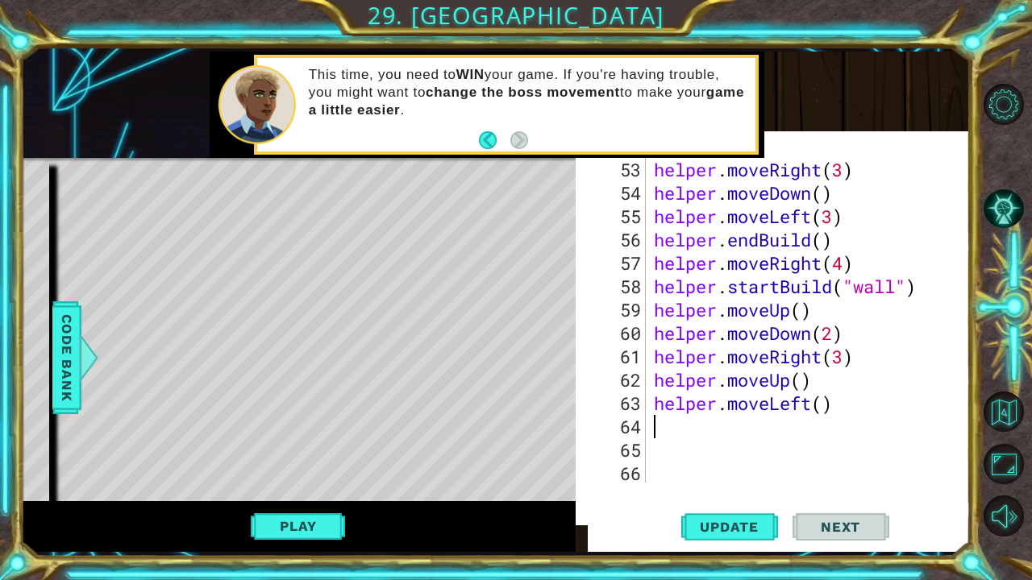
scroll to position [0, 0]
click at [821, 404] on div "helper . moveRight ( 3 ) helper . moveDown ( ) helper . moveLeft ( 3 ) helper .…" at bounding box center [807, 345] width 312 height 374
click at [727, 460] on span "Update" at bounding box center [729, 527] width 91 height 16
click at [290, 460] on div "Play" at bounding box center [298, 527] width 555 height 52
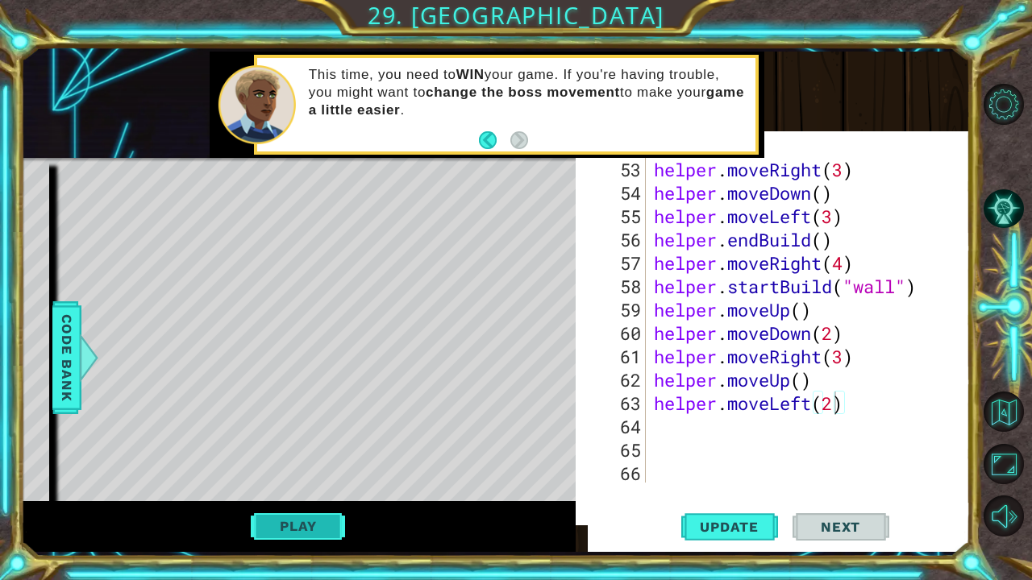
click at [294, 460] on button "Play" at bounding box center [298, 526] width 94 height 31
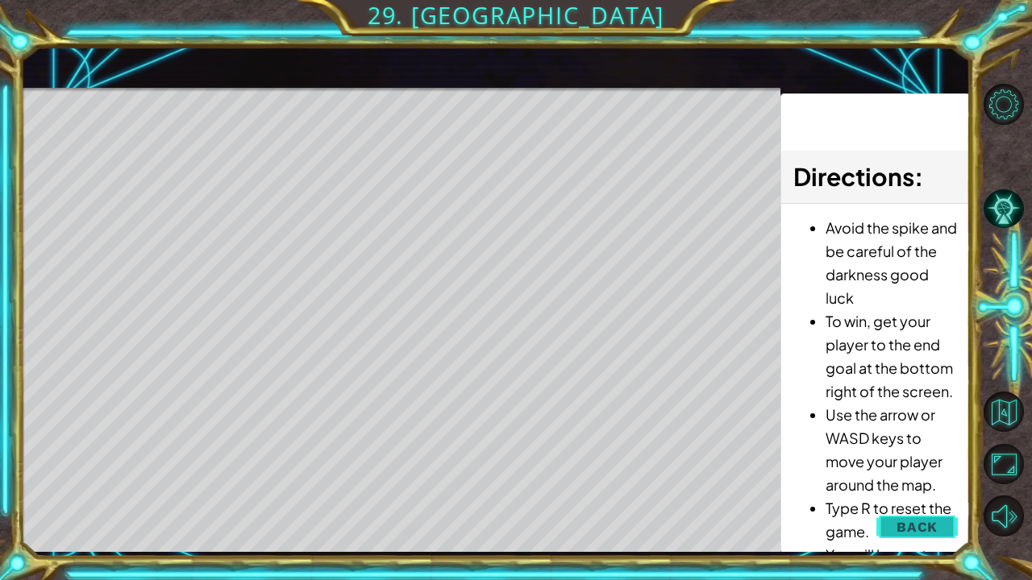
click at [936, 460] on button "Back" at bounding box center [916, 527] width 81 height 32
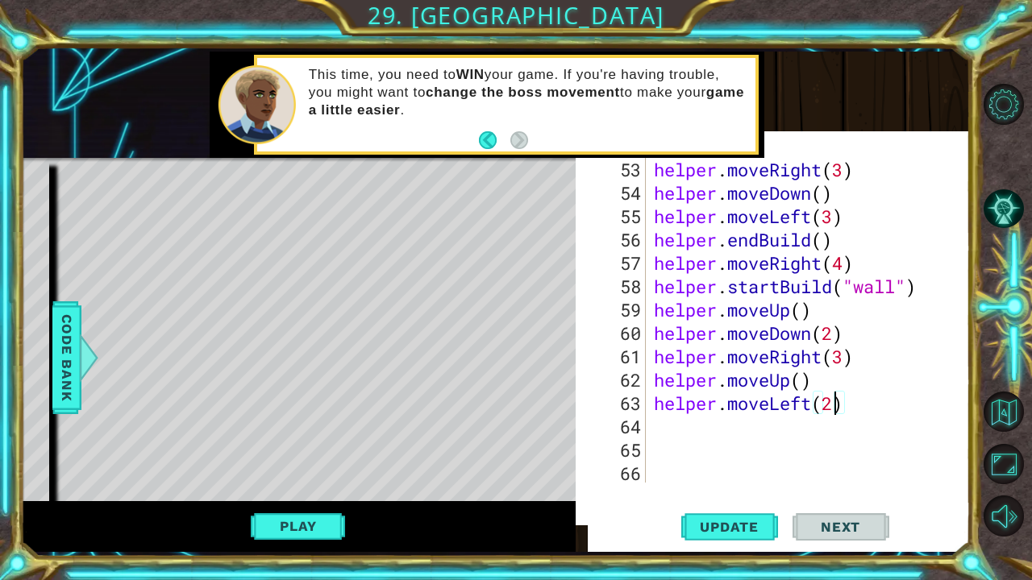
click at [625, 460] on div "1 ההההההההההההההההההההההההההההההההההההההההההההההההההההההההההההההההההההההההההההה…" at bounding box center [496, 302] width 950 height 511
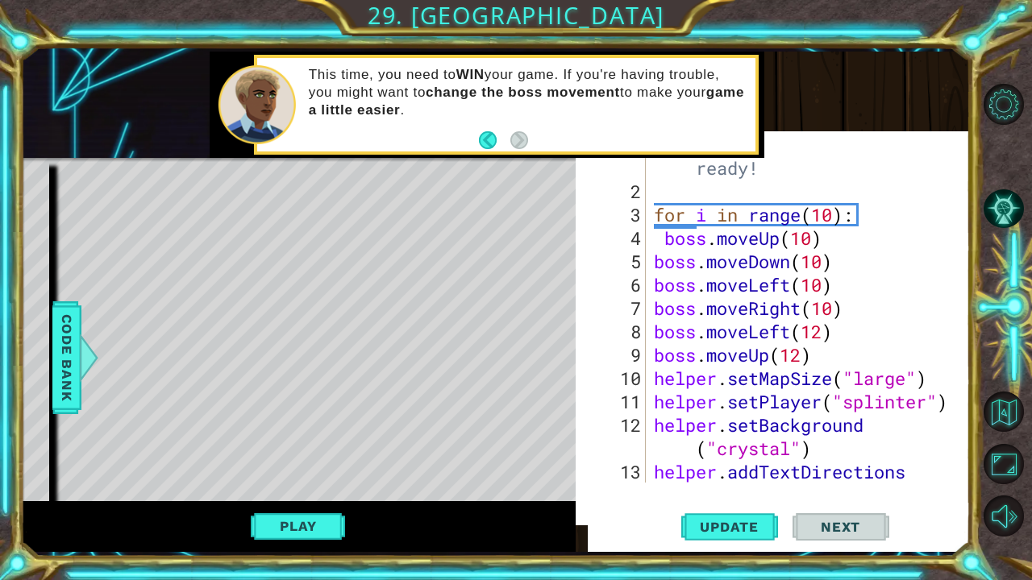
scroll to position [0, 0]
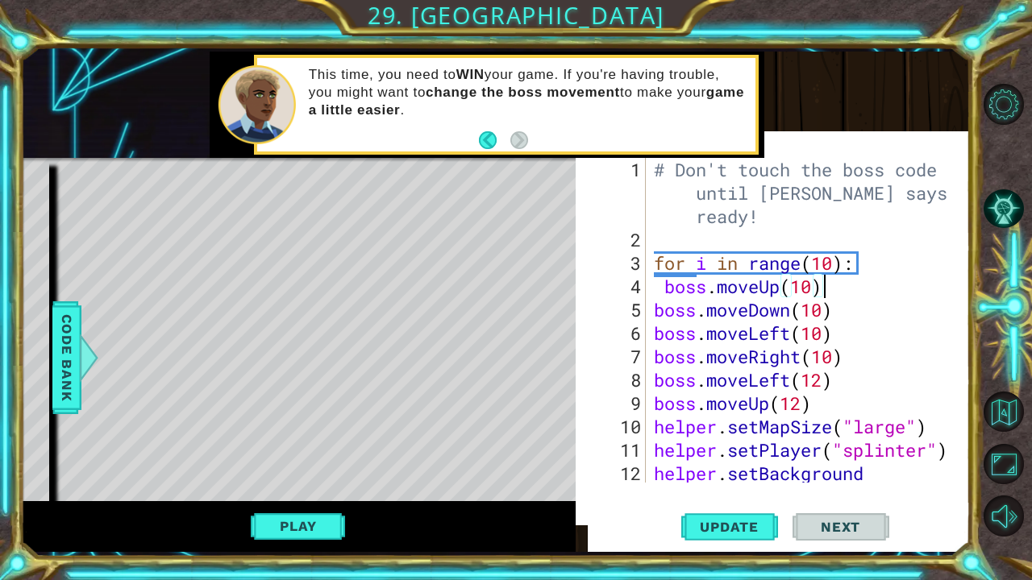
click at [849, 291] on div "# Don't touch the boss code until [PERSON_NAME] says you're ready! for i in ran…" at bounding box center [807, 380] width 312 height 444
click at [837, 260] on div "# Don't touch the boss code until [PERSON_NAME] says you're ready! for i in ran…" at bounding box center [807, 380] width 312 height 444
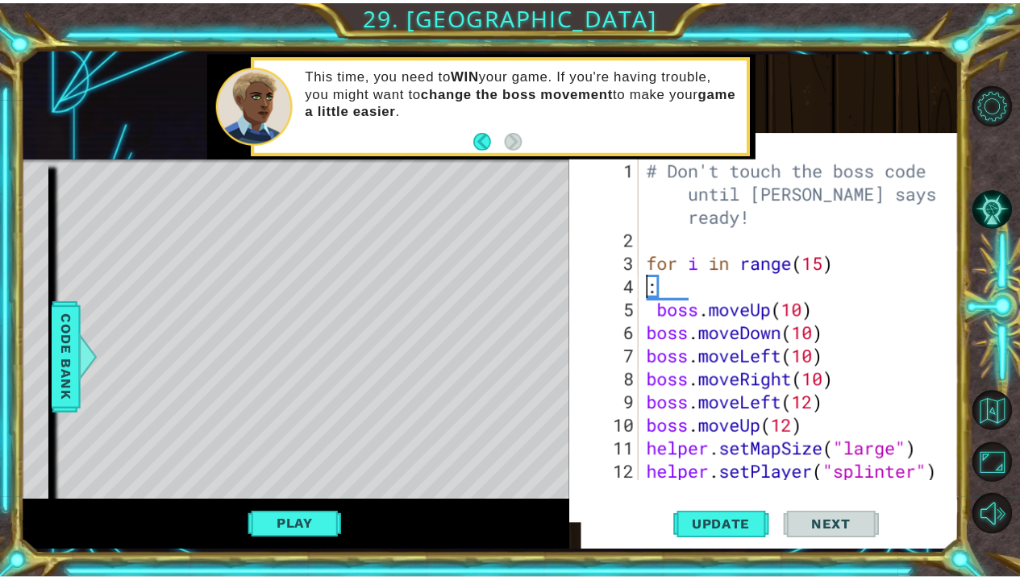
scroll to position [0, 0]
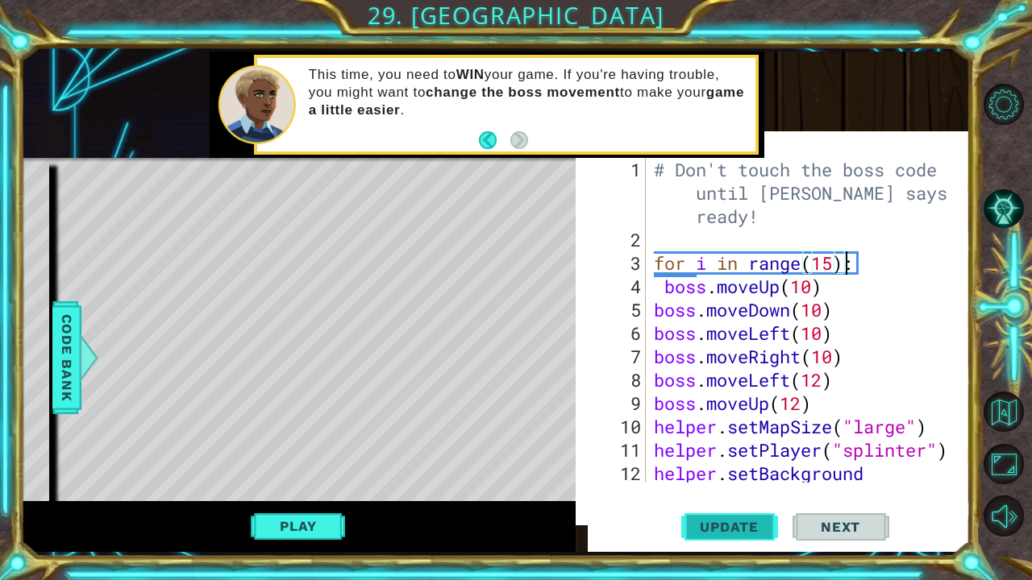
type textarea "for i in range(15):"
click at [746, 460] on span "Update" at bounding box center [729, 527] width 91 height 16
click at [332, 460] on button "Play" at bounding box center [298, 526] width 94 height 31
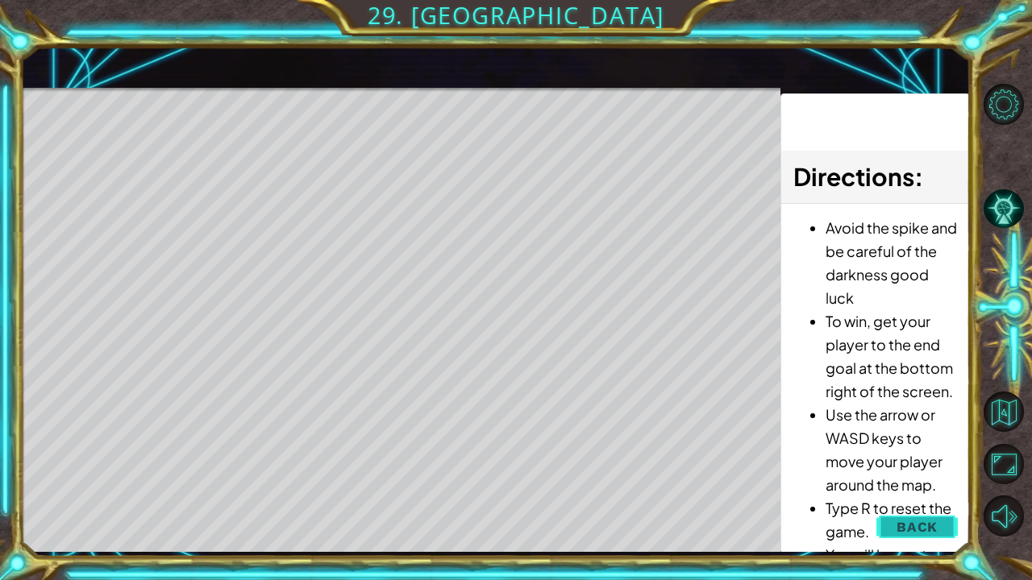
click at [930, 460] on button "Back" at bounding box center [916, 527] width 81 height 32
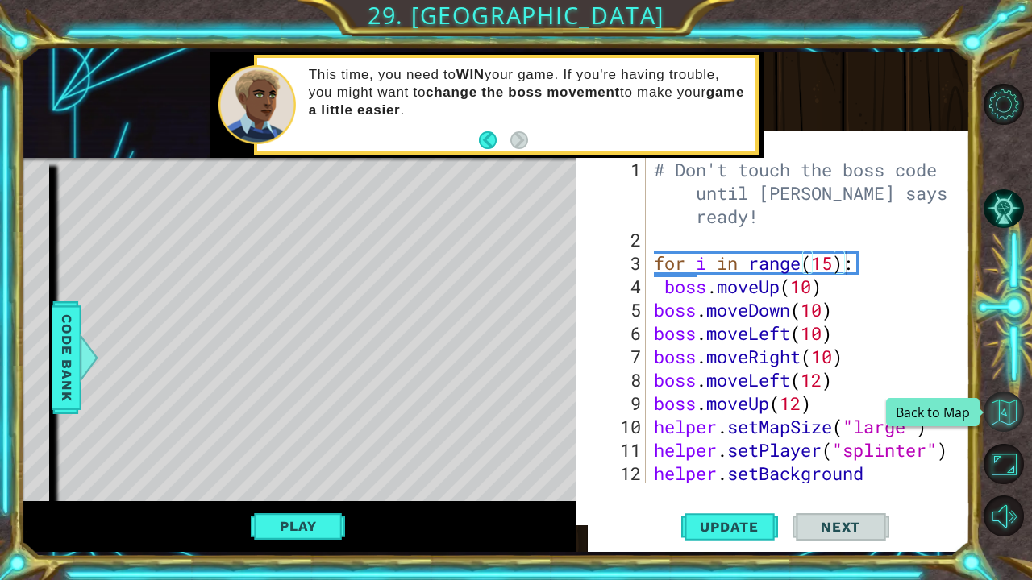
click at [999, 424] on button "Back to Map" at bounding box center [1003, 412] width 40 height 40
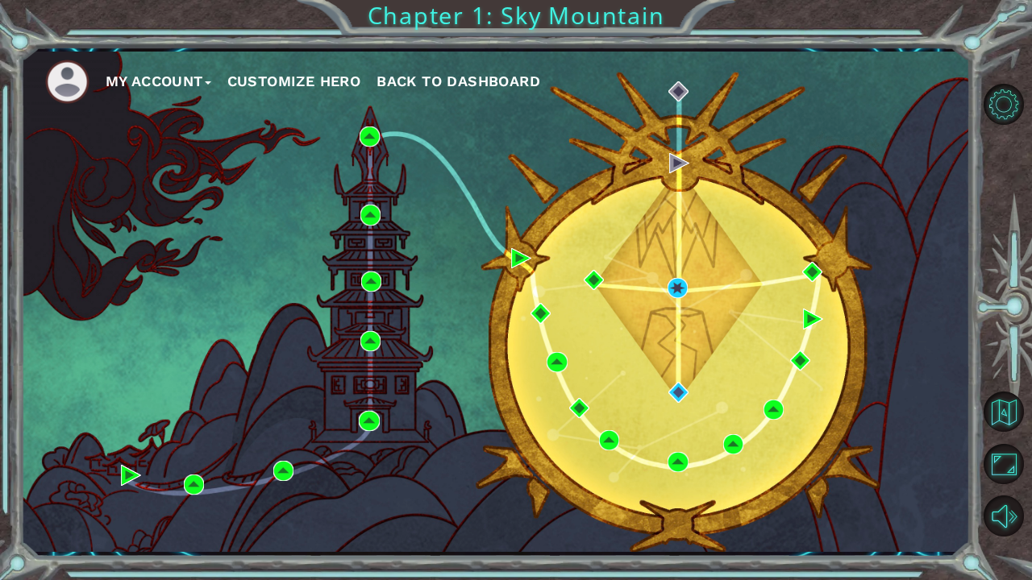
click at [464, 86] on span "Back to Dashboard" at bounding box center [458, 81] width 164 height 17
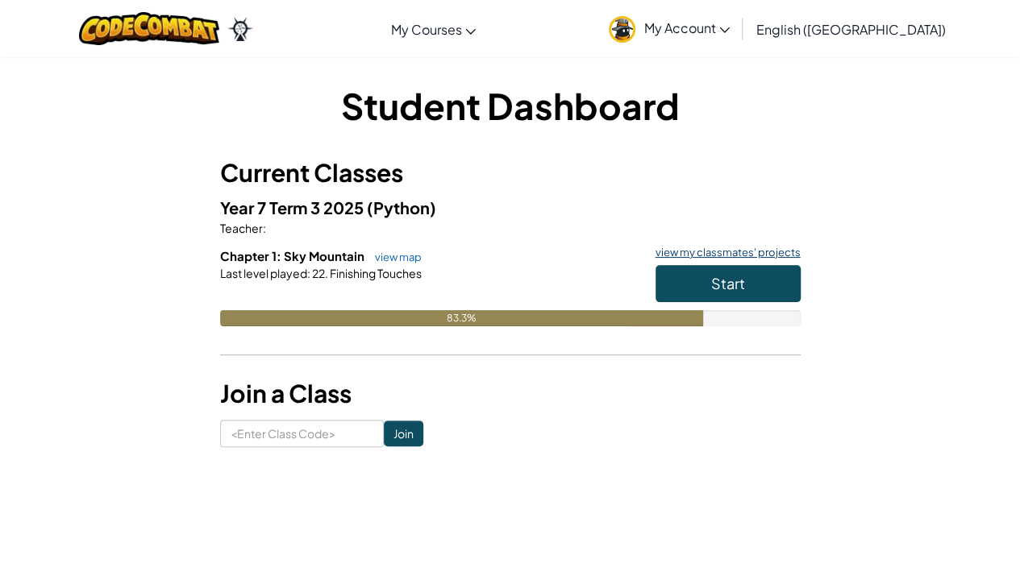
click at [745, 250] on link "view my classmates' projects" at bounding box center [723, 252] width 153 height 10
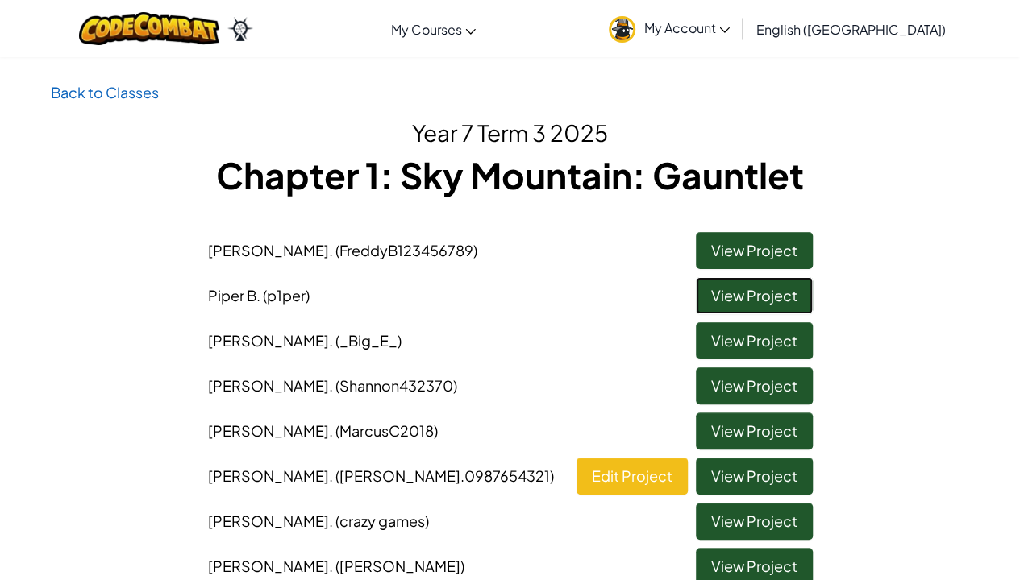
click at [777, 297] on link "View Project" at bounding box center [754, 295] width 117 height 37
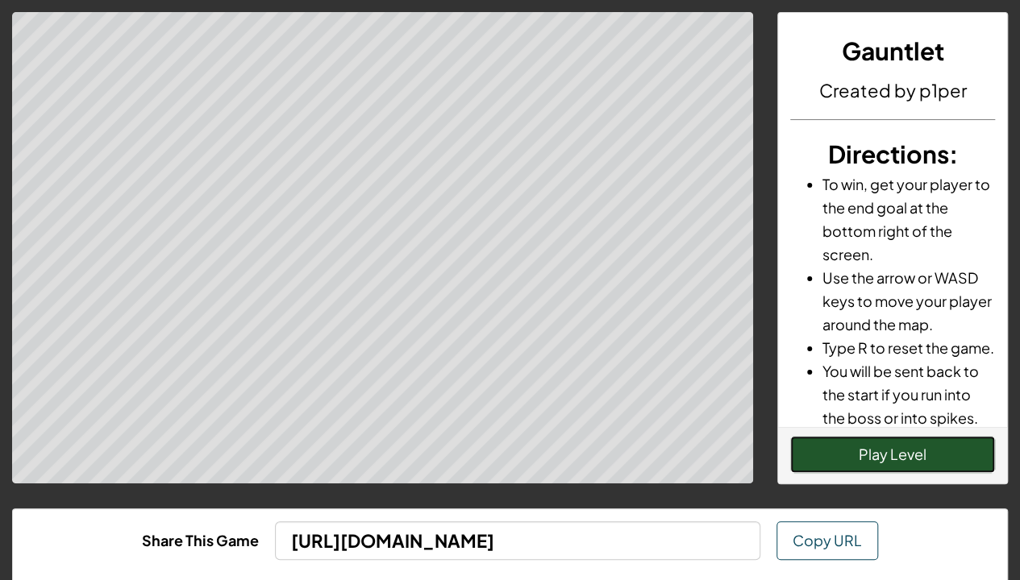
click at [903, 460] on button "Play Level" at bounding box center [892, 454] width 205 height 37
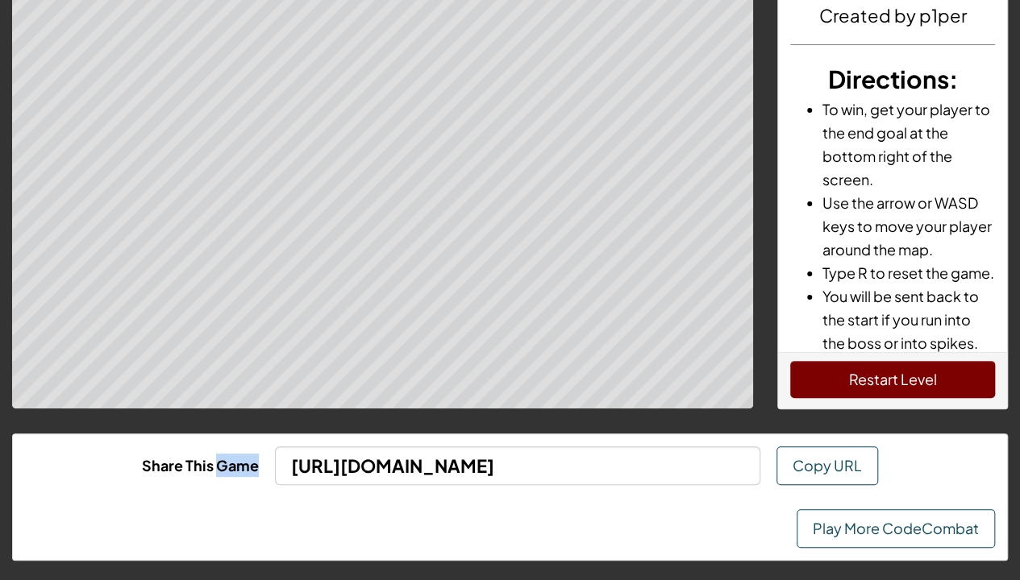
click at [148, 460] on div "Gauntlet Created by p1per Directions : To win, get your player to the end goal …" at bounding box center [510, 257] width 1020 height 664
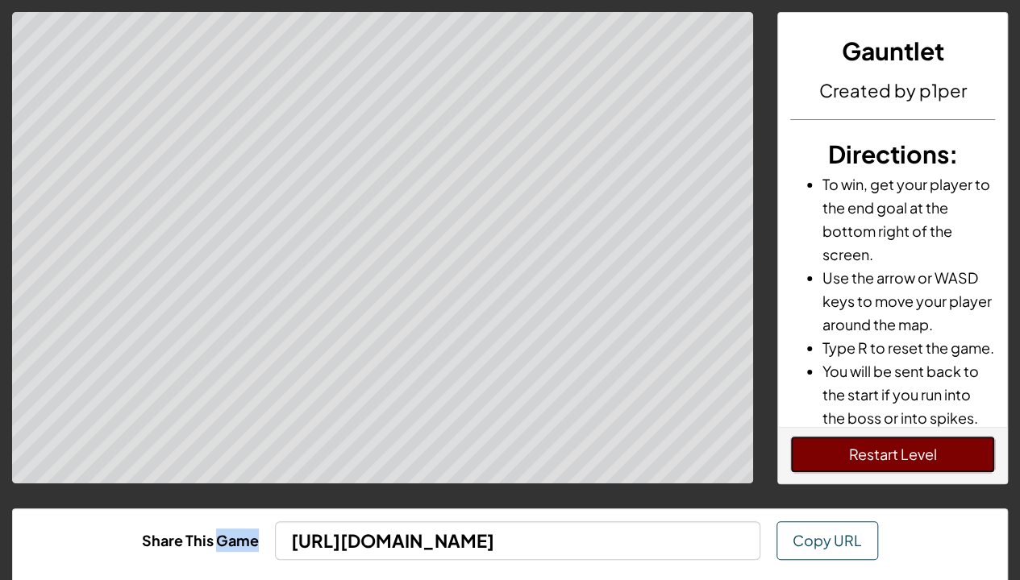
click at [919, 450] on button "Restart Level" at bounding box center [892, 454] width 205 height 37
drag, startPoint x: 919, startPoint y: 450, endPoint x: 921, endPoint y: 440, distance: 9.8
click at [921, 440] on button "Restart Level" at bounding box center [892, 454] width 205 height 37
